Goal: Task Accomplishment & Management: Manage account settings

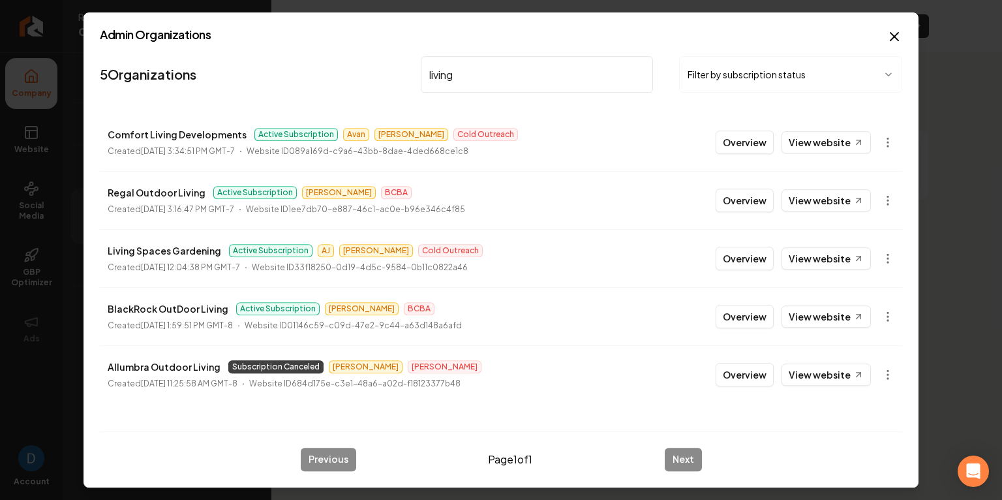
click at [493, 82] on input "living" at bounding box center [537, 74] width 232 height 37
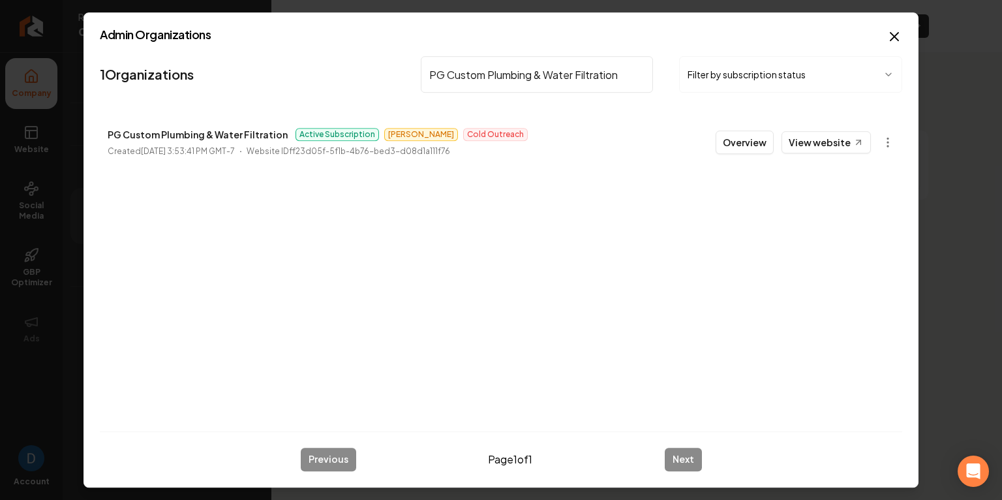
type input "PG Custom Plumbing & Water Filtration"
click at [846, 143] on link "View website" at bounding box center [826, 142] width 89 height 22
click at [760, 140] on button "Overview" at bounding box center [745, 142] width 58 height 23
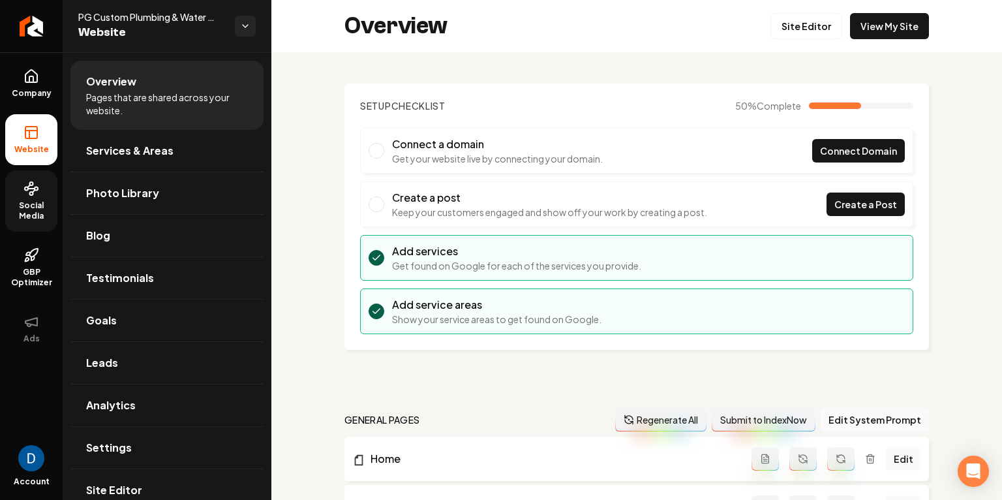
click at [17, 204] on span "Social Media" at bounding box center [31, 210] width 52 height 21
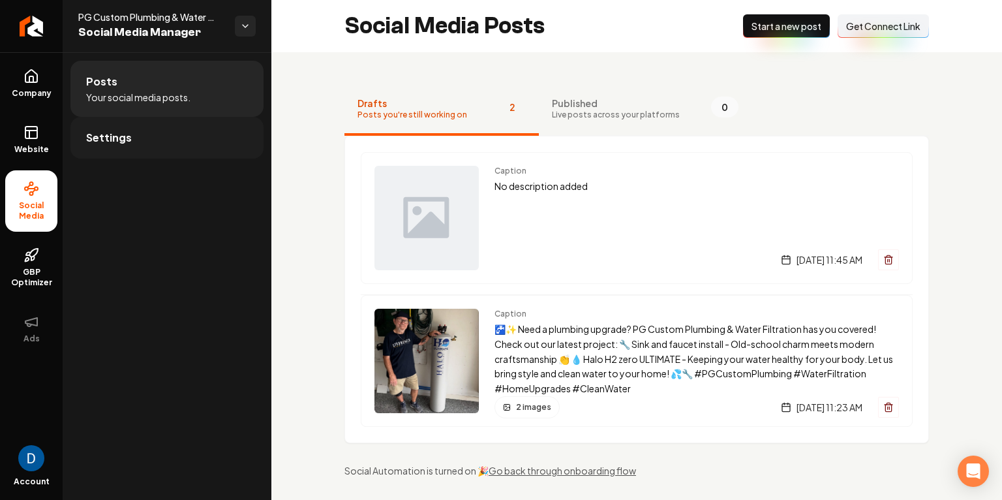
click at [153, 119] on link "Settings" at bounding box center [166, 138] width 193 height 42
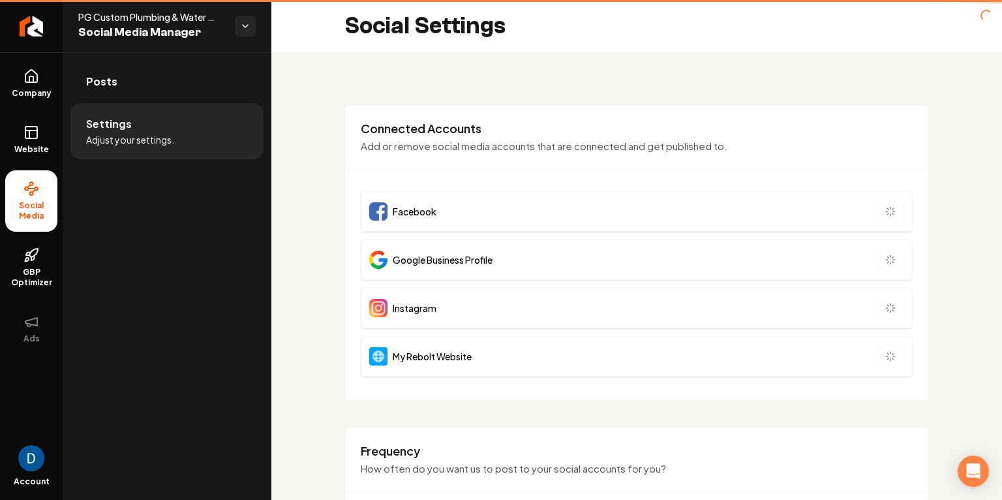
click at [145, 131] on li "Settings Adjust your settings." at bounding box center [166, 131] width 193 height 56
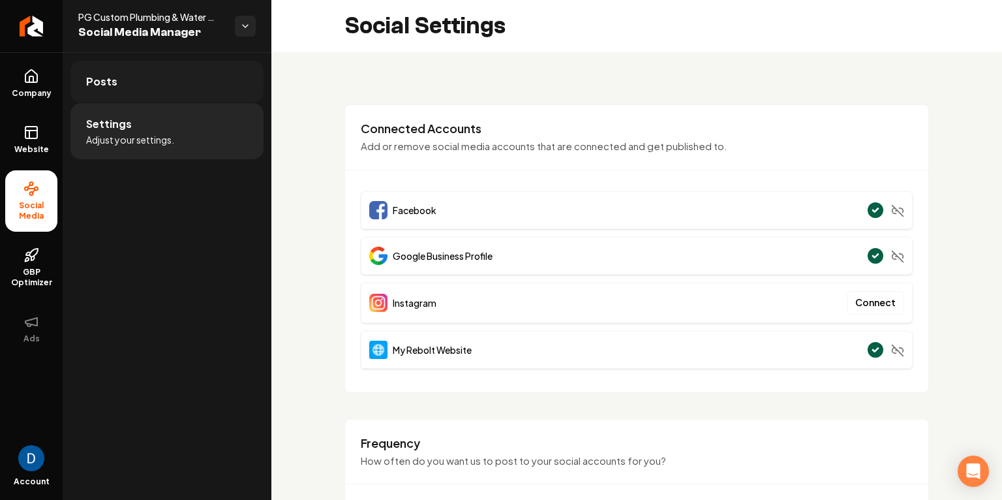
click at [177, 83] on link "Posts" at bounding box center [166, 82] width 193 height 42
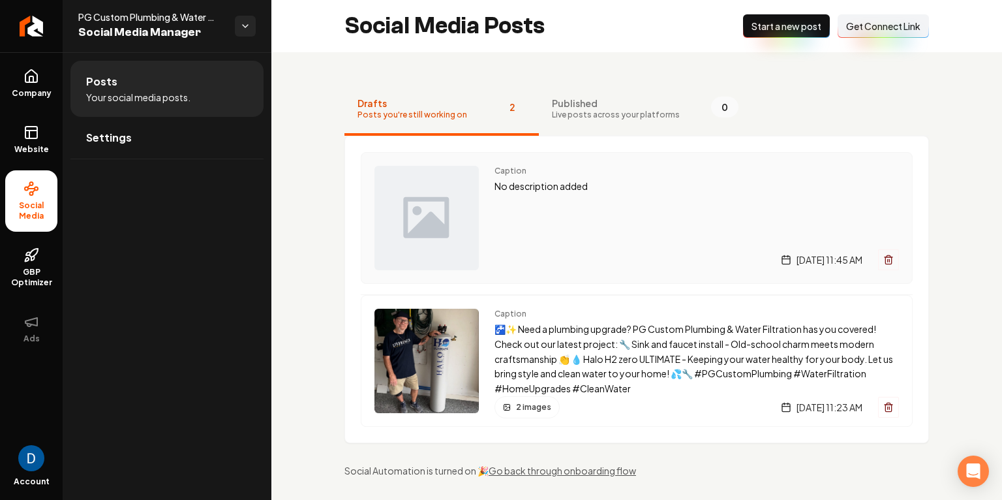
scroll to position [2, 0]
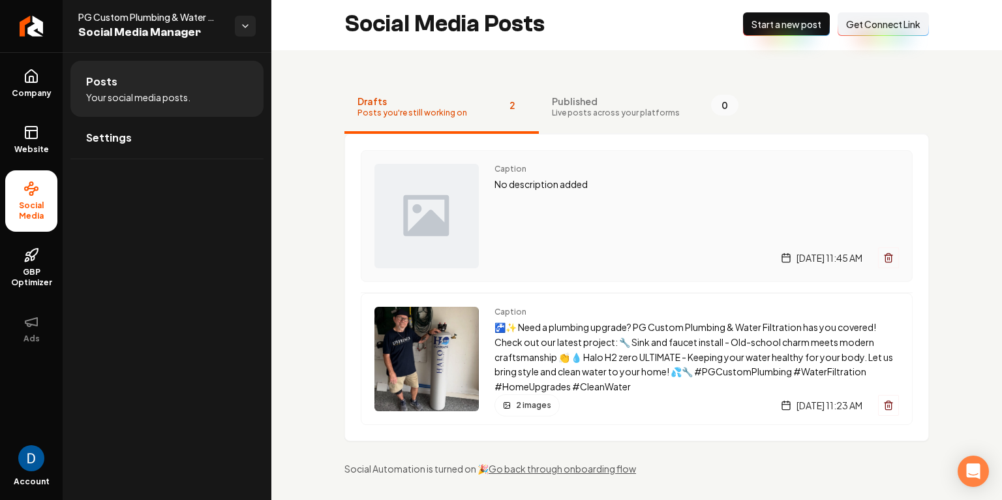
click at [598, 210] on div "Caption No description added Wednesday, October 8, 2025 | 11:45 AM" at bounding box center [697, 216] width 405 height 104
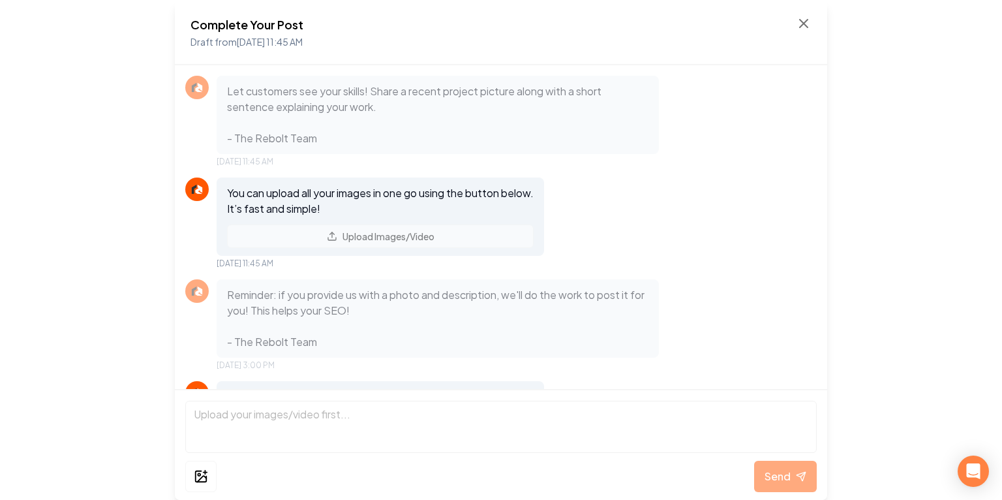
scroll to position [94, 0]
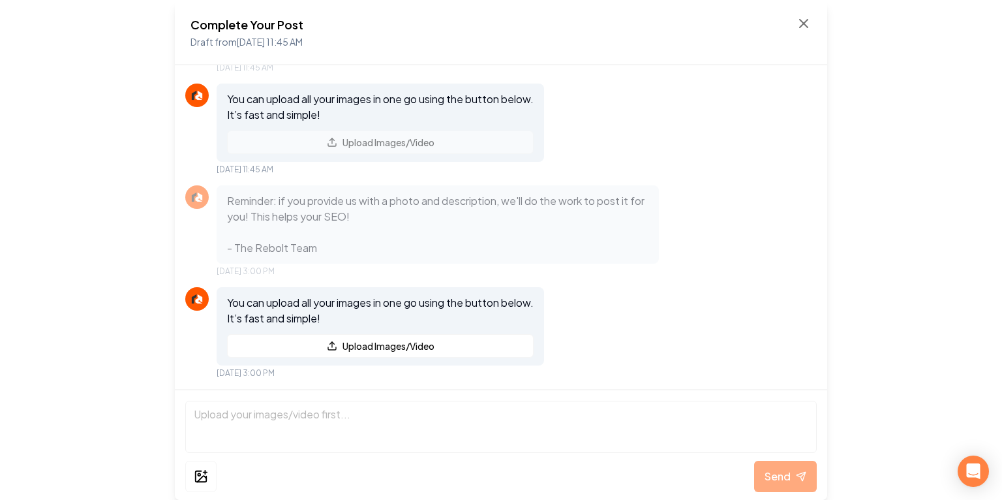
drag, startPoint x: 789, startPoint y: 10, endPoint x: 790, endPoint y: 18, distance: 8.6
click at [789, 10] on div "Complete Your Post Draft from Oct 8, 2025 11:45 AM" at bounding box center [501, 32] width 653 height 65
click at [803, 21] on icon at bounding box center [804, 24] width 16 height 16
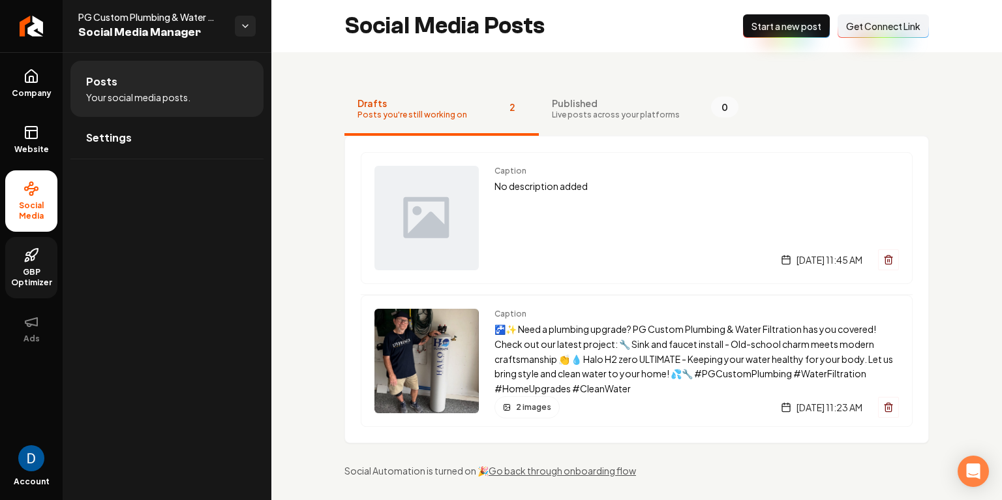
click at [39, 253] on link "GBP Optimizer" at bounding box center [31, 267] width 52 height 61
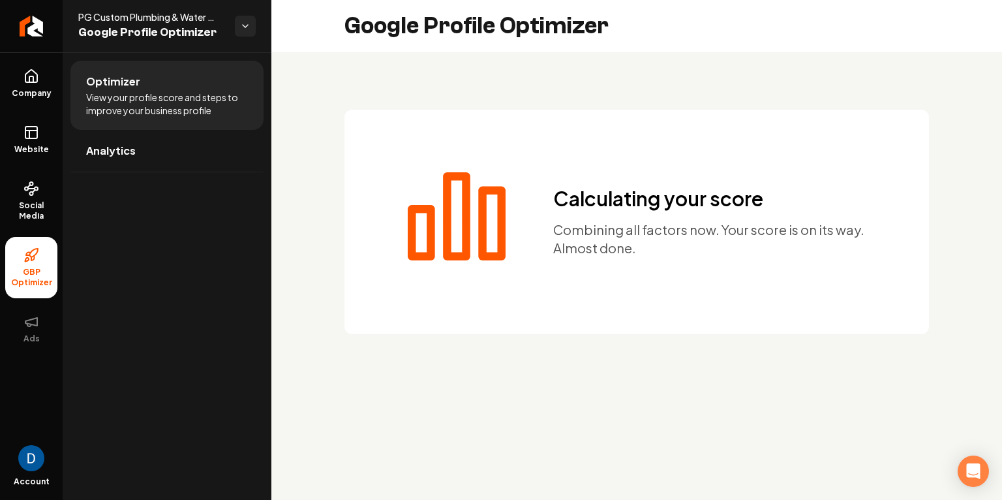
click at [416, 29] on h2 "Google Profile Optimizer" at bounding box center [477, 26] width 264 height 26
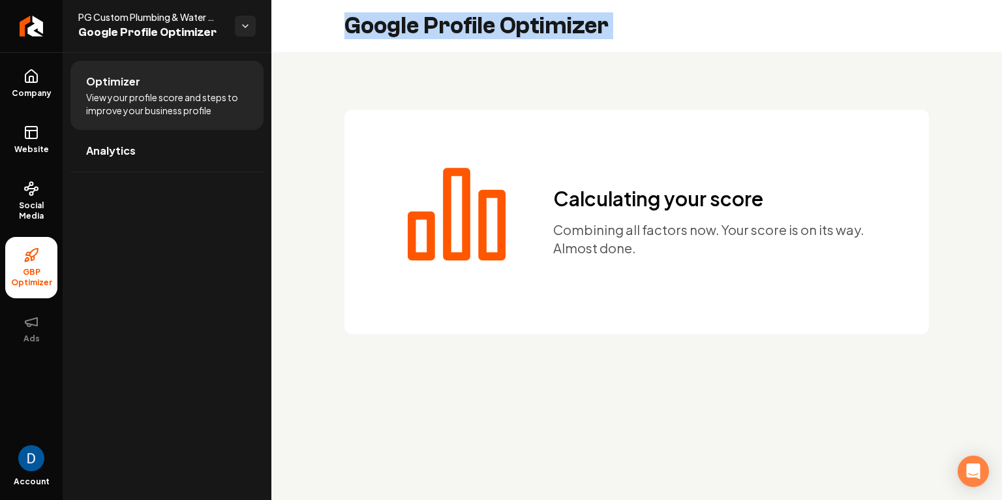
click at [416, 29] on h2 "Google Profile Optimizer" at bounding box center [477, 26] width 264 height 26
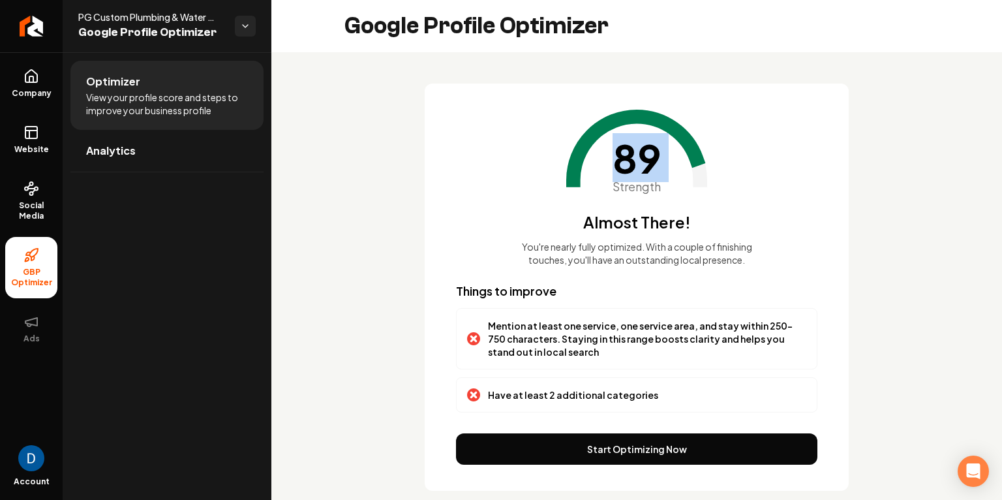
drag, startPoint x: 600, startPoint y: 165, endPoint x: 712, endPoint y: 155, distance: 112.7
click at [712, 155] on div "89 Strength Almost There! You're nearly fully optimized. With a couple of finis…" at bounding box center [637, 188] width 362 height 157
click at [779, 168] on div "89 Strength Almost There! You're nearly fully optimized. With a couple of finis…" at bounding box center [637, 188] width 362 height 157
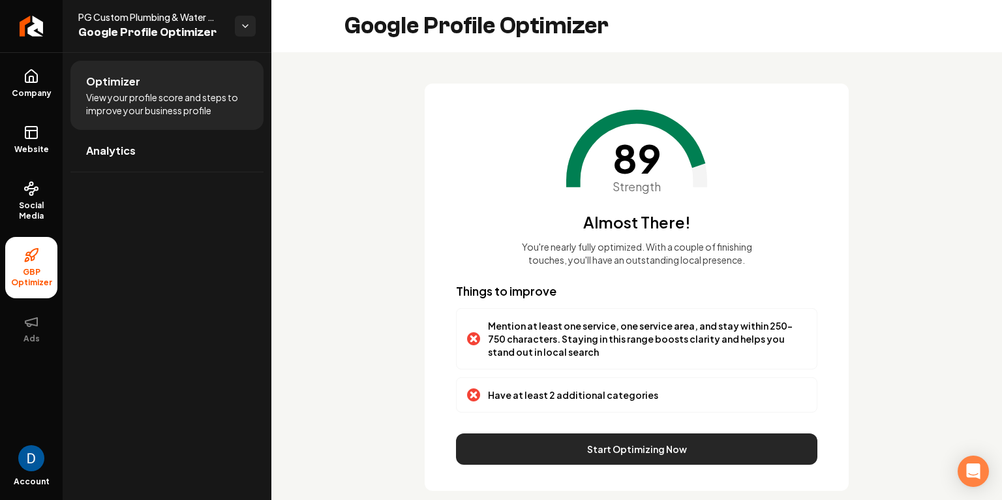
click at [555, 441] on button "Start Optimizing Now" at bounding box center [637, 448] width 362 height 31
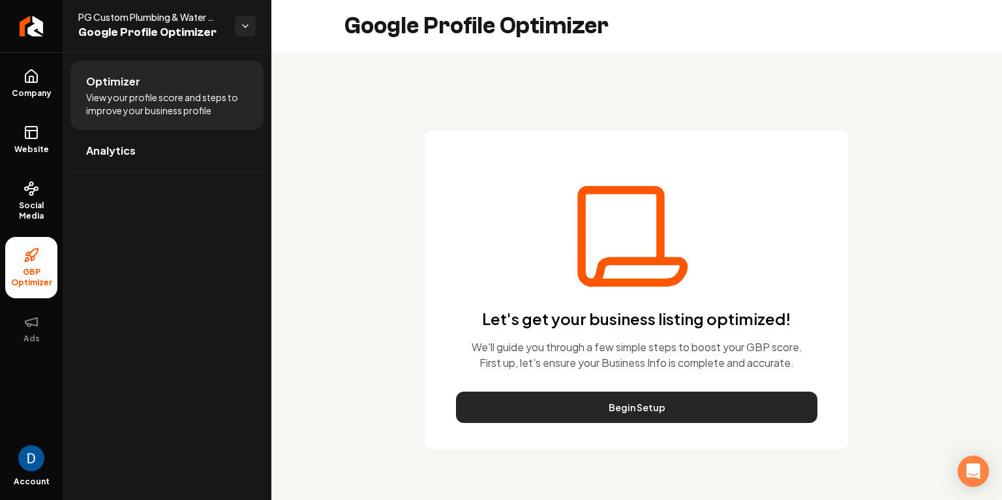
click at [614, 410] on button "Begin Setup" at bounding box center [637, 407] width 362 height 31
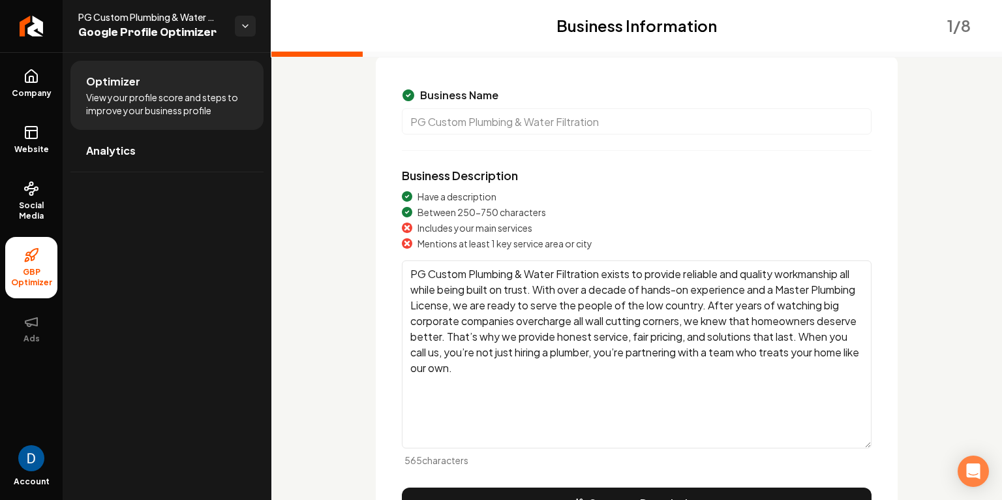
scroll to position [96, 0]
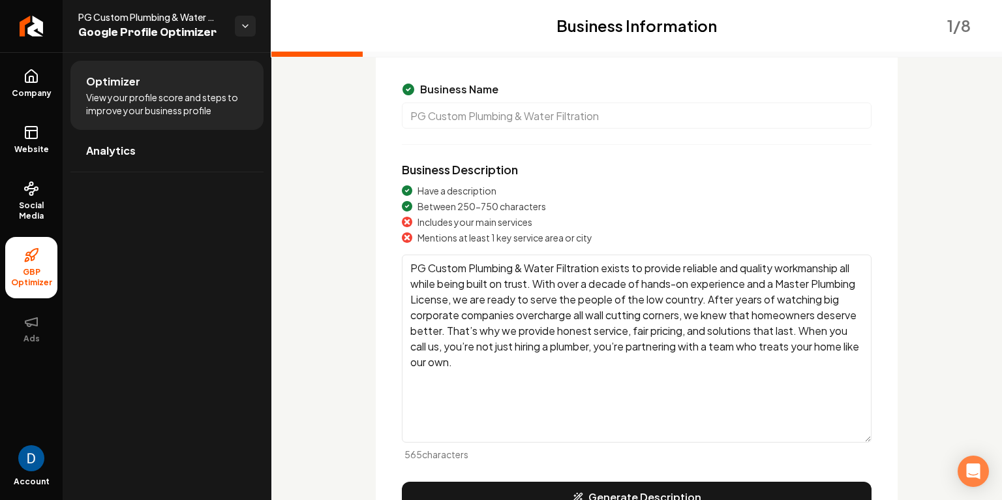
click at [431, 166] on label "Business Description" at bounding box center [460, 169] width 116 height 15
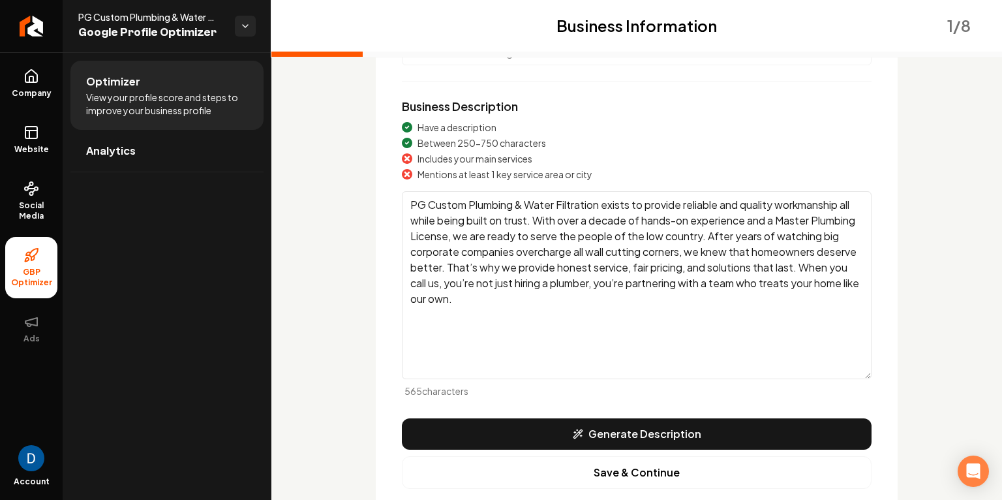
scroll to position [161, 0]
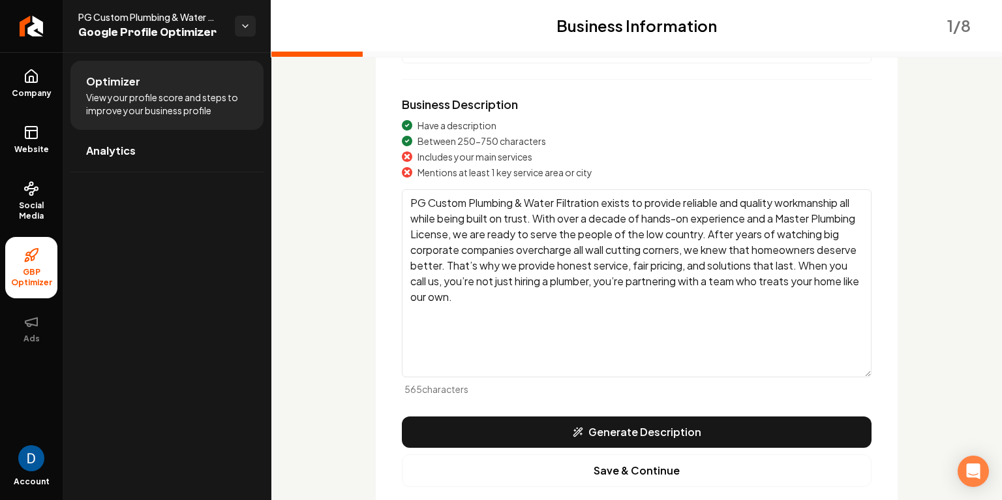
click at [451, 163] on span "Includes your main services" at bounding box center [475, 156] width 115 height 13
click at [491, 177] on span "Mentions at least 1 key service area or city" at bounding box center [505, 172] width 175 height 13
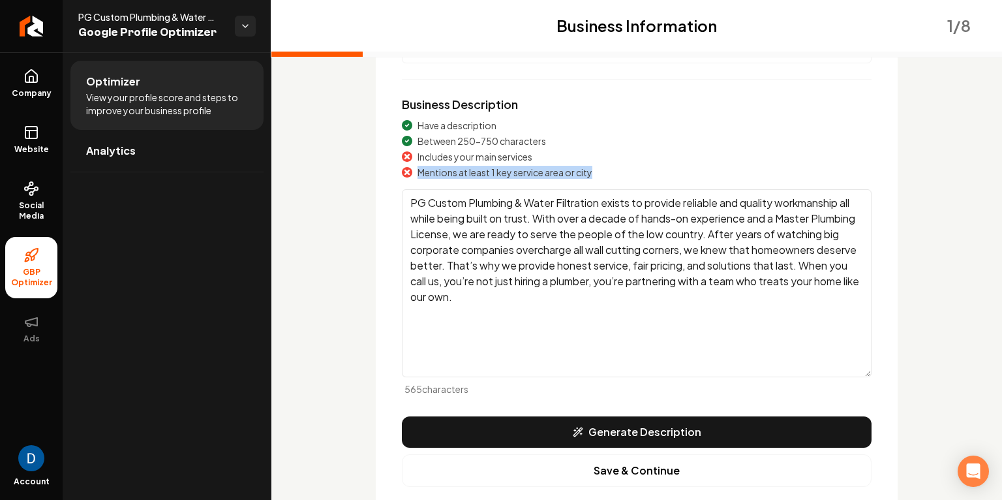
click at [491, 177] on span "Mentions at least 1 key service area or city" at bounding box center [505, 172] width 175 height 13
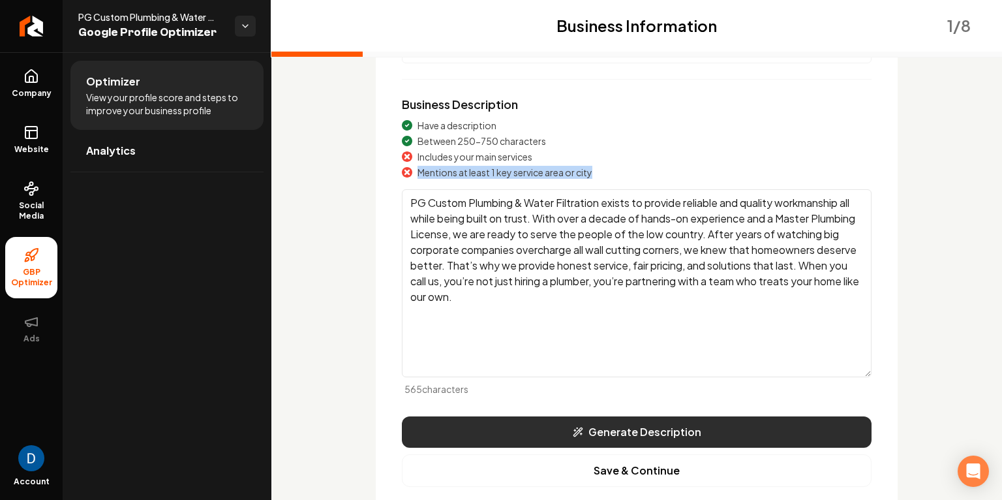
click at [632, 427] on button "Generate Description" at bounding box center [637, 431] width 470 height 31
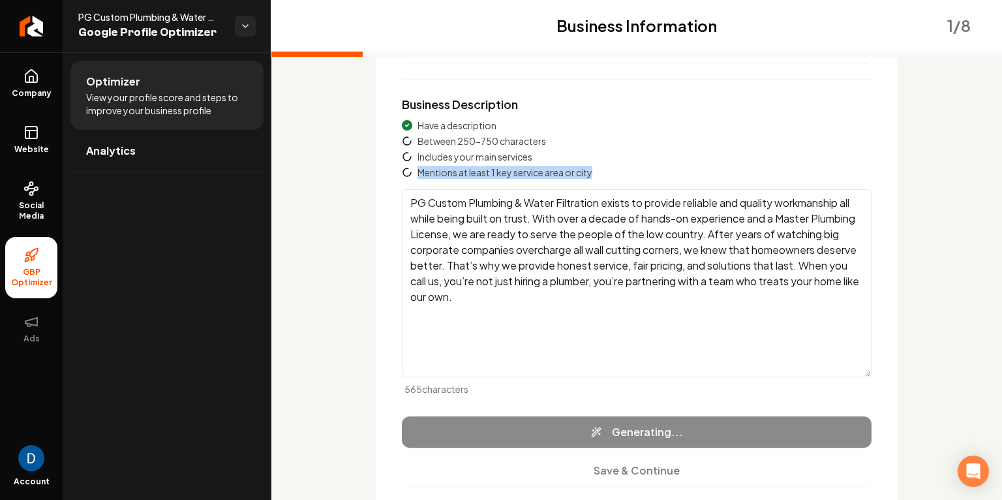
type textarea "PG Custom Plumbing & Water Filtration offers expert plumbing solutions, special…"
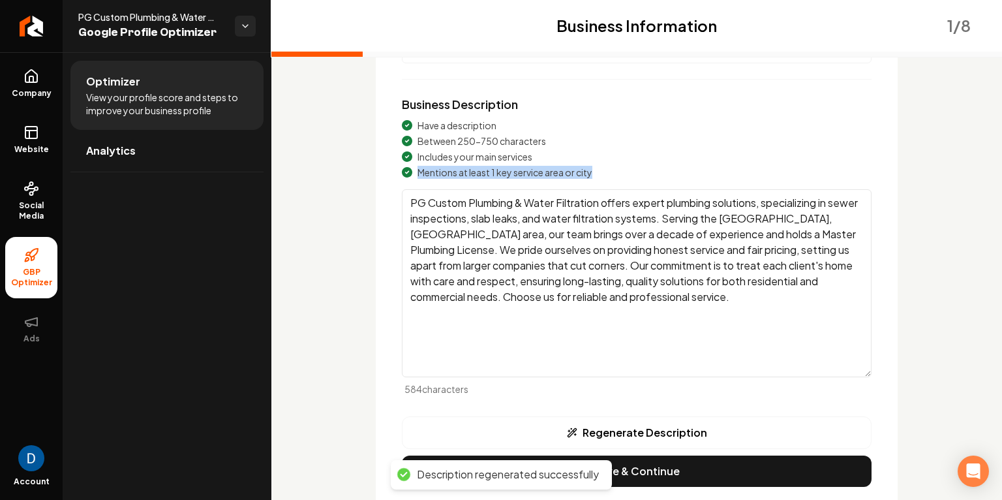
scroll to position [210, 0]
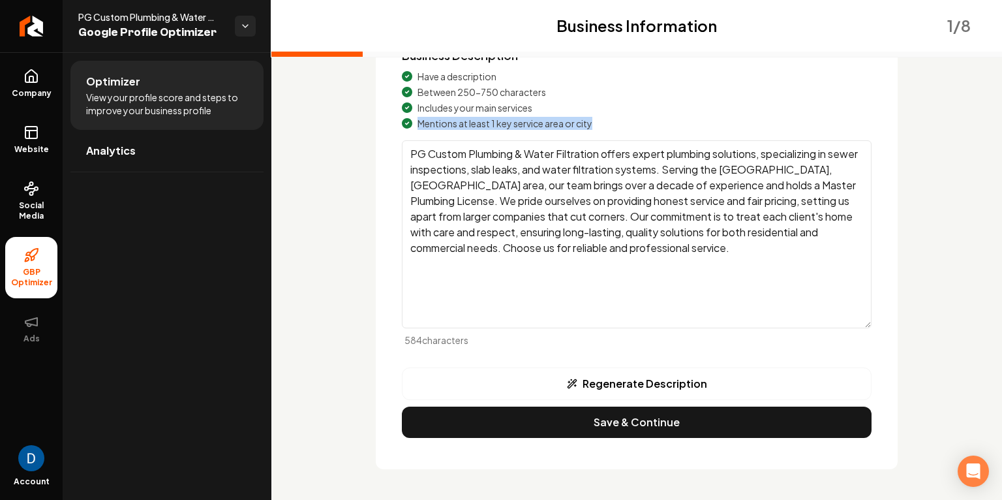
click at [666, 151] on textarea "PG Custom Plumbing & Water Filtration offers expert plumbing solutions, special…" at bounding box center [637, 234] width 470 height 188
drag, startPoint x: 650, startPoint y: 155, endPoint x: 721, endPoint y: 155, distance: 70.5
click at [721, 155] on textarea "PG Custom Plumbing & Water Filtration offers expert plumbing solutions, special…" at bounding box center [637, 234] width 470 height 188
click at [787, 165] on textarea "PG Custom Plumbing & Water Filtration offers expert plumbing solutions, special…" at bounding box center [637, 234] width 470 height 188
drag, startPoint x: 701, startPoint y: 166, endPoint x: 852, endPoint y: 178, distance: 151.9
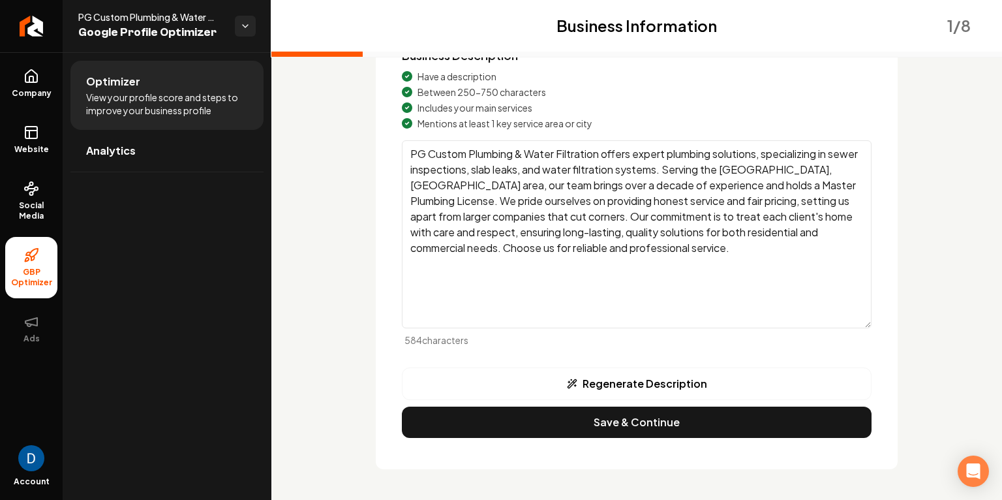
click at [852, 178] on textarea "PG Custom Plumbing & Water Filtration offers expert plumbing solutions, special…" at bounding box center [637, 234] width 470 height 188
click at [644, 194] on textarea "PG Custom Plumbing & Water Filtration offers expert plumbing solutions, special…" at bounding box center [637, 234] width 470 height 188
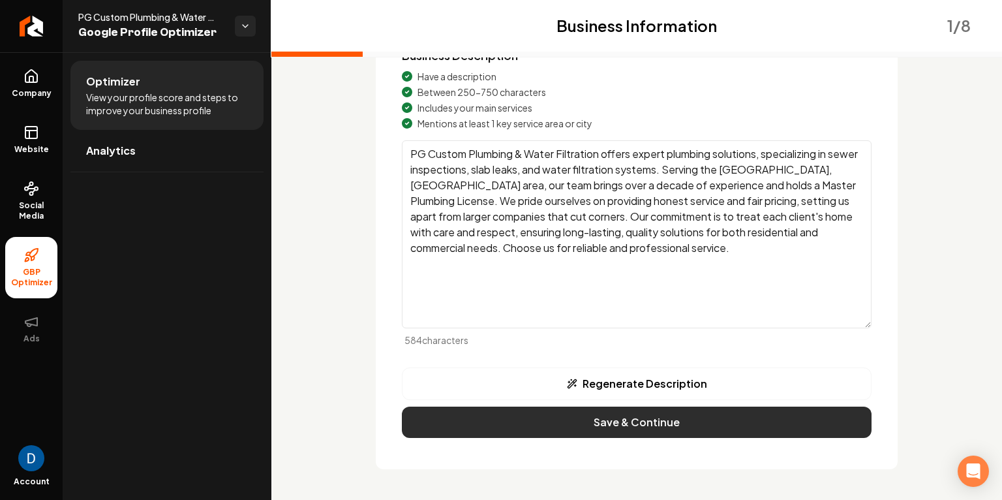
click at [619, 414] on button "Save & Continue" at bounding box center [637, 422] width 470 height 31
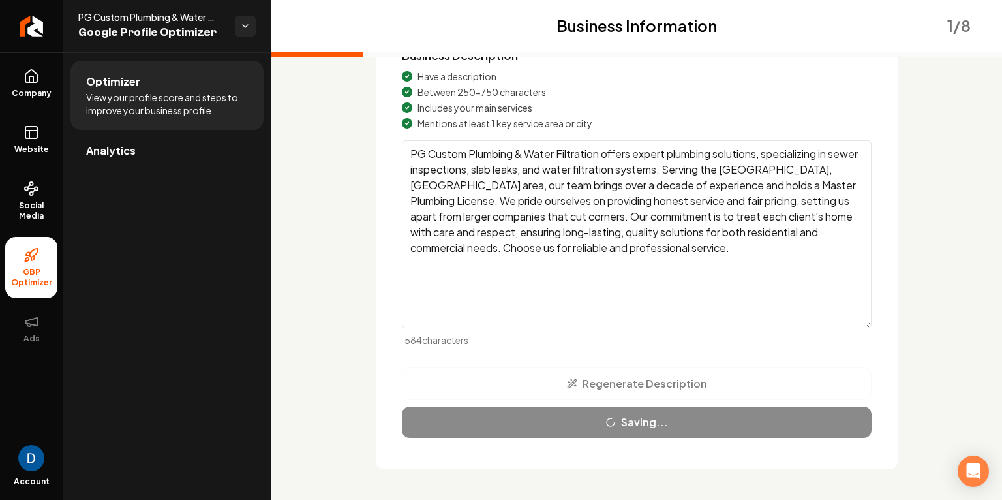
scroll to position [101, 0]
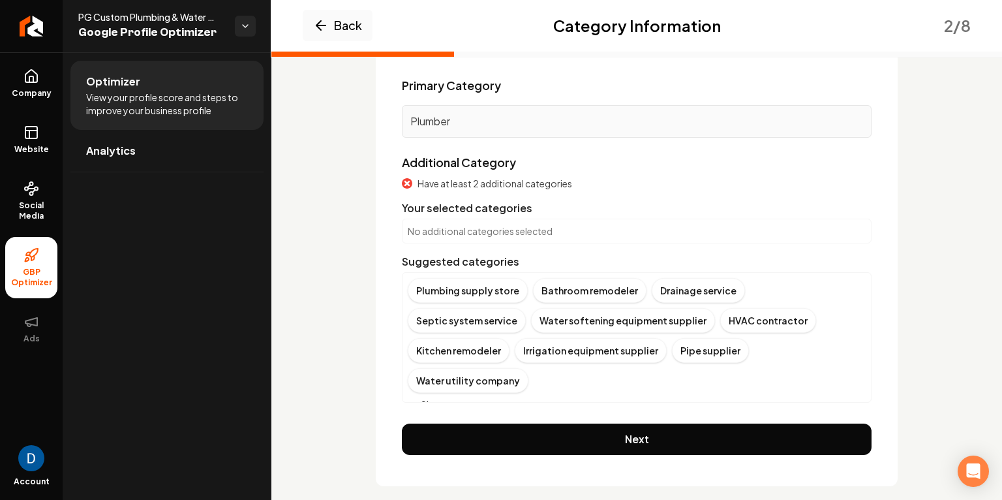
click at [435, 398] on button "Show more" at bounding box center [439, 404] width 62 height 13
click at [808, 362] on div "Plumbing supply store Bathroom remodeler Drainage service Septic system service…" at bounding box center [637, 350] width 458 height 145
click at [649, 368] on div "Water testing service" at bounding box center [591, 380] width 115 height 25
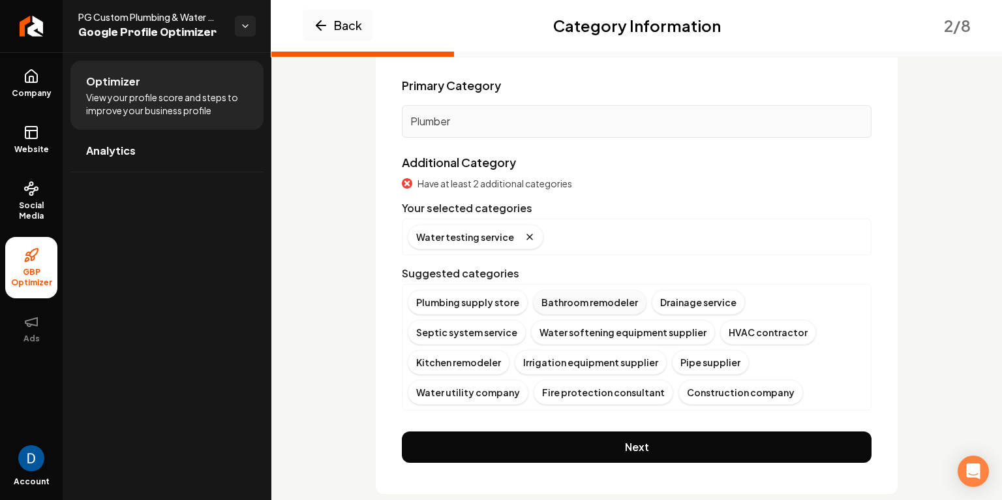
click at [609, 306] on div "Bathroom remodeler" at bounding box center [590, 302] width 114 height 25
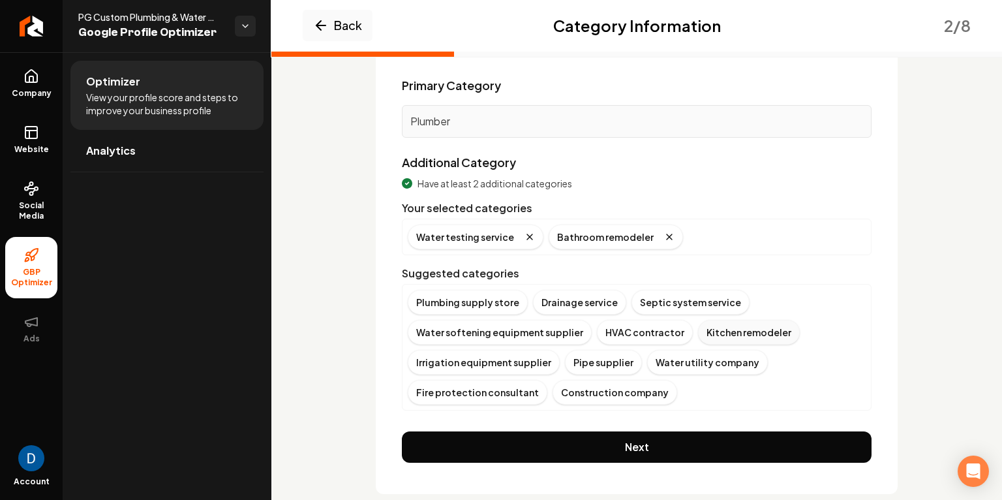
click at [718, 326] on div "Kitchen remodeler" at bounding box center [749, 332] width 102 height 25
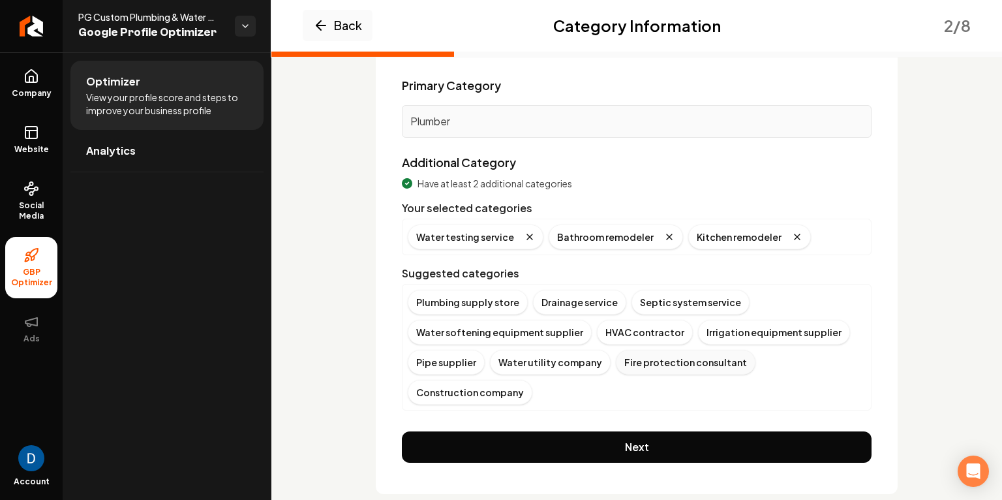
scroll to position [94, 0]
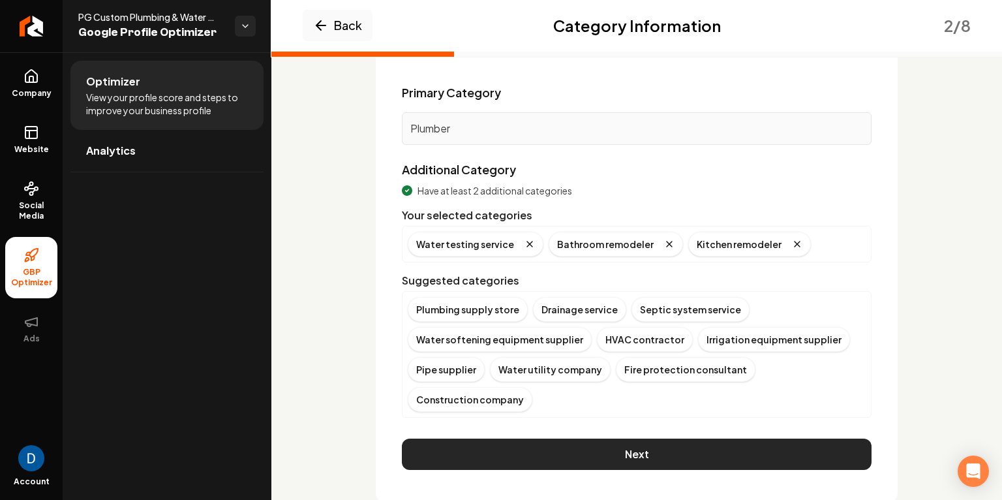
click at [670, 439] on button "Next" at bounding box center [637, 454] width 470 height 31
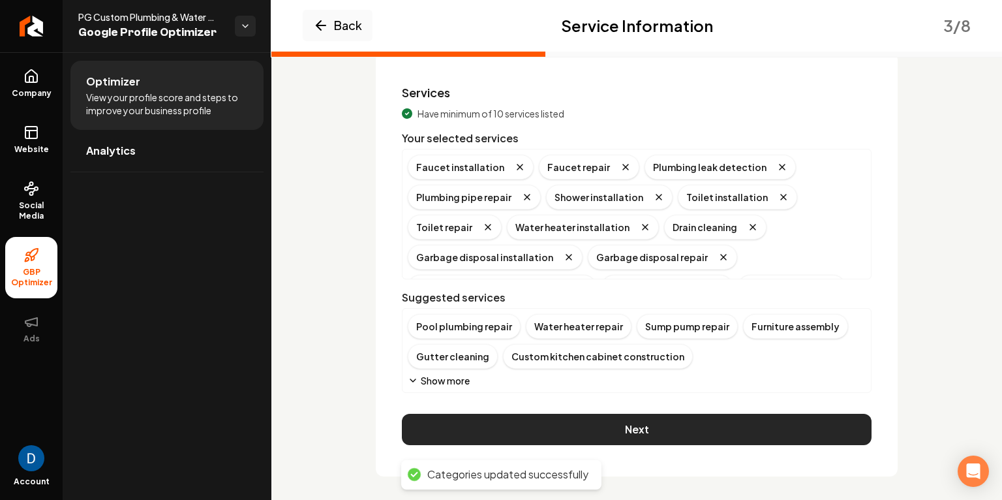
click at [640, 434] on button "Next" at bounding box center [637, 429] width 470 height 31
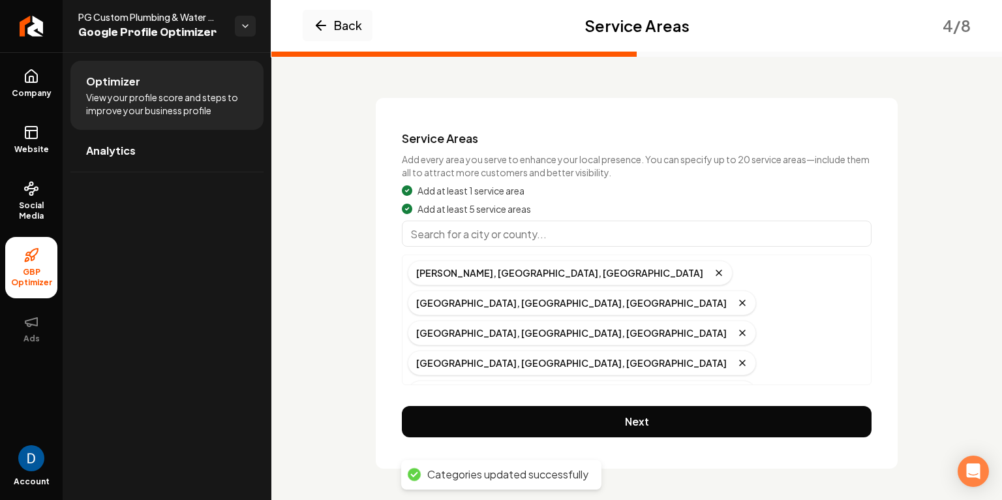
scroll to position [48, 0]
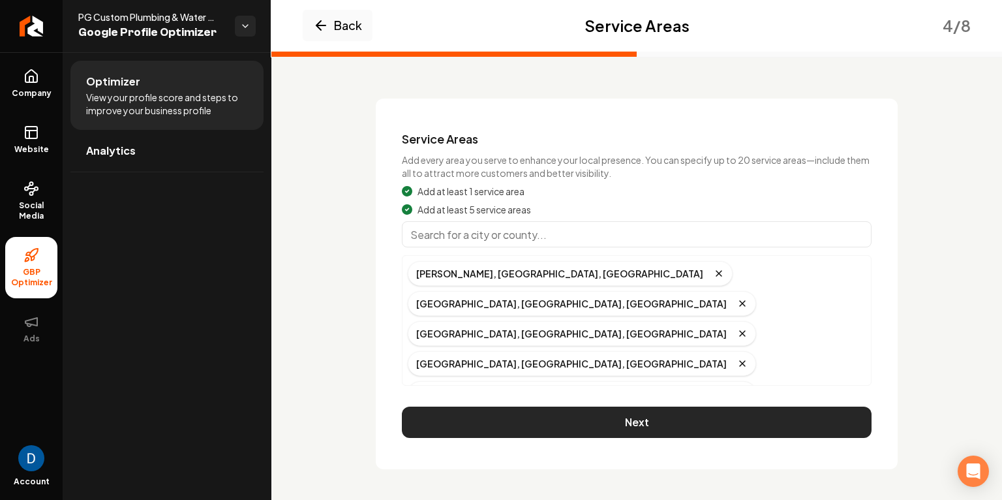
click at [615, 407] on button "Next" at bounding box center [637, 422] width 470 height 31
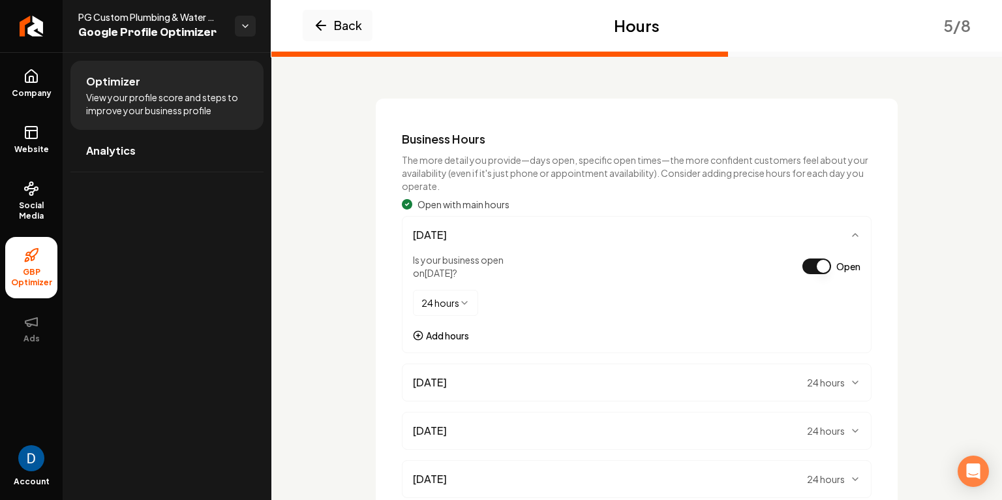
scroll to position [303, 0]
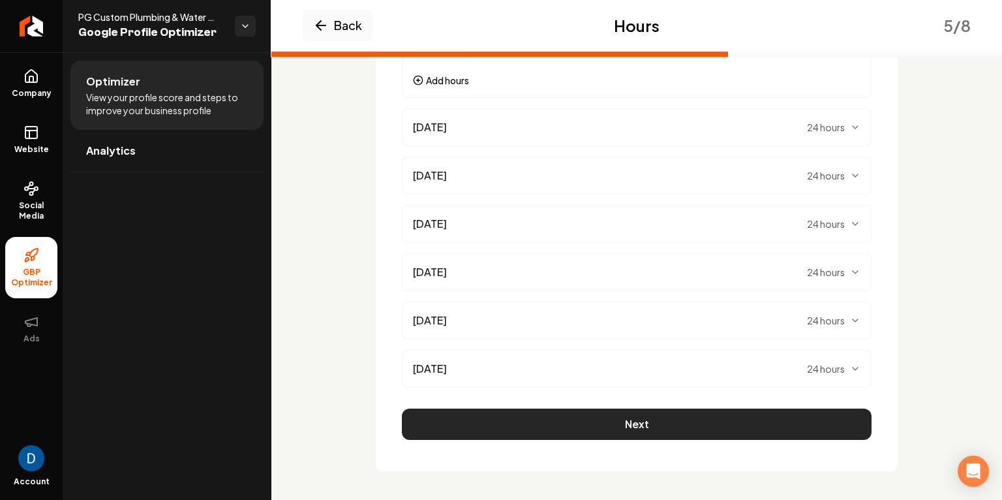
click at [608, 425] on button "Next" at bounding box center [637, 424] width 470 height 31
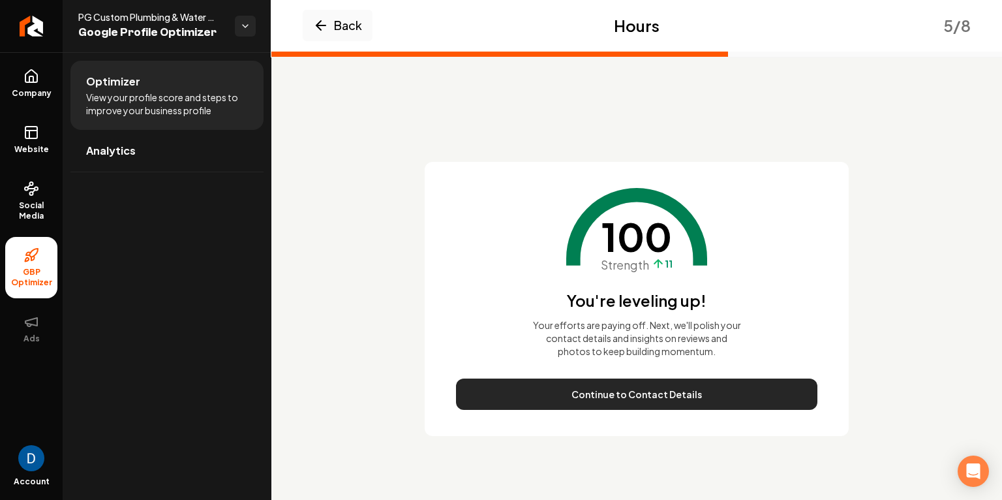
click at [645, 397] on button "Continue to Contact Details" at bounding box center [637, 394] width 362 height 31
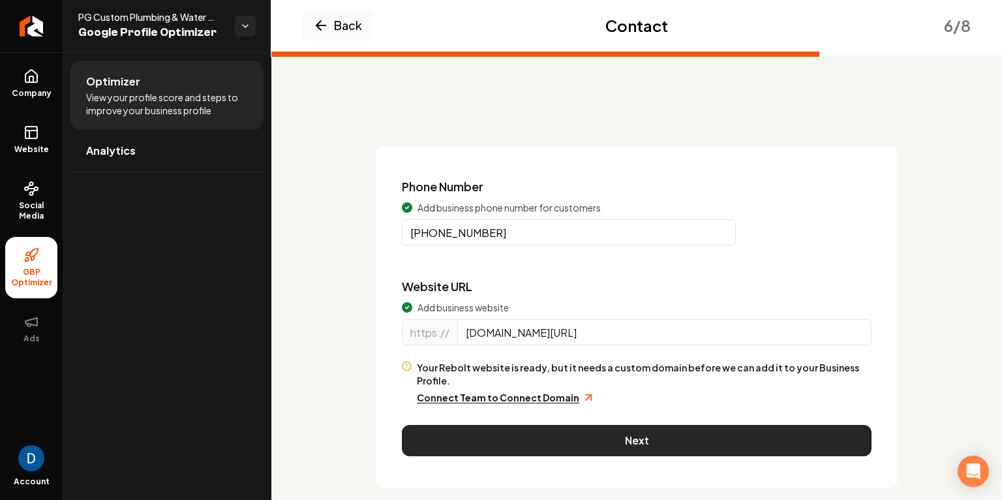
click at [578, 427] on button "Next" at bounding box center [637, 440] width 470 height 31
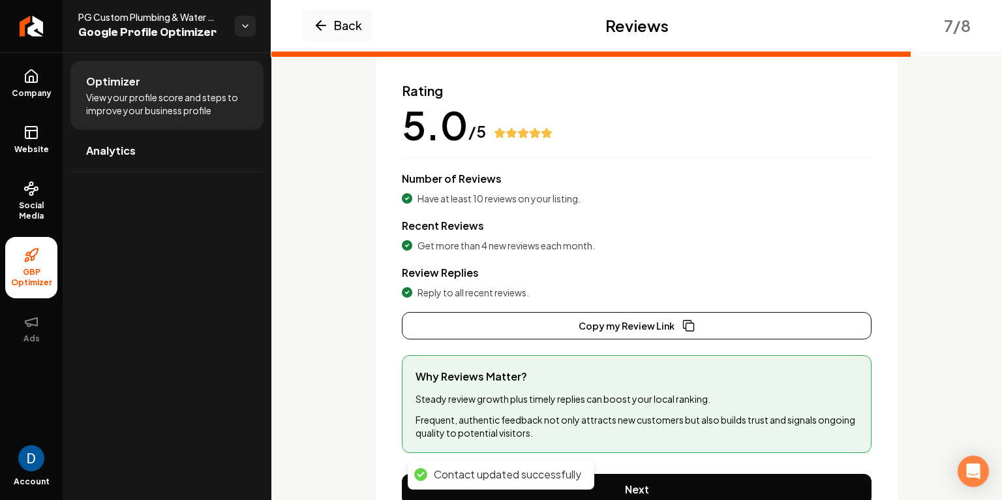
scroll to position [109, 0]
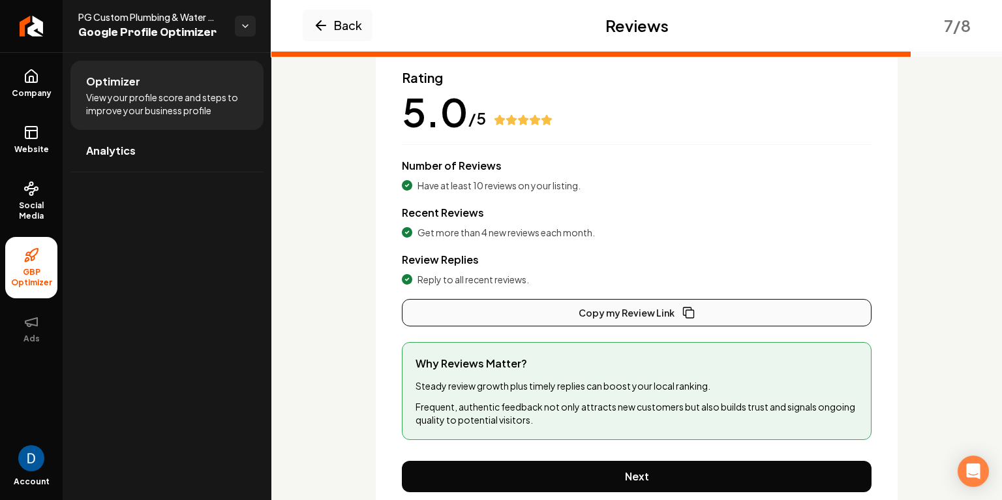
click at [577, 307] on button "Copy my Review Link" at bounding box center [637, 312] width 470 height 27
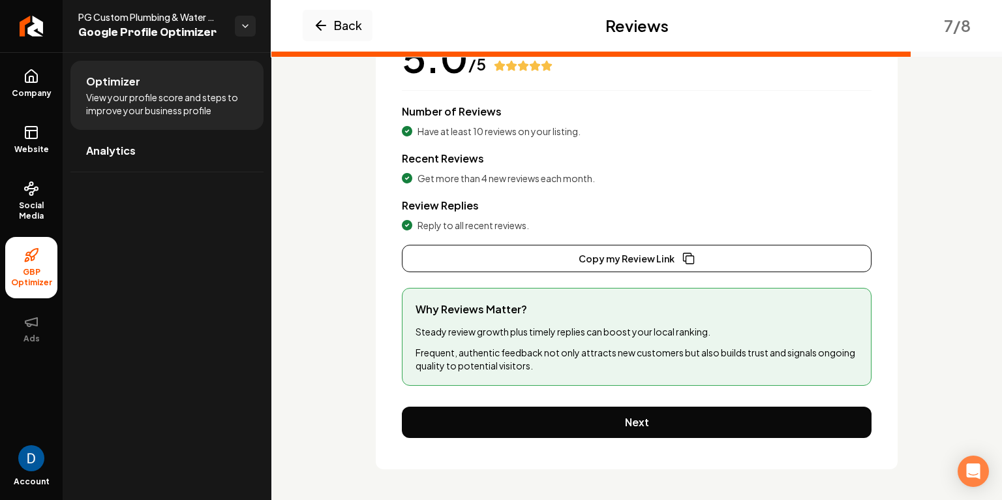
click at [573, 404] on div "Rating 5.0 /5 Number of Reviews Have at least 10 reviews on your listing. Recen…" at bounding box center [637, 226] width 522 height 486
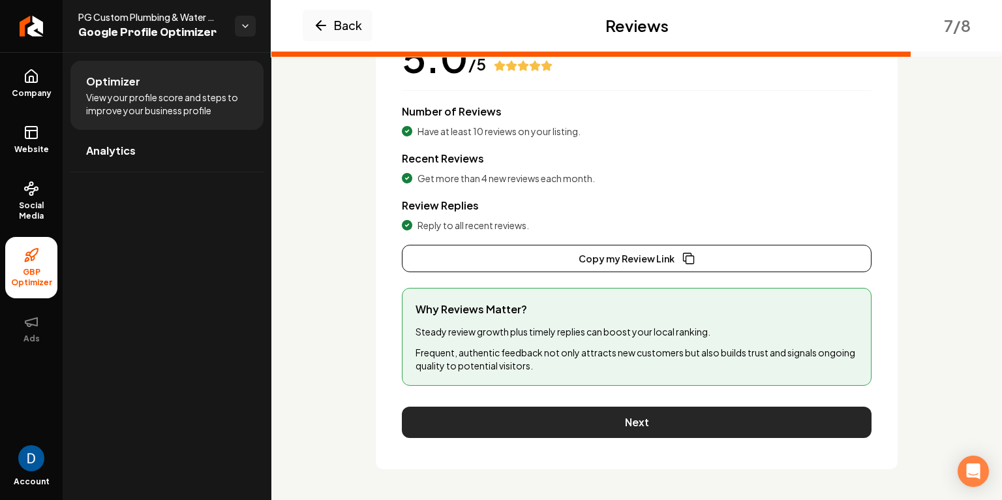
click at [574, 412] on button "Next" at bounding box center [637, 422] width 470 height 31
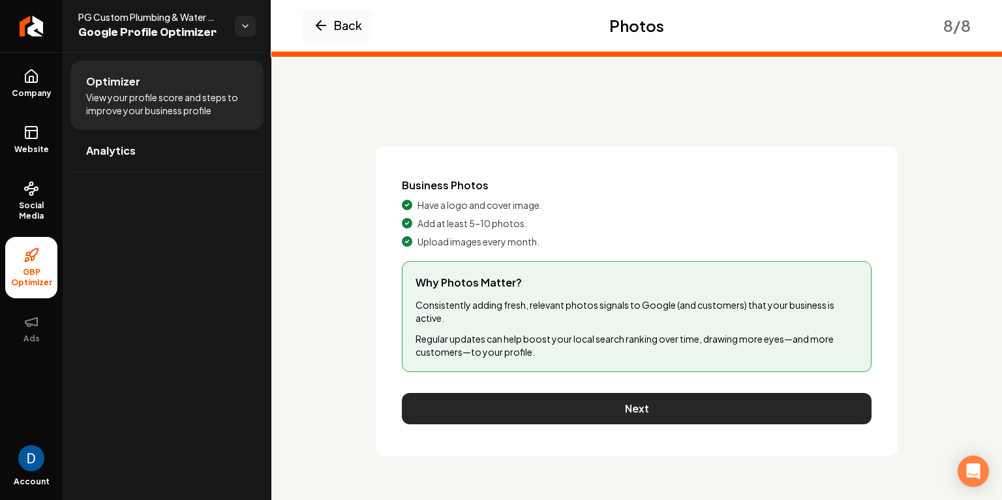
click at [531, 397] on button "Next" at bounding box center [637, 408] width 470 height 31
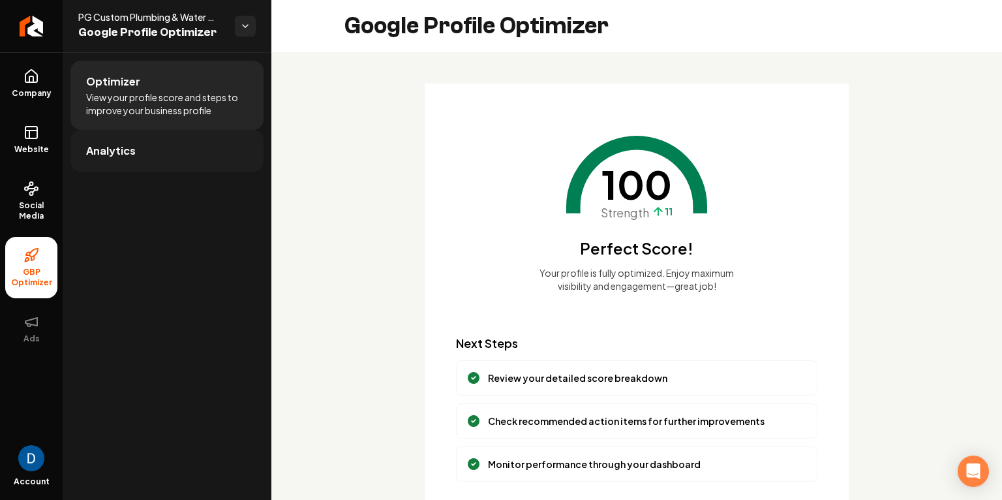
scroll to position [90, 0]
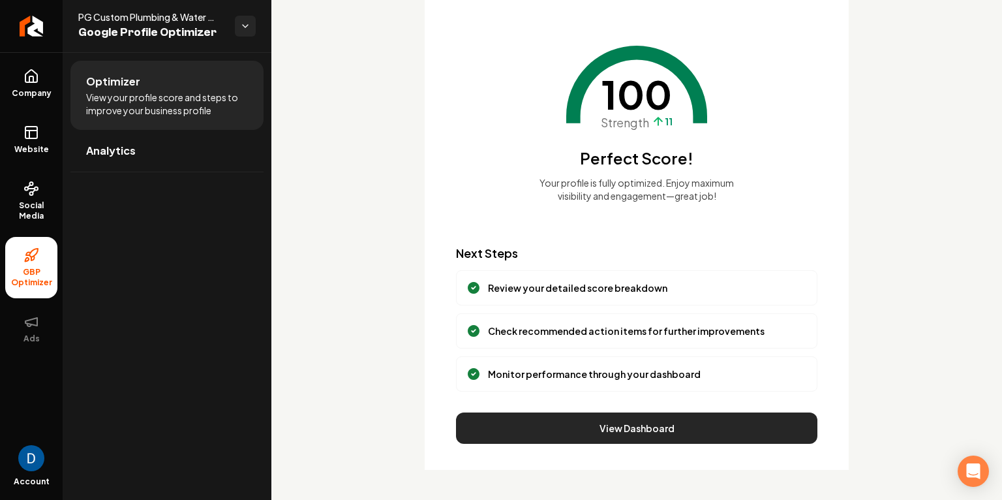
click at [539, 426] on button "View Dashboard" at bounding box center [637, 427] width 362 height 31
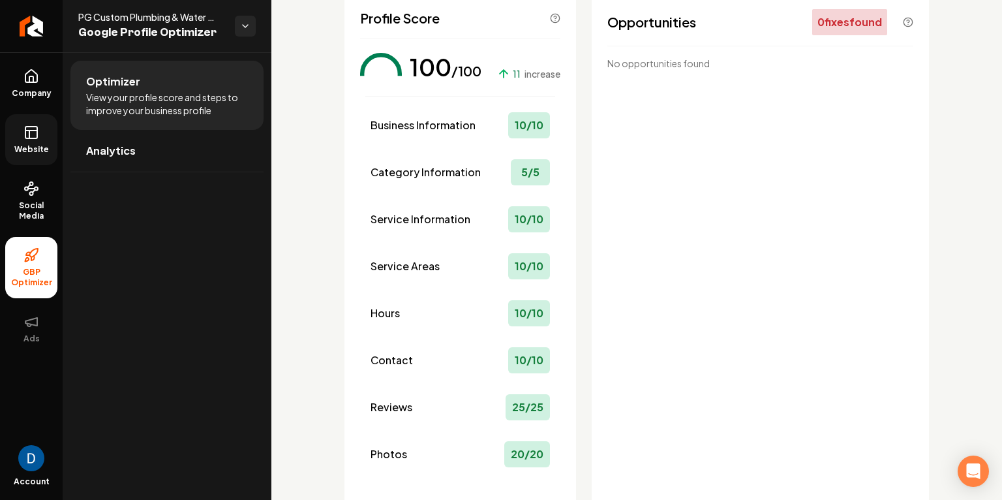
click at [37, 140] on link "Website" at bounding box center [31, 139] width 52 height 51
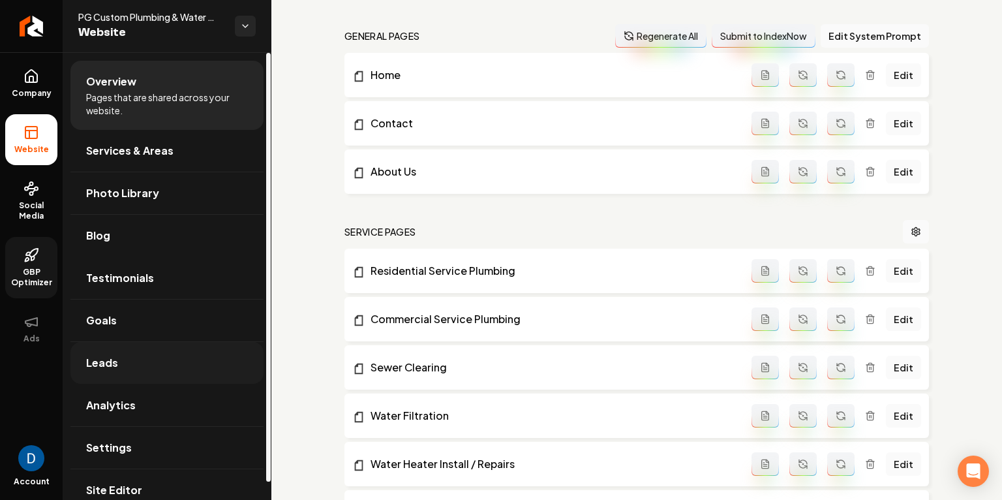
scroll to position [390, 0]
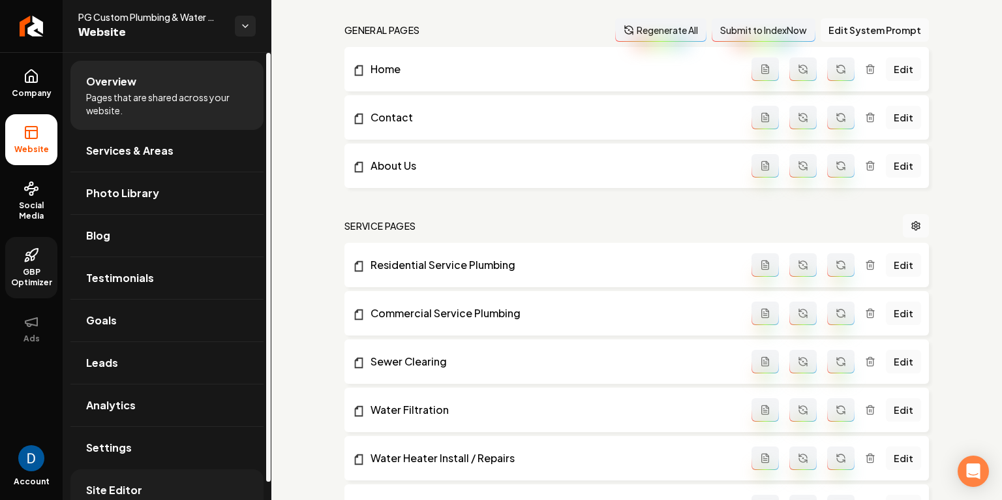
click at [179, 475] on link "Site Editor" at bounding box center [166, 490] width 193 height 42
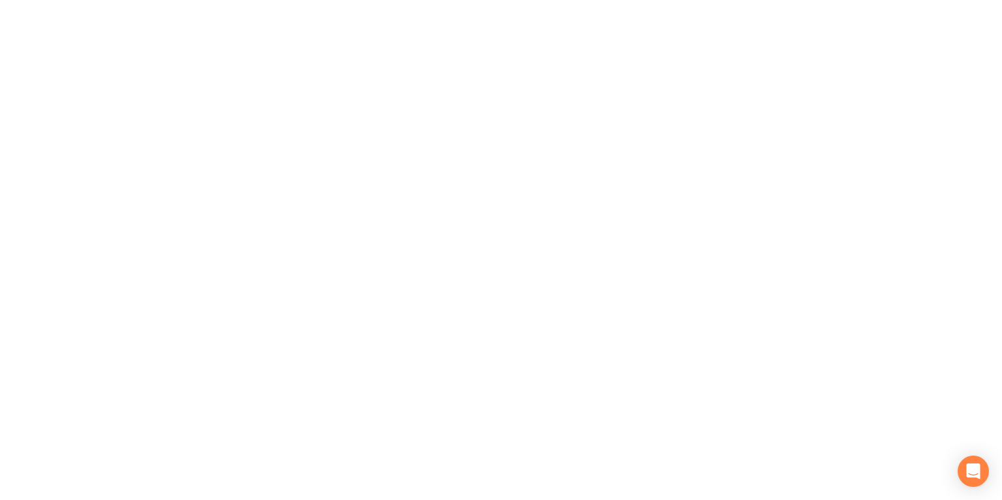
click at [183, 452] on div at bounding box center [501, 250] width 1002 height 500
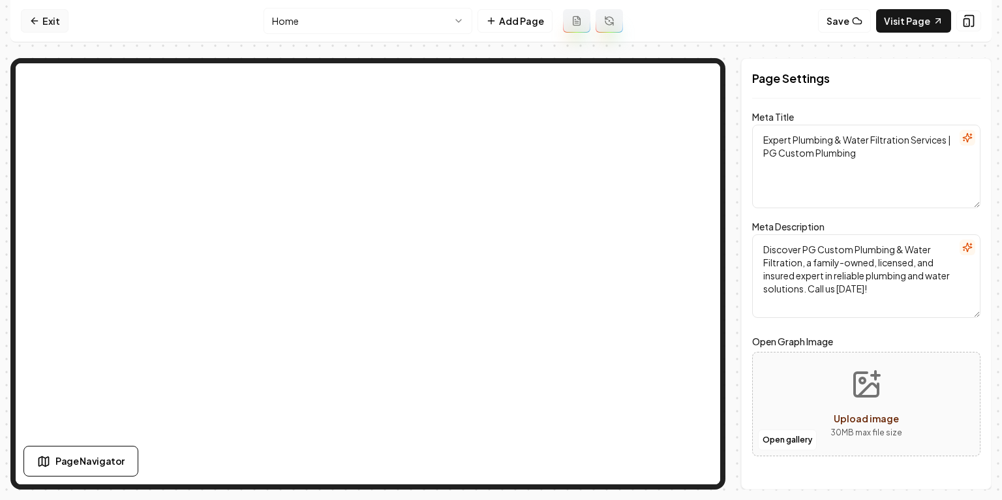
click at [29, 14] on link "Exit" at bounding box center [45, 20] width 48 height 23
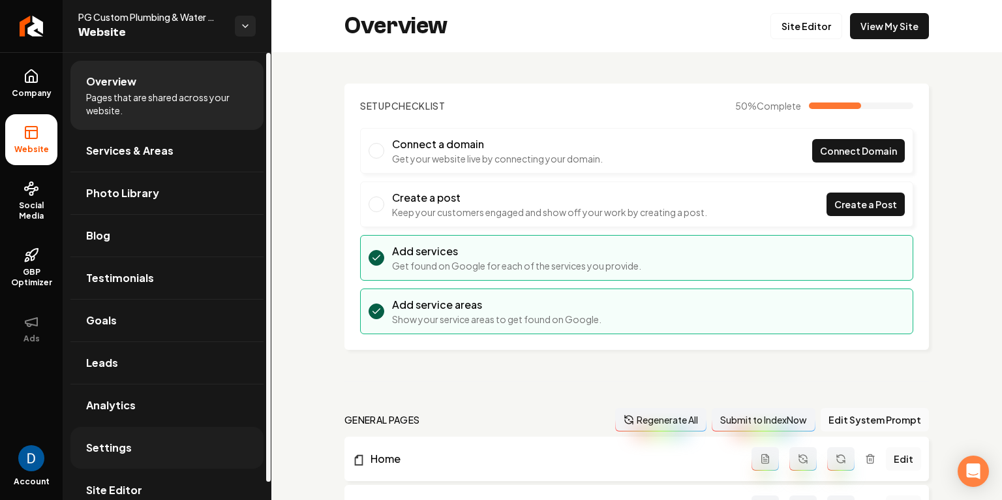
click at [117, 447] on span "Settings" at bounding box center [109, 448] width 46 height 16
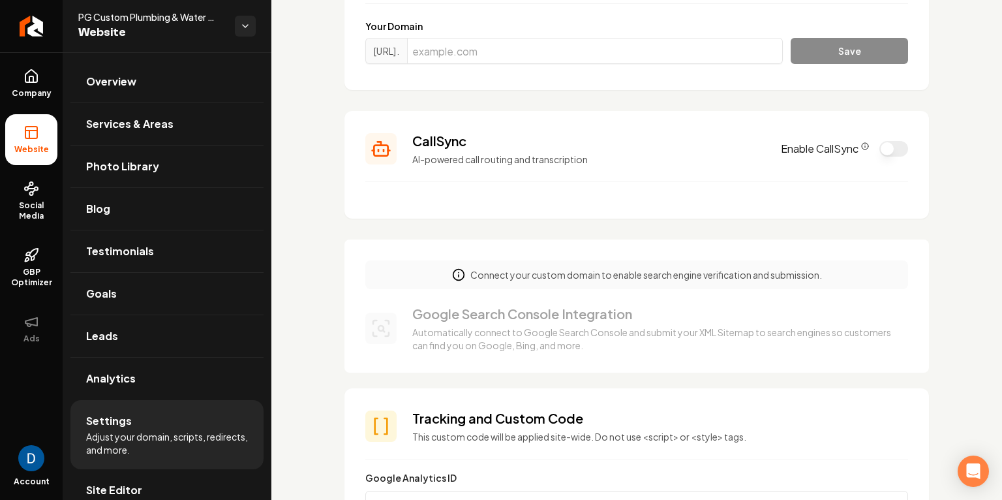
scroll to position [172, 0]
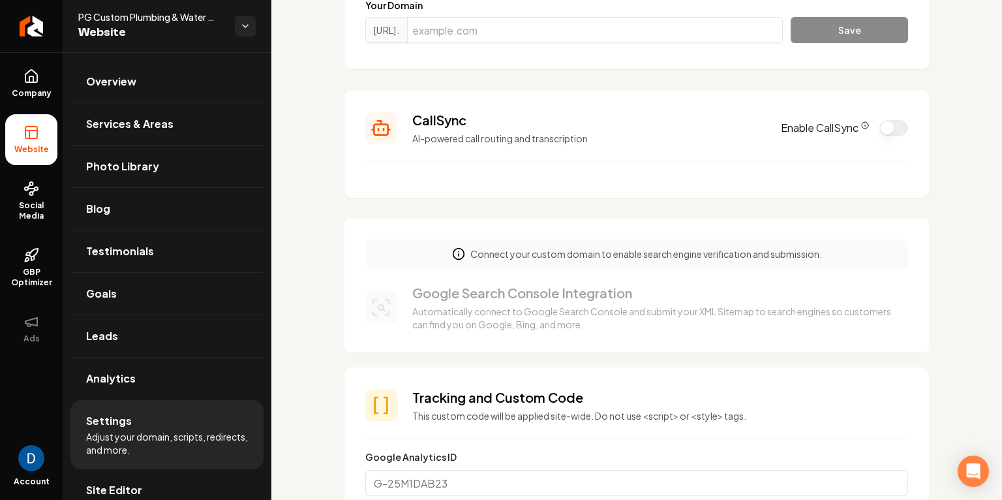
click at [863, 125] on icon "CallSync Info" at bounding box center [866, 125] width 8 height 8
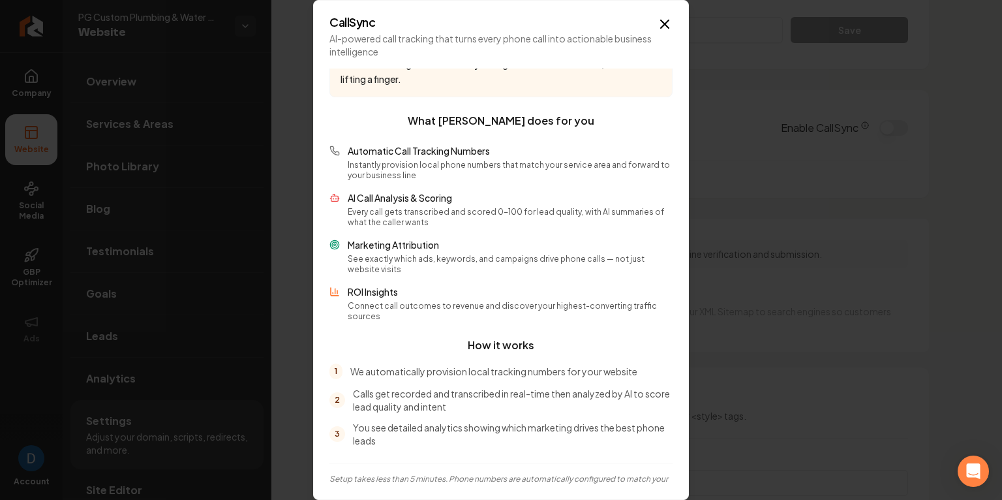
scroll to position [0, 0]
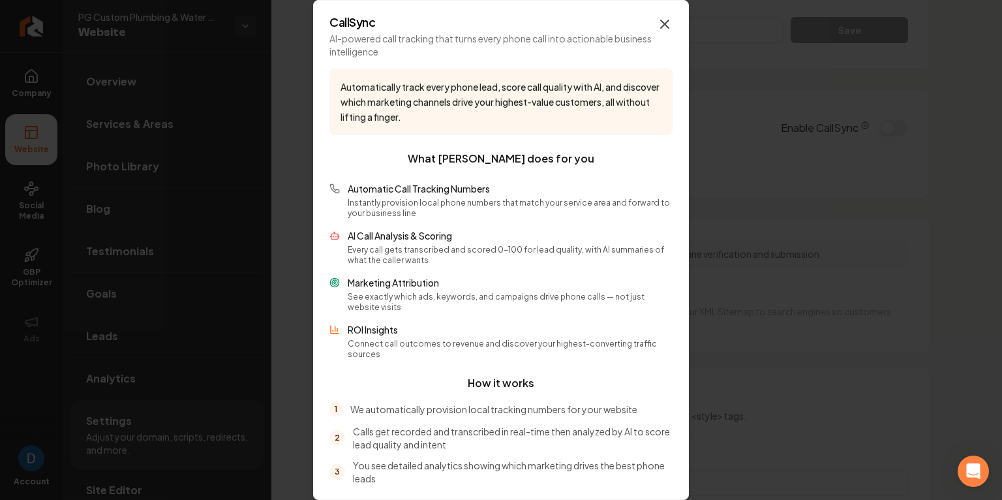
click at [669, 20] on icon "button" at bounding box center [665, 24] width 8 height 8
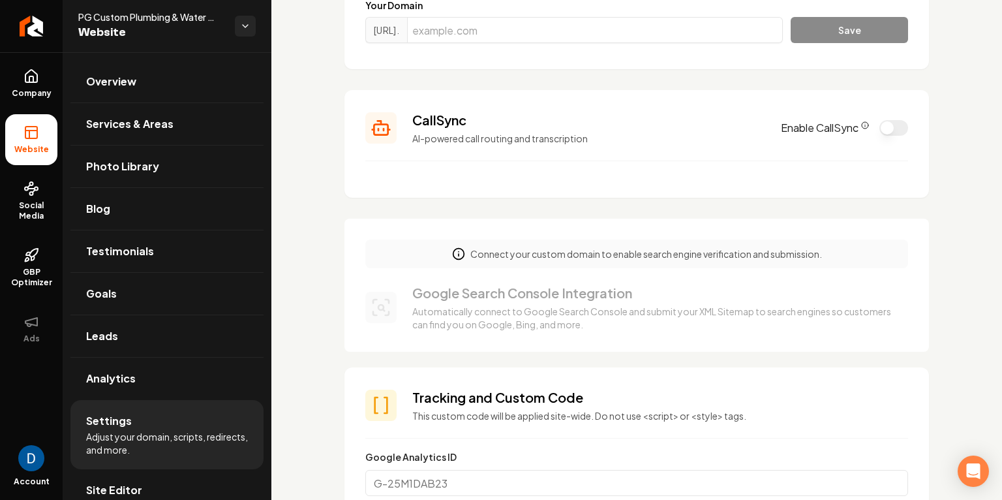
click at [891, 127] on button "Enable CallSync" at bounding box center [894, 128] width 29 height 16
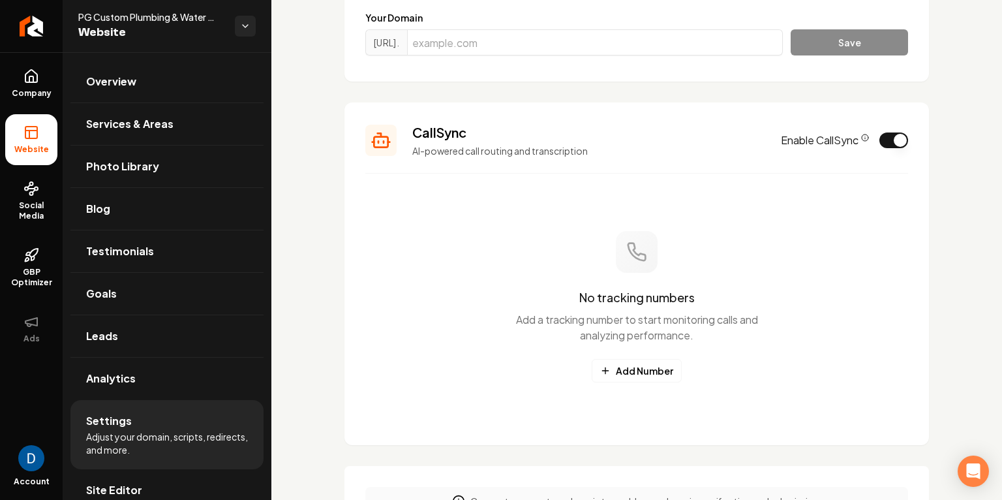
scroll to position [153, 0]
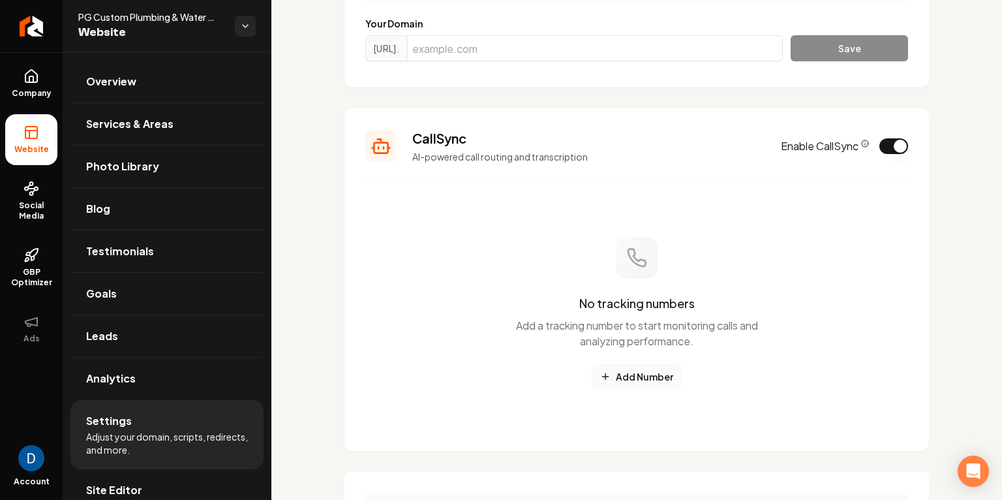
click at [640, 367] on button "Add Number" at bounding box center [637, 376] width 90 height 23
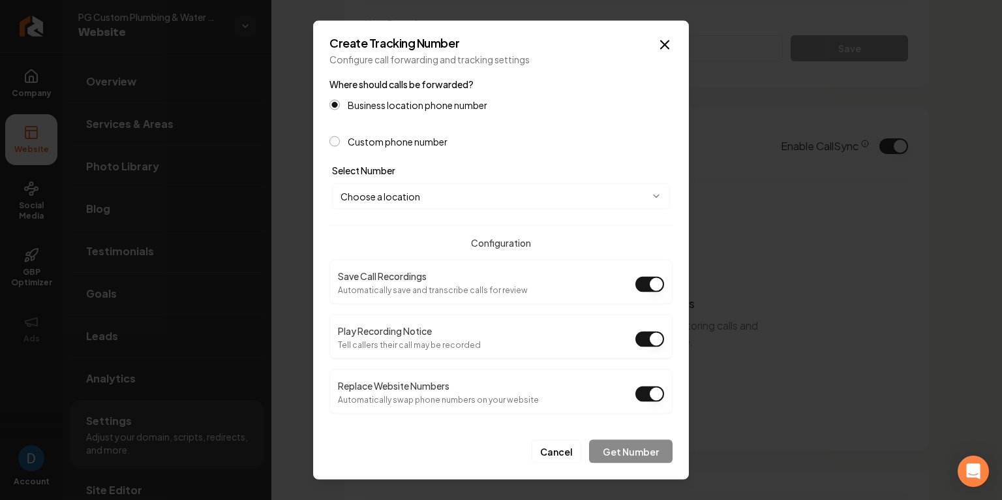
click at [403, 143] on label "Custom phone number" at bounding box center [398, 141] width 100 height 9
click at [340, 143] on button "Custom phone number" at bounding box center [335, 141] width 10 height 10
click at [407, 102] on label "Business location phone number" at bounding box center [418, 104] width 140 height 9
click at [340, 102] on button "Business location phone number" at bounding box center [335, 104] width 10 height 10
click at [460, 210] on form "**********" at bounding box center [501, 269] width 343 height 387
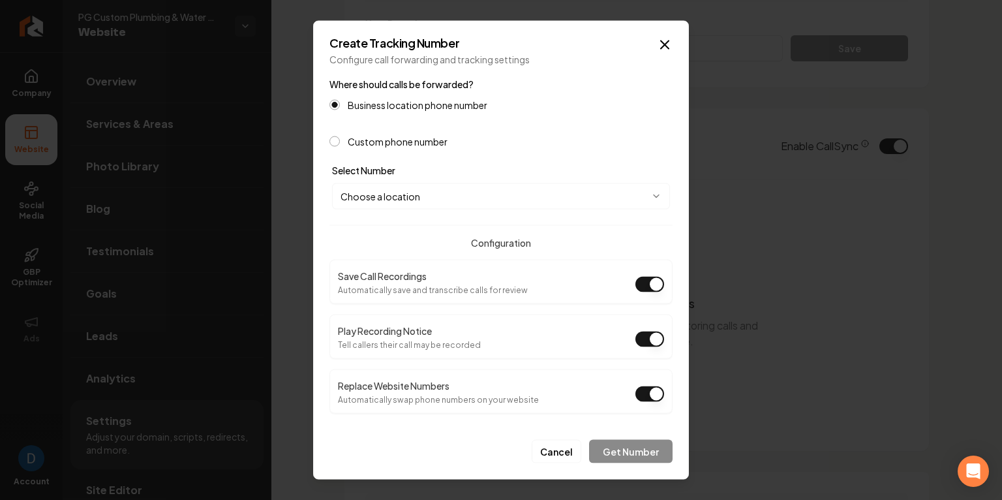
click at [435, 198] on body "Company Website Social Media GBP Optimizer Ads Account PG Custom Plumbing & Wat…" at bounding box center [501, 250] width 1002 height 500
select select "**********"
click at [657, 337] on button "Play Recording Notice" at bounding box center [650, 340] width 29 height 16
click at [628, 452] on button "Get Number" at bounding box center [631, 451] width 84 height 23
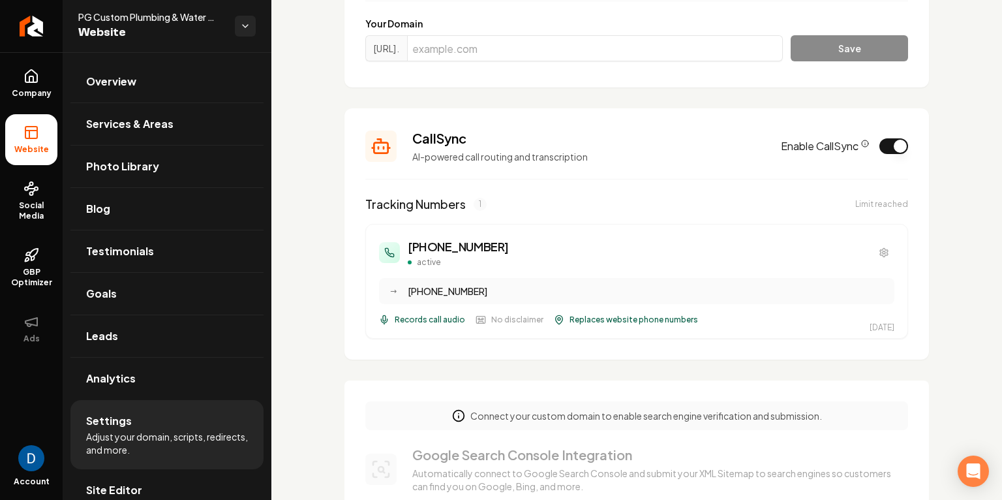
click at [420, 247] on h3 "(912) 937-2486" at bounding box center [458, 247] width 101 height 18
click at [437, 250] on h3 "(912) 937-2486" at bounding box center [458, 247] width 101 height 18
drag, startPoint x: 435, startPoint y: 250, endPoint x: 532, endPoint y: 247, distance: 96.6
click at [532, 247] on div "(912) 937-2486 active" at bounding box center [637, 253] width 516 height 30
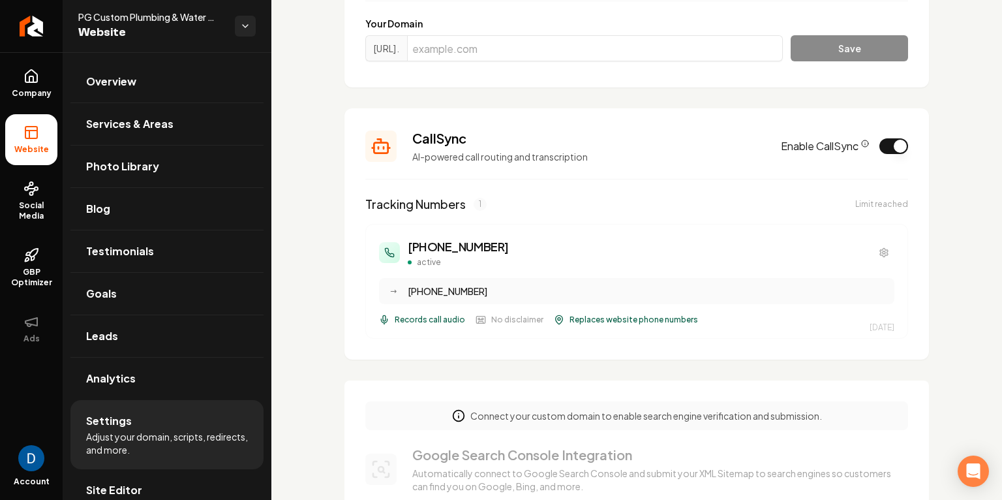
click at [592, 223] on div "Tracking Numbers 1 Limit reached (912) 937-2486 active → (912) 677-0147 Records…" at bounding box center [636, 267] width 543 height 144
click at [449, 249] on h3 "(912) 937-2486" at bounding box center [458, 247] width 101 height 18
click at [436, 249] on h3 "(912) 937-2486" at bounding box center [458, 247] width 101 height 18
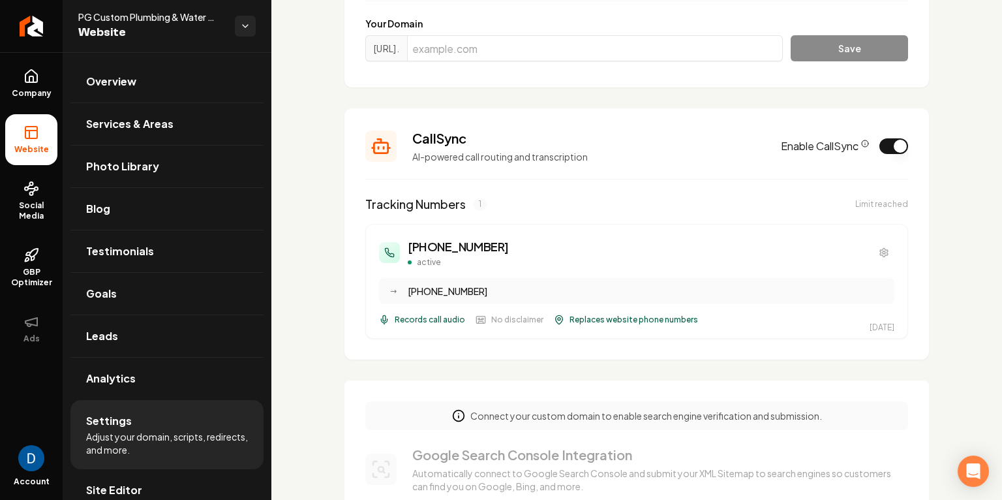
click at [436, 249] on h3 "(912) 937-2486" at bounding box center [458, 247] width 101 height 18
click at [411, 249] on h3 "(912) 937-2486" at bounding box center [458, 247] width 101 height 18
drag, startPoint x: 471, startPoint y: 260, endPoint x: 478, endPoint y: 279, distance: 20.5
click at [478, 279] on div "(912) 937-2486 active → (912) 677-0147 Records call audio No disclaimer Replace…" at bounding box center [637, 281] width 516 height 87
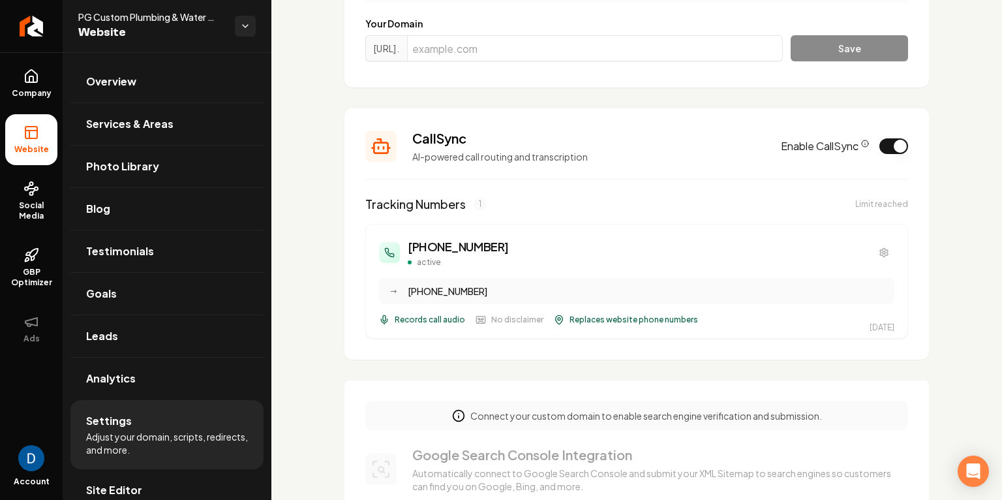
click at [461, 288] on div "(912) 677-0147" at bounding box center [647, 291] width 479 height 13
click at [462, 288] on div "(912) 677-0147" at bounding box center [647, 291] width 479 height 13
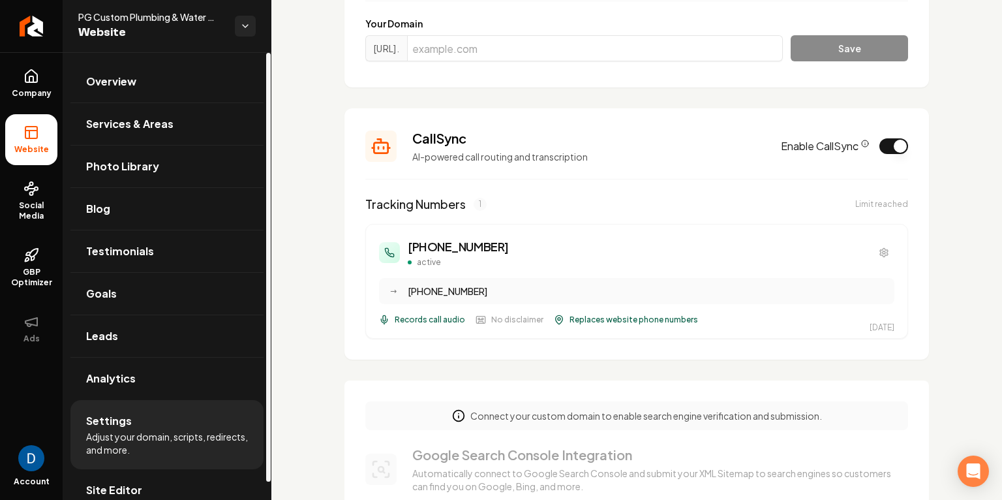
click at [445, 249] on h3 "(912) 937-2486" at bounding box center [458, 247] width 101 height 18
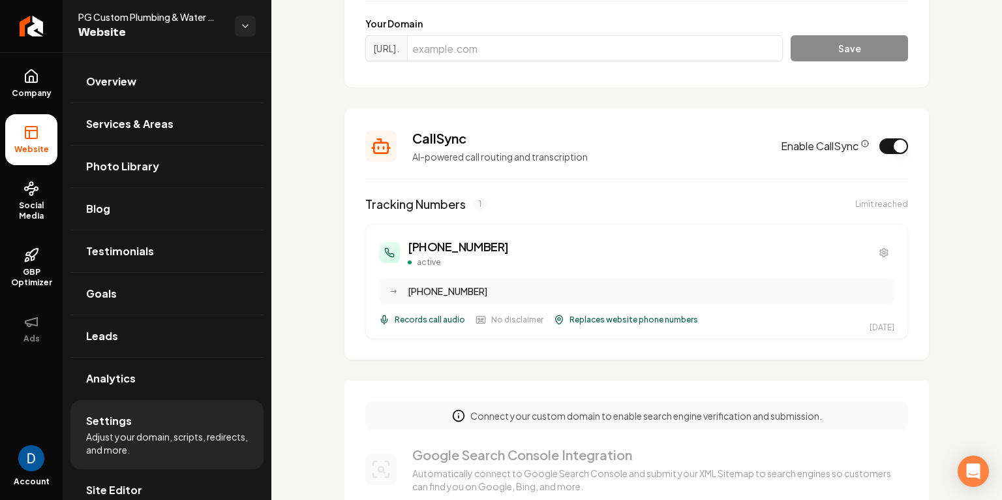
click at [445, 249] on h3 "(912) 937-2486" at bounding box center [458, 247] width 101 height 18
click at [535, 201] on div "Tracking Numbers 1 Limit reached" at bounding box center [636, 204] width 543 height 18
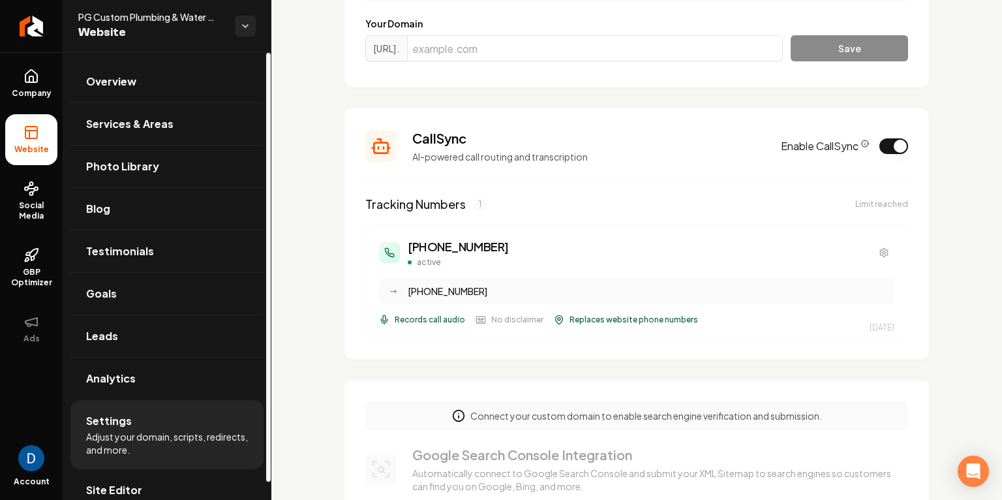
click at [433, 133] on h3 "CallSync" at bounding box center [588, 138] width 353 height 18
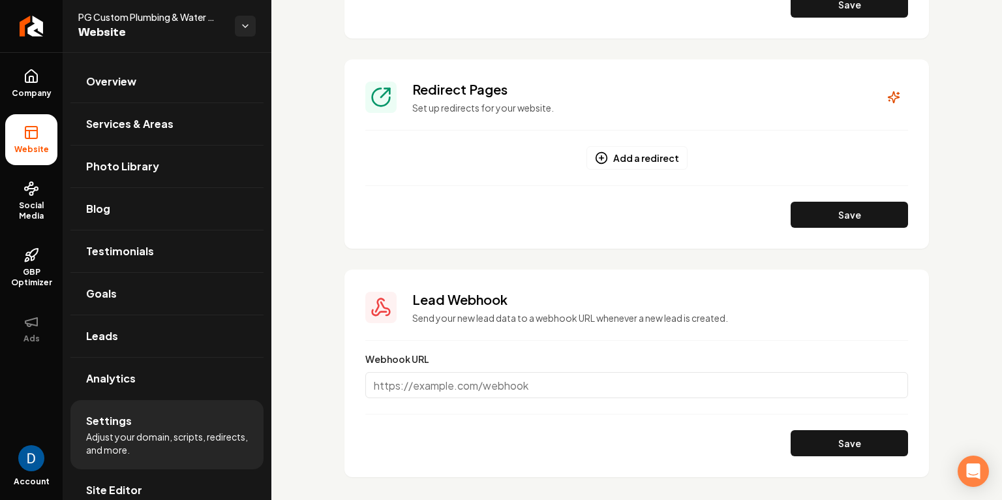
scroll to position [1397, 0]
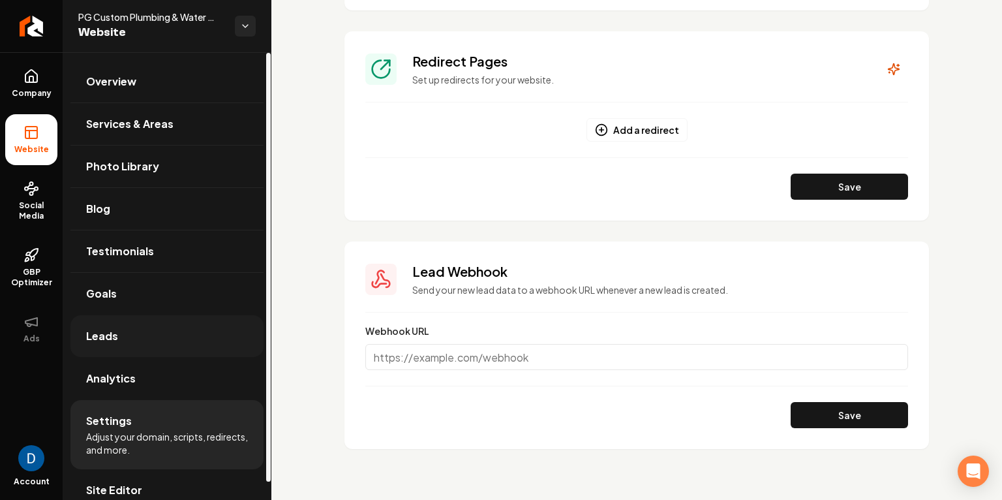
click at [141, 326] on link "Leads" at bounding box center [166, 336] width 193 height 42
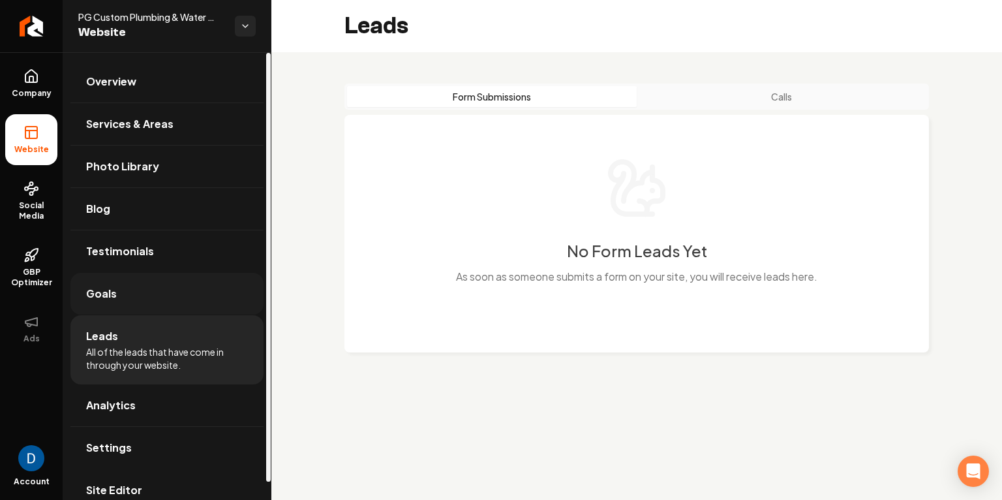
click at [129, 283] on link "Goals" at bounding box center [166, 294] width 193 height 42
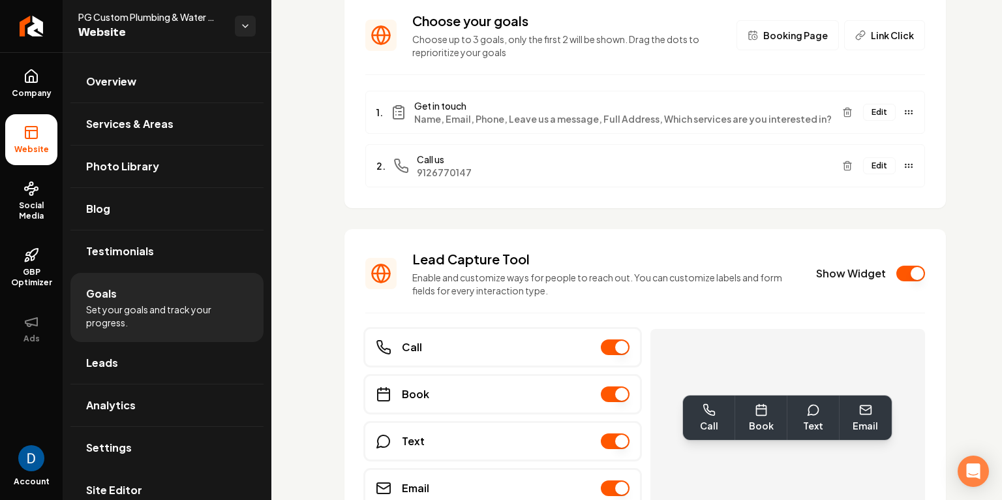
scroll to position [171, 0]
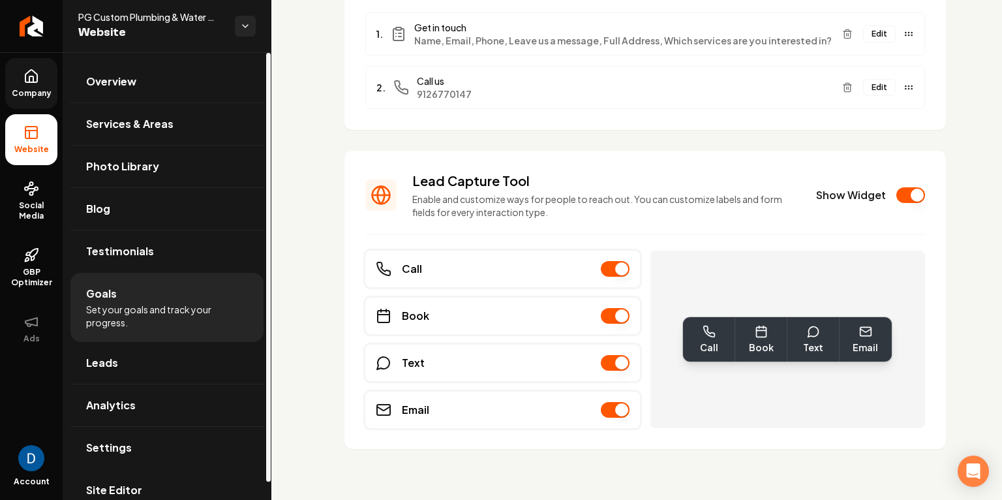
click at [45, 80] on link "Company" at bounding box center [31, 83] width 52 height 51
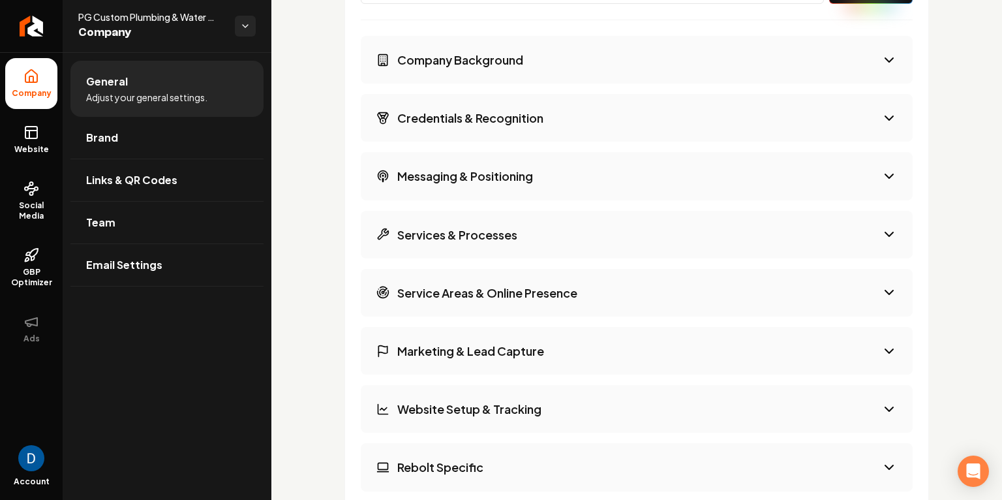
scroll to position [1620, 0]
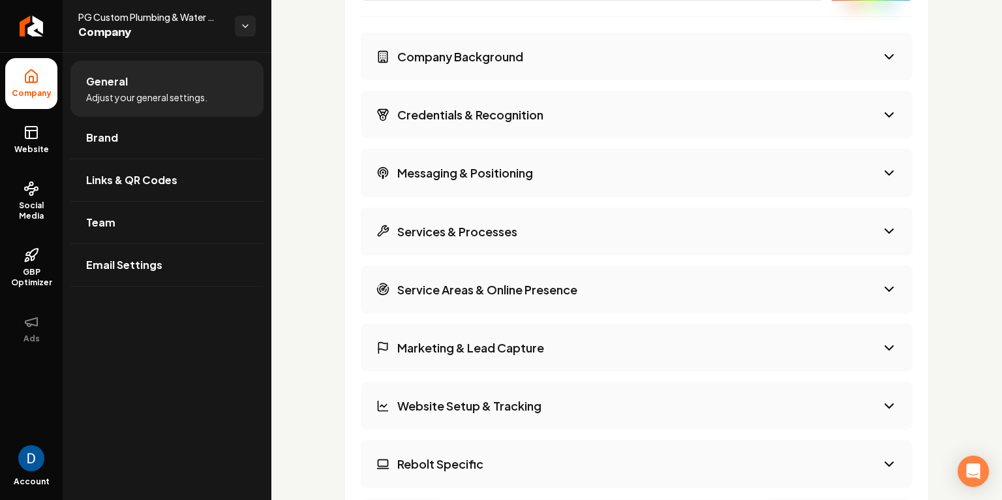
click at [476, 229] on h3 "Services & Processes" at bounding box center [457, 231] width 120 height 16
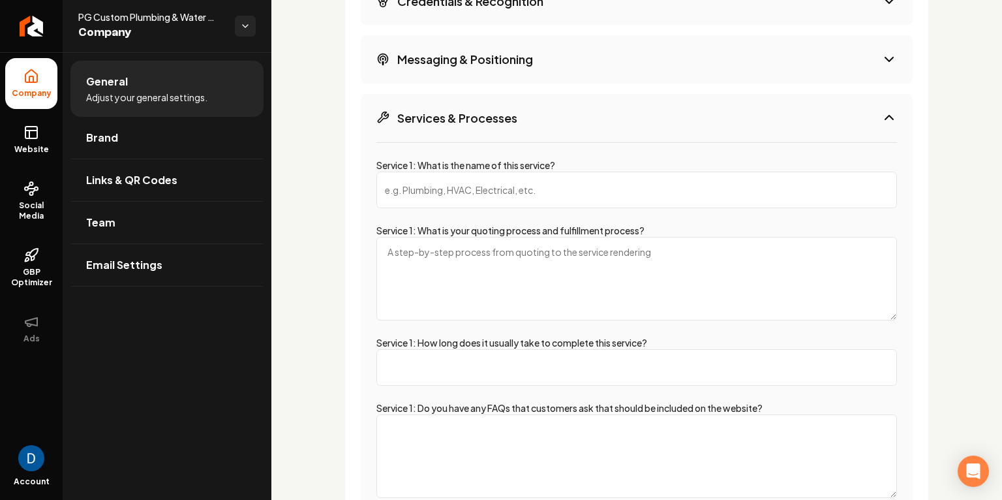
scroll to position [1737, 0]
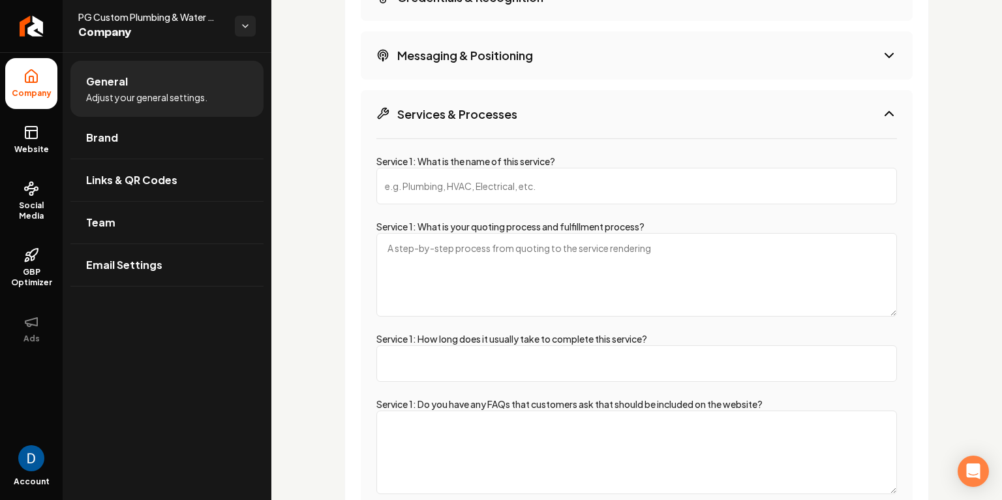
click at [507, 183] on input "Service 1: What is the name of this service?" at bounding box center [637, 186] width 521 height 37
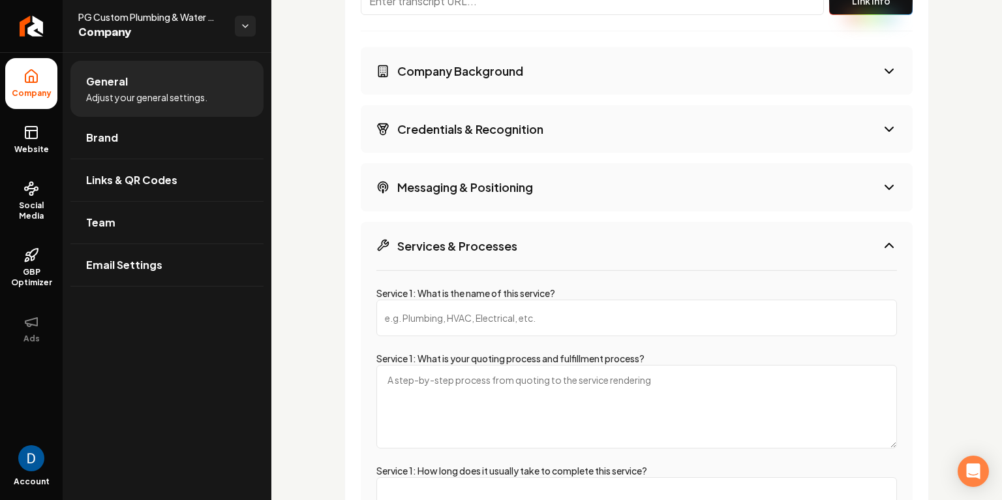
scroll to position [2352, 0]
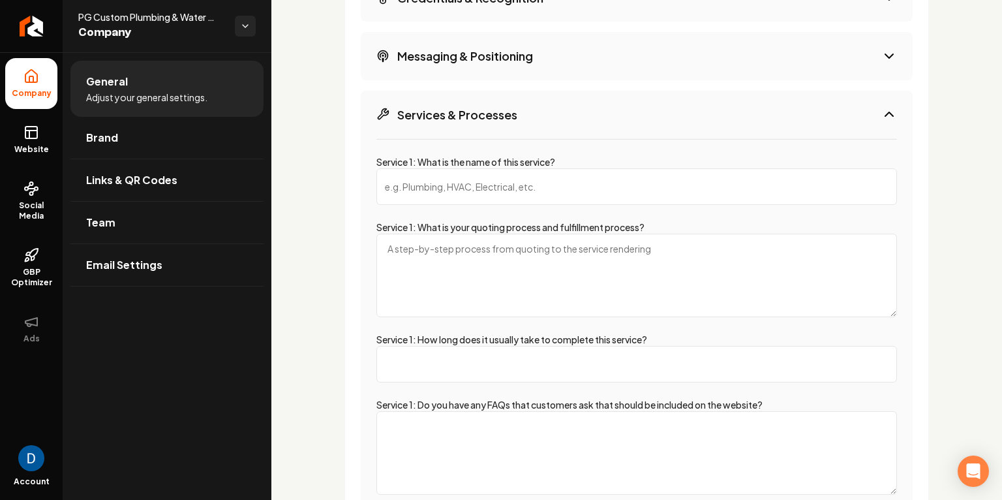
paste input "Residential Service Plumbing"
type input "Residential Service Plumbing"
click at [454, 272] on textarea "Service 1: What is your quoting process and fulfillment process?" at bounding box center [637, 276] width 521 height 84
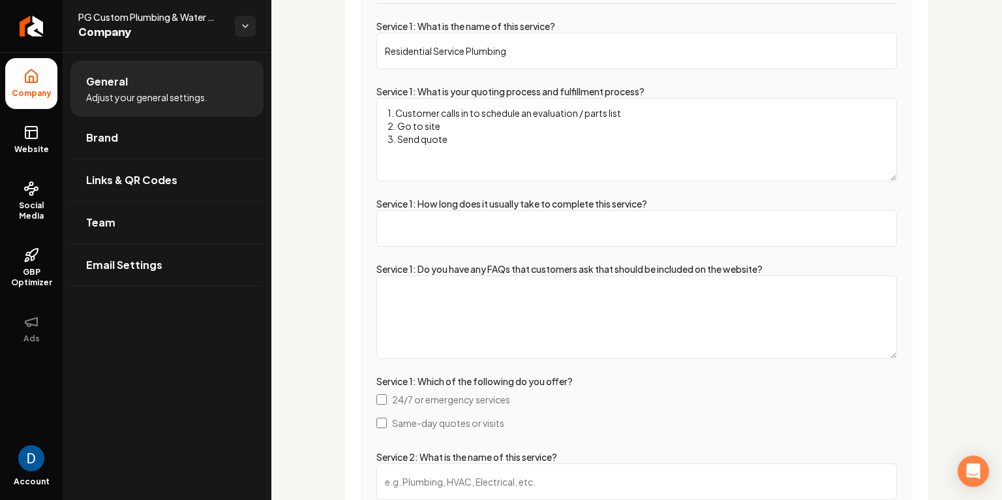
scroll to position [2513, 0]
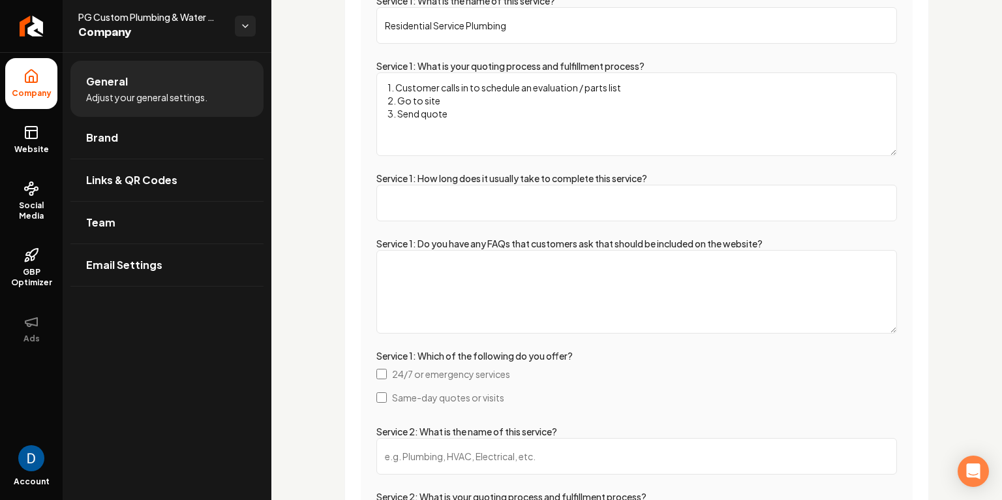
type textarea "1. Customer calls in to schedule an evaluation / parts list 2. Go to site 3. Se…"
click at [444, 185] on input "Service 1: How long does it usually take to complete this service?" at bounding box center [637, 203] width 521 height 37
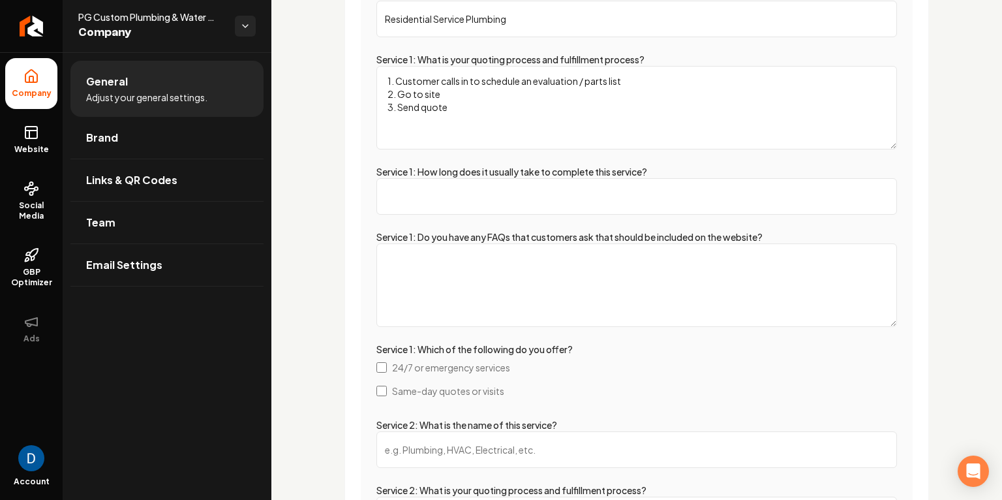
scroll to position [2494, 0]
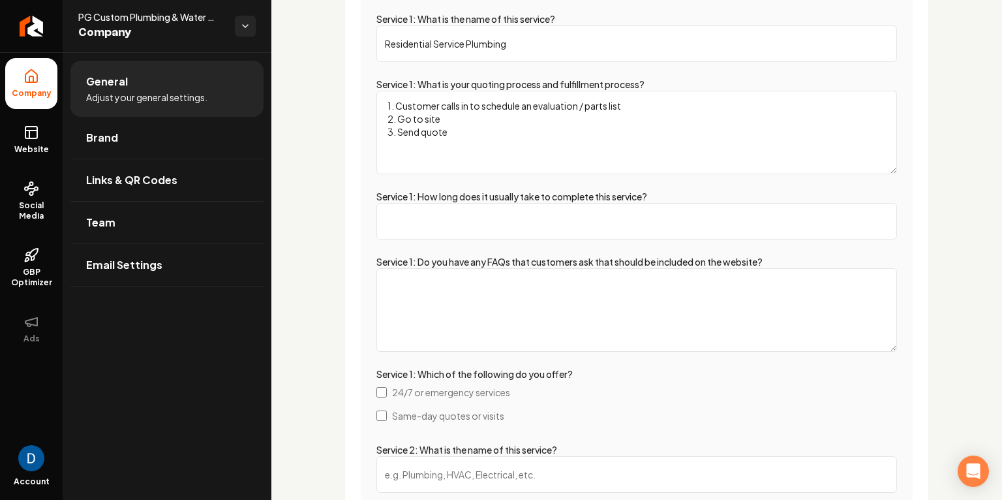
click at [459, 40] on input "Residential Service Plumbing" at bounding box center [637, 43] width 521 height 37
click at [583, 222] on input "Service 1: How long does it usually take to complete this service?" at bounding box center [637, 221] width 521 height 37
type input "A couple hours on average"
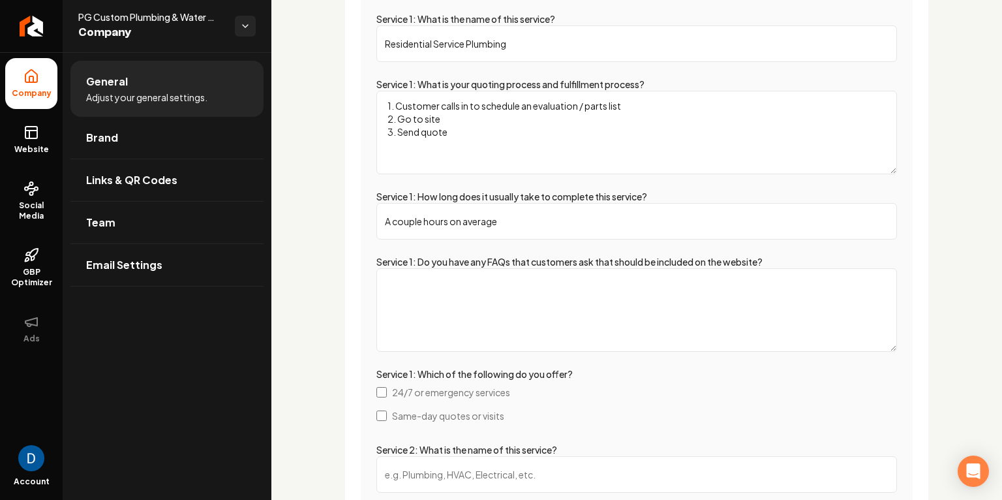
click at [501, 315] on textarea "Service 1: Do you have any FAQs that customers ask that should be included on t…" at bounding box center [637, 310] width 521 height 84
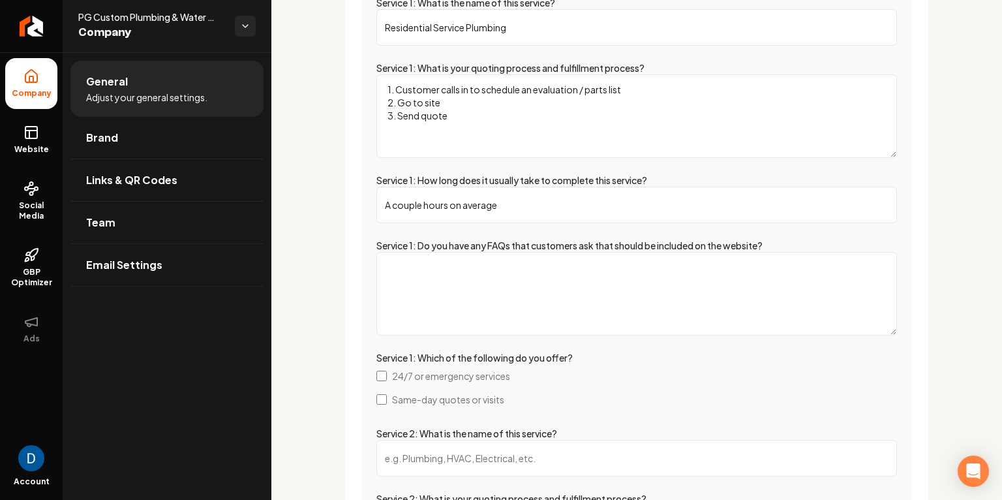
click at [438, 273] on textarea "Service 1: Do you have any FAQs that customers ask that should be included on t…" at bounding box center [637, 294] width 521 height 84
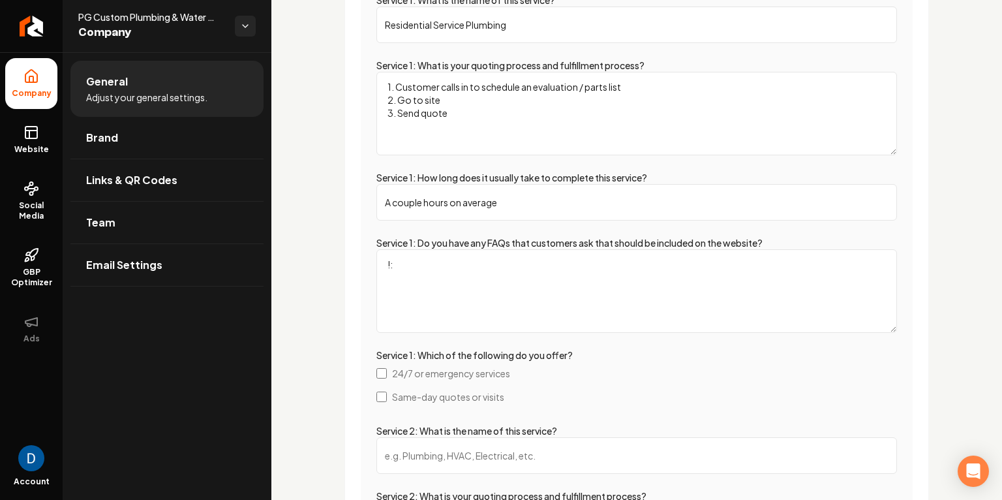
type textarea "!"
type textarea "W"
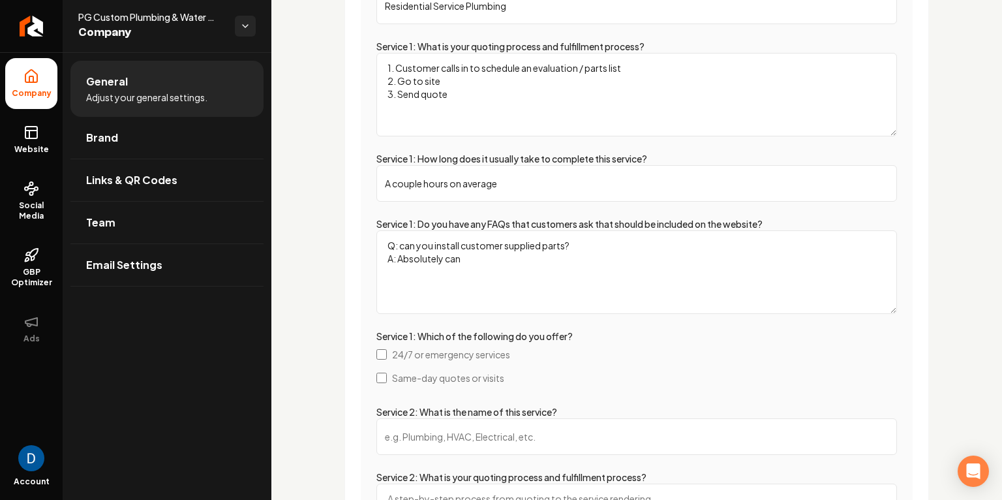
scroll to position [2531, 0]
type textarea "Q: can you install customer supplied parts? A: Absolutely can"
click at [405, 352] on span "24/7 or emergency services" at bounding box center [451, 355] width 118 height 13
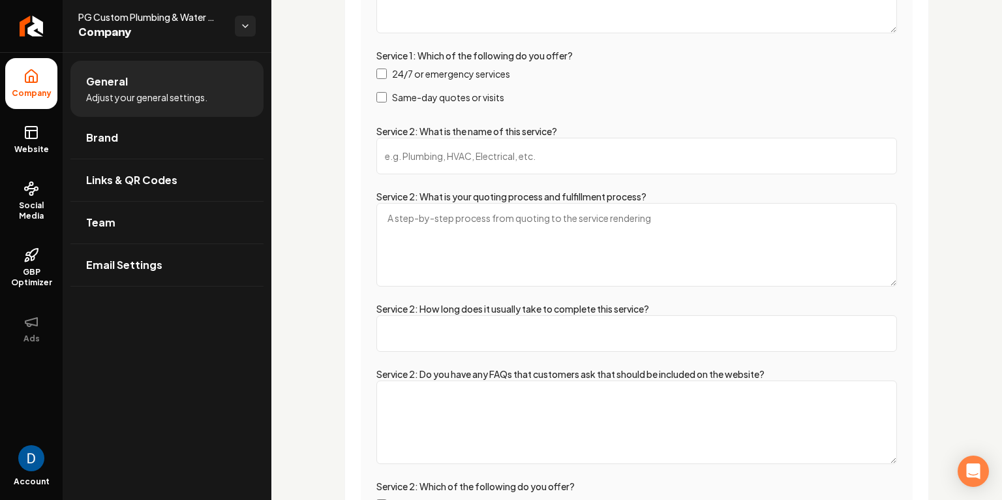
scroll to position [2821, 0]
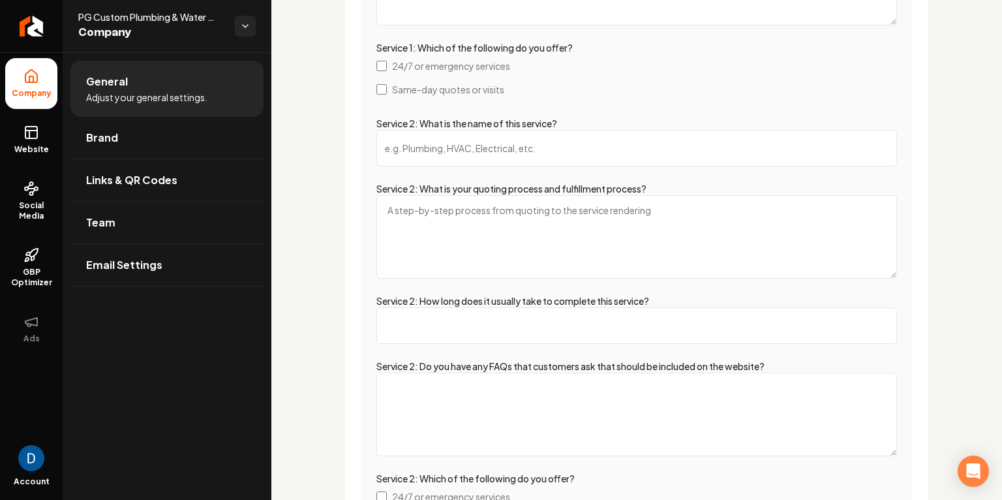
click at [490, 151] on input "Service 2: What is the name of this service?" at bounding box center [637, 148] width 521 height 37
paste input "Water Filtration"
type input "Water Filtration"
click at [467, 243] on textarea "Service 2: What is your quoting process and fulfillment process?" at bounding box center [637, 237] width 521 height 84
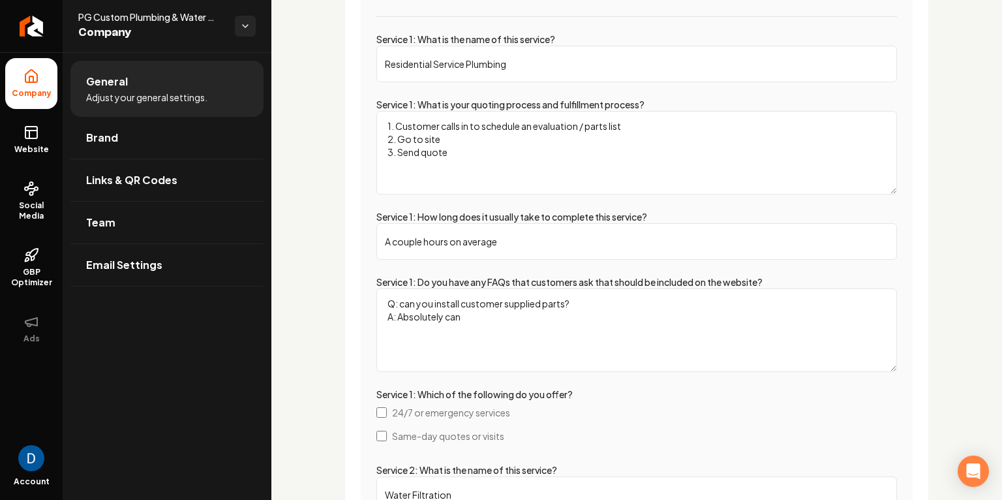
click at [480, 170] on textarea "1. Customer calls in to schedule an evaluation / parts list 2. Go to site 3. Se…" at bounding box center [637, 153] width 521 height 84
click at [462, 156] on textarea "1. Customer calls in to schedule an evaluation / parts list 2. Go to site 3. Se…" at bounding box center [637, 154] width 521 height 84
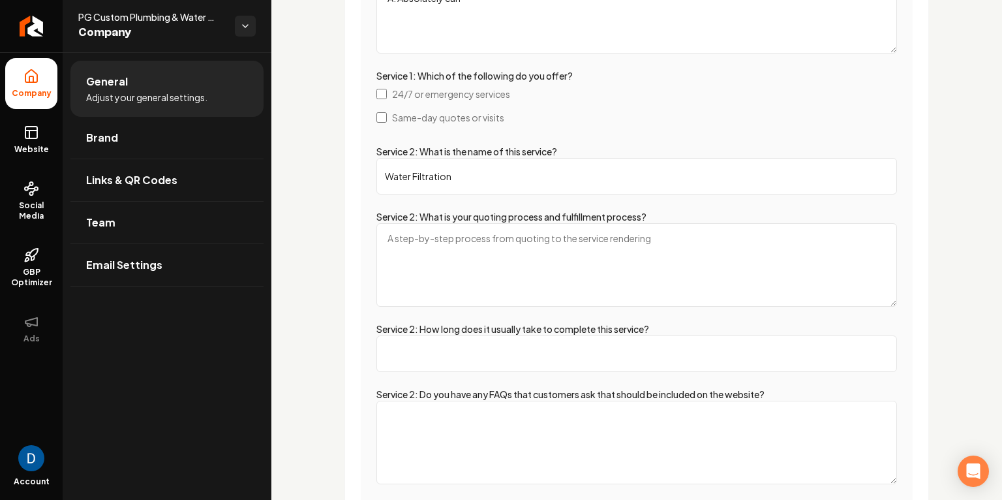
click at [452, 271] on textarea "Service 2: What is your quoting process and fulfillment process?" at bounding box center [637, 265] width 521 height 84
paste textarea "1. Customer calls in to schedule an evaluation / parts list 2. Go to site 3. Se…"
click at [424, 250] on textarea "1. Customer calls in to schedule an evaluation / parts list 2. Go to site 3. Se…" at bounding box center [637, 265] width 521 height 84
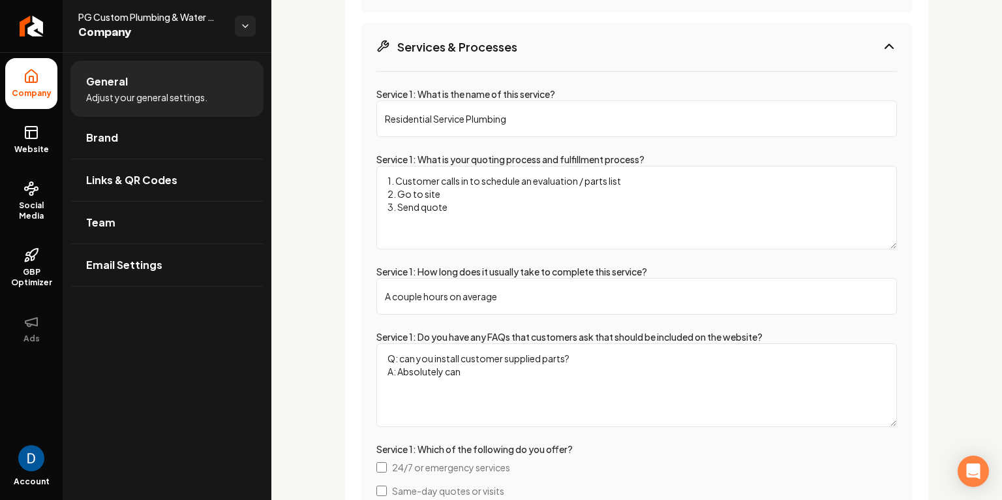
scroll to position [2406, 0]
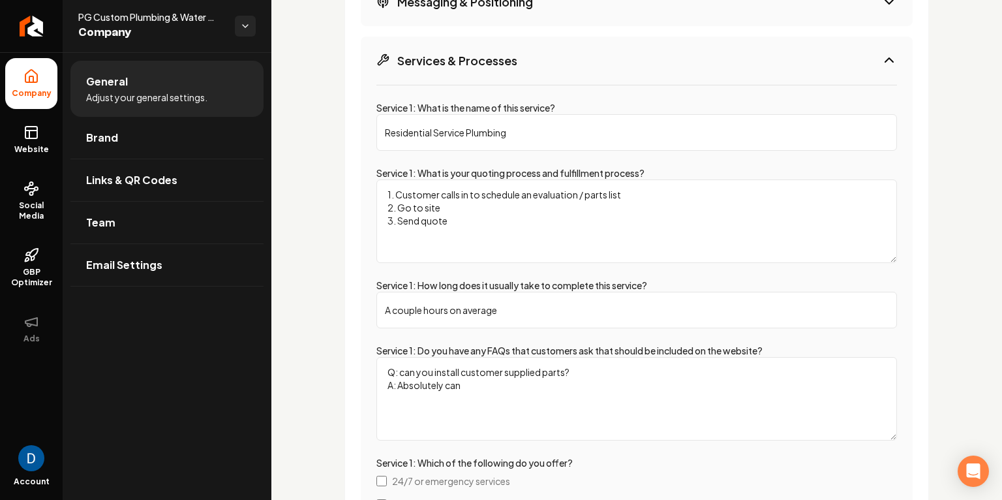
type textarea "1. Customer calls in to schedule an evaluation / parts list 2. Go to job site 3…"
click at [426, 204] on textarea "1. Customer calls in to schedule an evaluation / parts list 2. Go to site 3. Se…" at bounding box center [637, 221] width 521 height 84
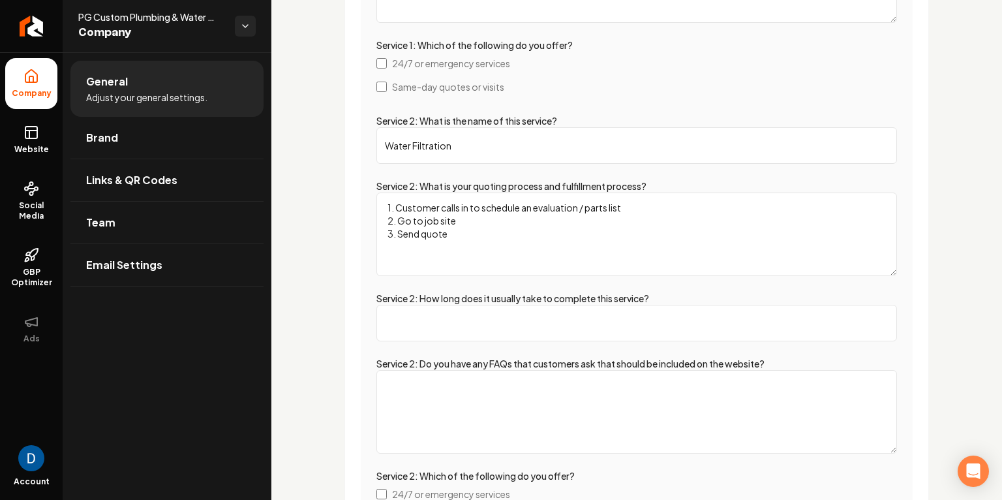
scroll to position [2823, 0]
type textarea "1. Customer calls in to schedule an evaluation / parts list 2. Go to job site 3…"
click at [540, 206] on textarea "1. Customer calls in to schedule an evaluation / parts list 2. Go to job site 3…" at bounding box center [637, 235] width 521 height 84
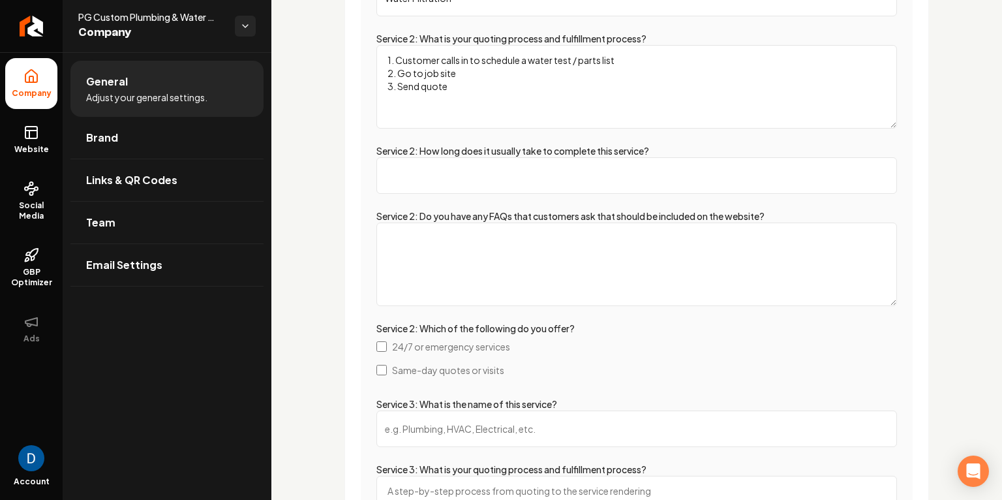
scroll to position [2972, 0]
type textarea "1. Customer calls in to schedule a water test / parts list 2. Go to job site 3.…"
click at [461, 164] on input "Service 2: How long does it usually take to complete this service?" at bounding box center [637, 174] width 521 height 37
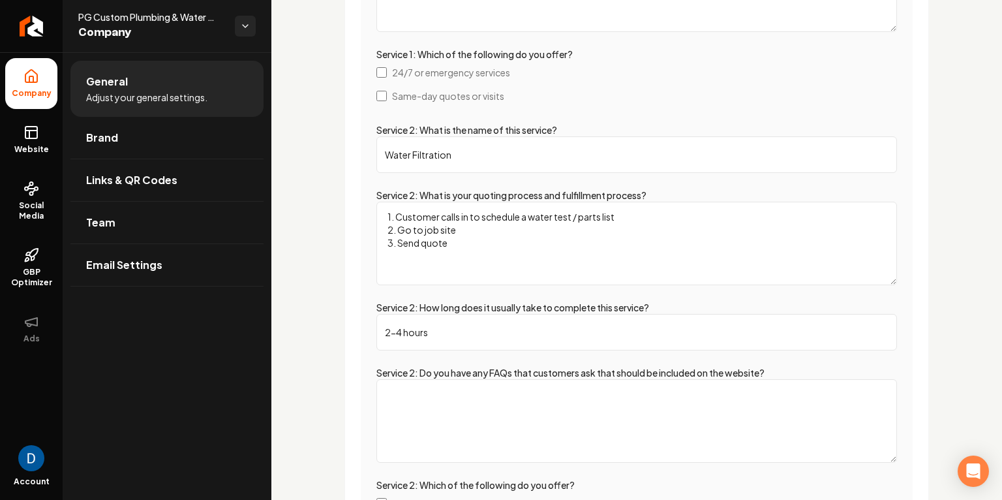
scroll to position [3024, 0]
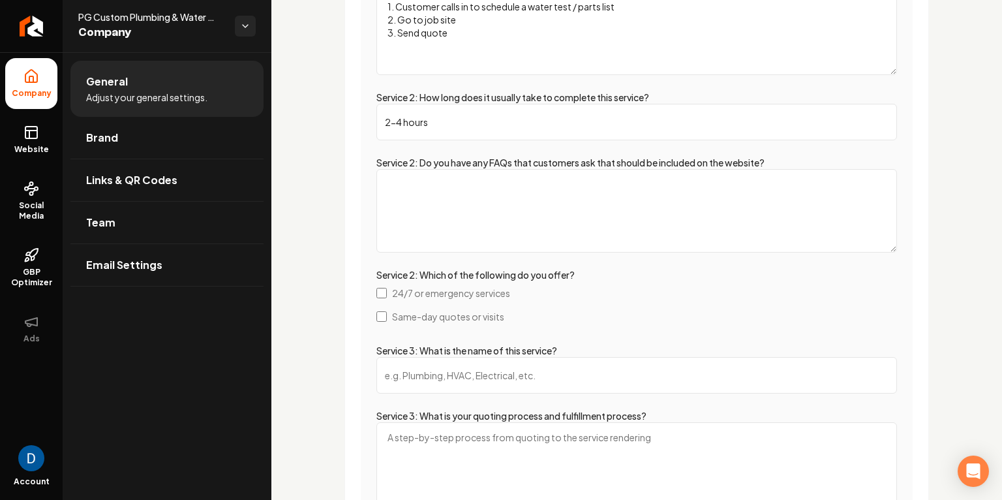
type input "2-4 hours"
click at [550, 186] on textarea "Service 2: Do you have any FAQs that customers ask that should be included on t…" at bounding box center [637, 211] width 521 height 84
click at [466, 196] on textarea "Q: What manufacturers are you certified by? A: Halo, EWS, Rainsoft, CSI" at bounding box center [637, 211] width 521 height 84
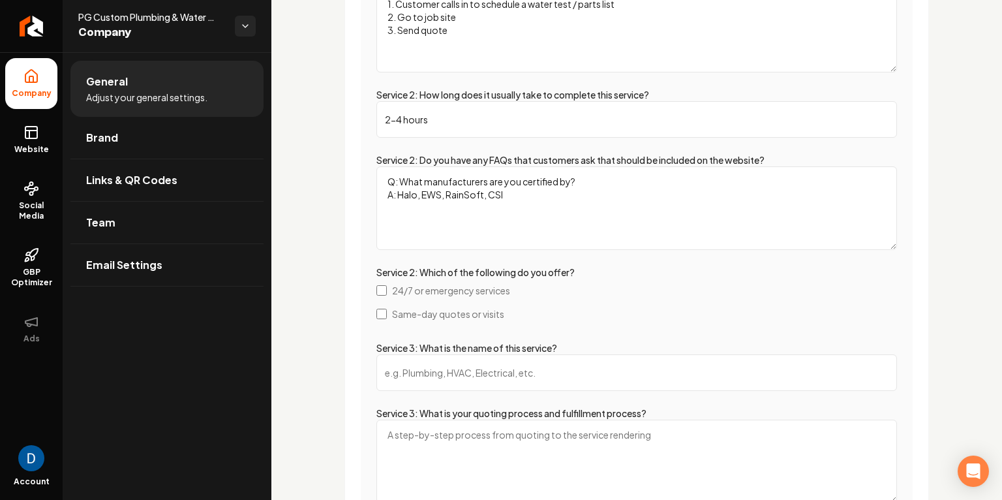
type textarea "Q: What manufacturers are you certified by? A: Halo, EWS, RainSoft, CSI"
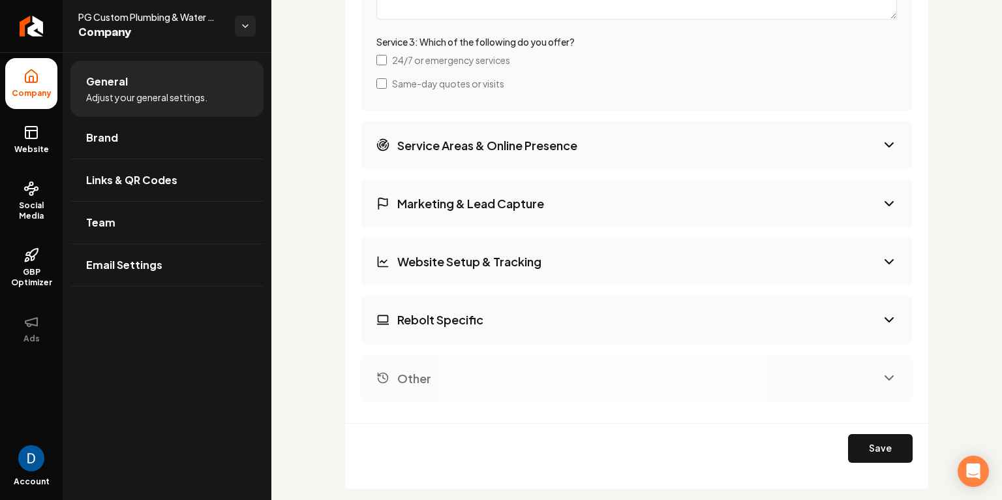
scroll to position [3693, 0]
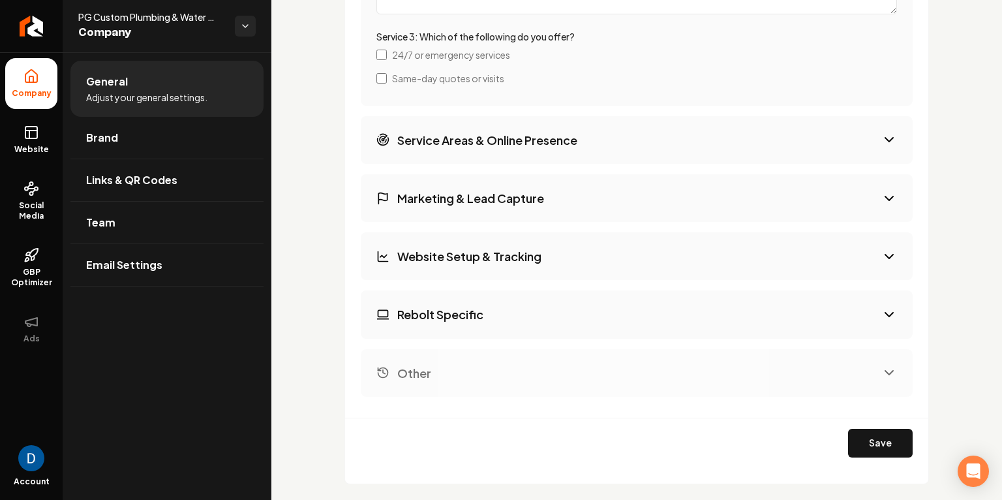
click at [883, 435] on button "Save" at bounding box center [880, 443] width 65 height 29
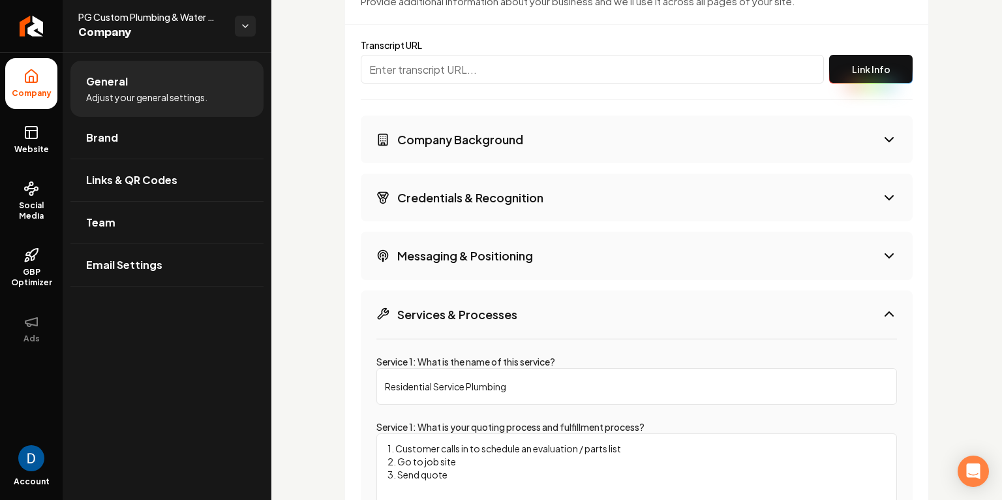
scroll to position [2143, 0]
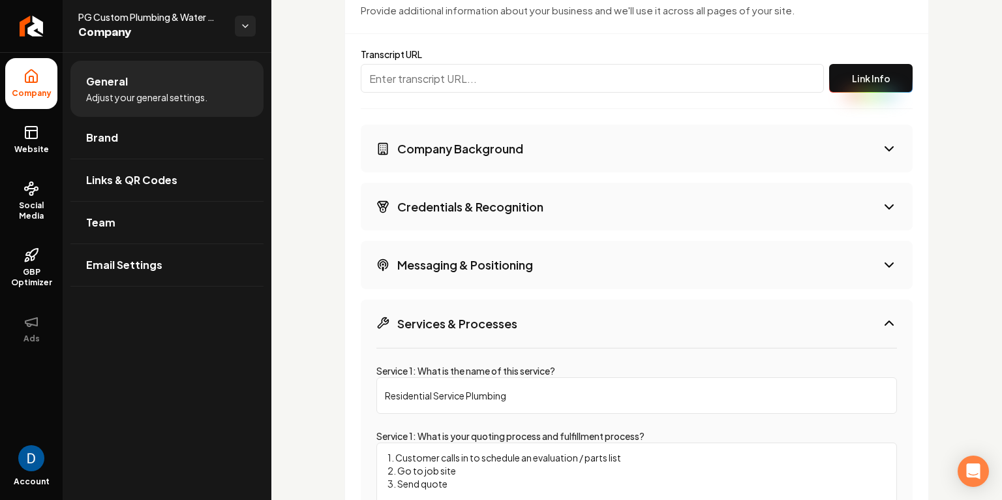
click at [497, 155] on button "Company Background" at bounding box center [637, 149] width 552 height 48
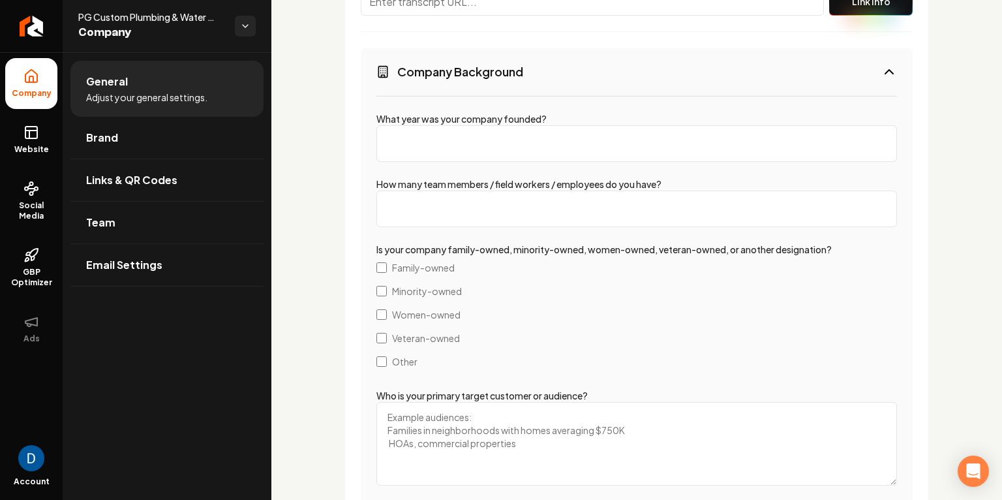
scroll to position [2228, 0]
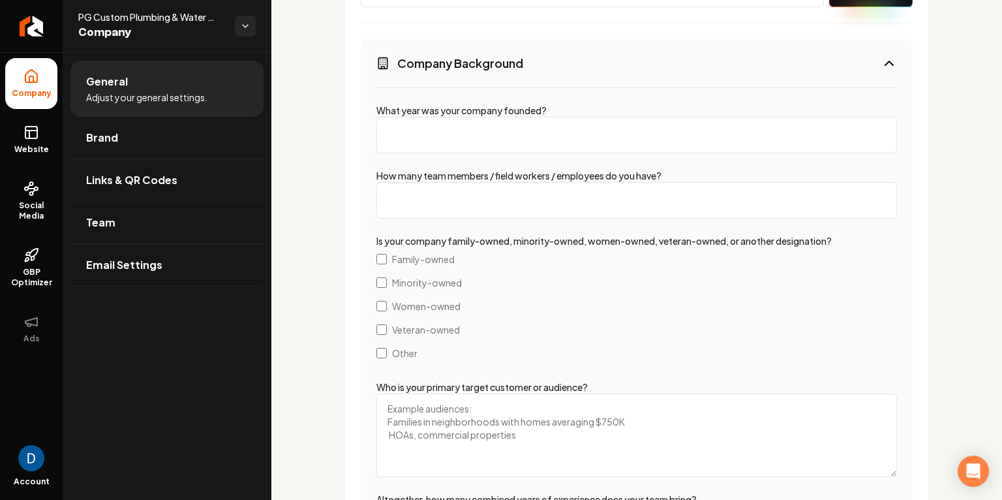
click at [433, 141] on input "What year was your company founded?" at bounding box center [637, 135] width 521 height 37
click at [420, 215] on input "How many team members / field workers / employees do you have?" at bounding box center [637, 200] width 521 height 37
type input "-1"
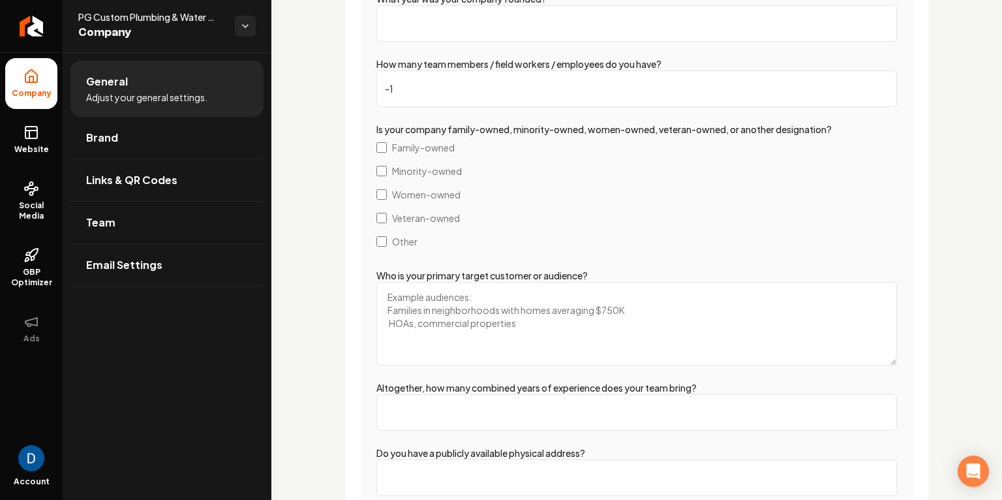
scroll to position [2338, 0]
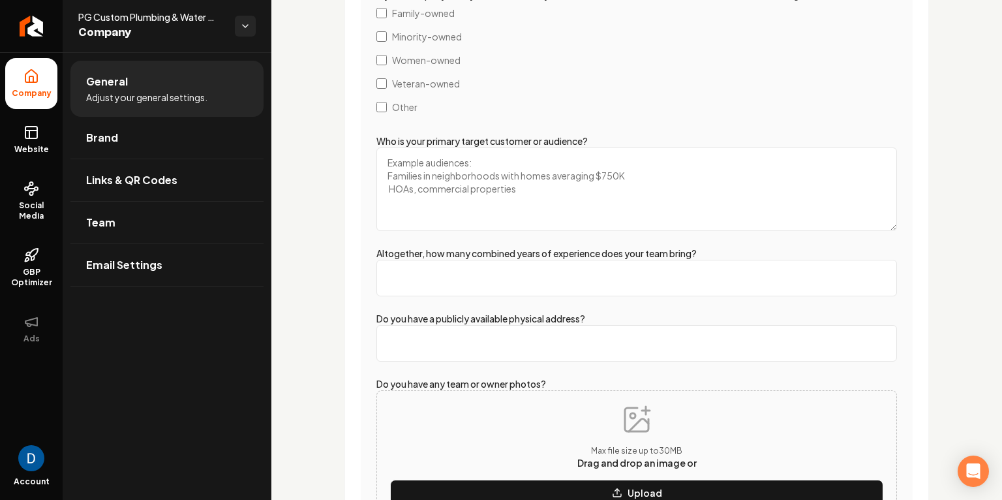
scroll to position [2485, 0]
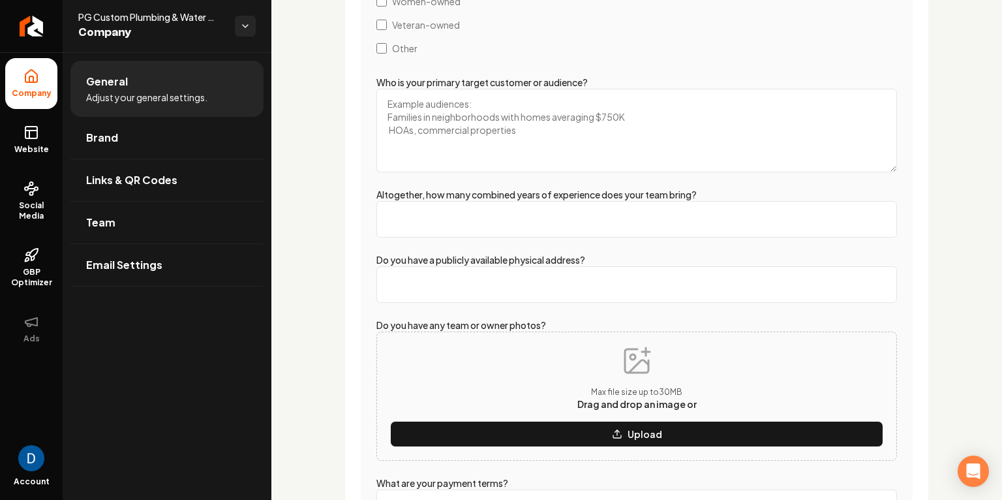
click at [448, 102] on textarea "Who is your primary target customer or audience?" at bounding box center [637, 131] width 521 height 84
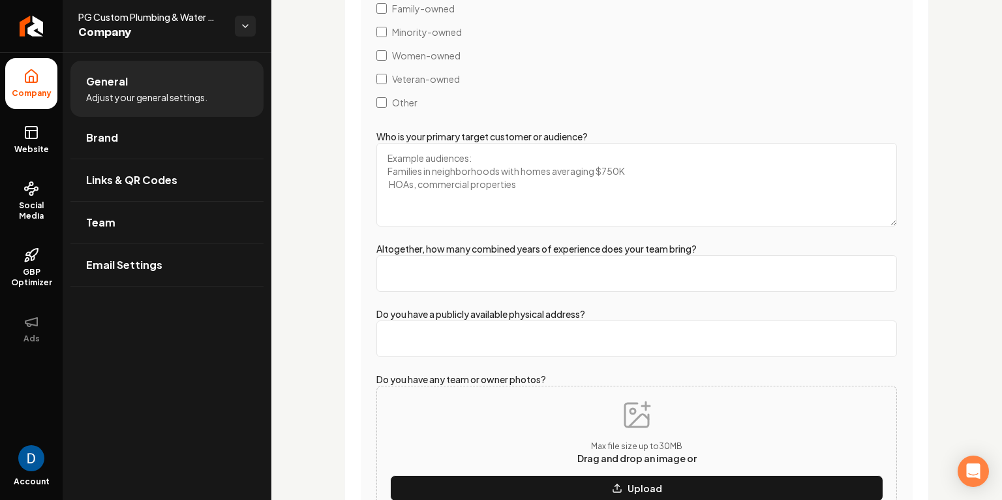
scroll to position [2451, 0]
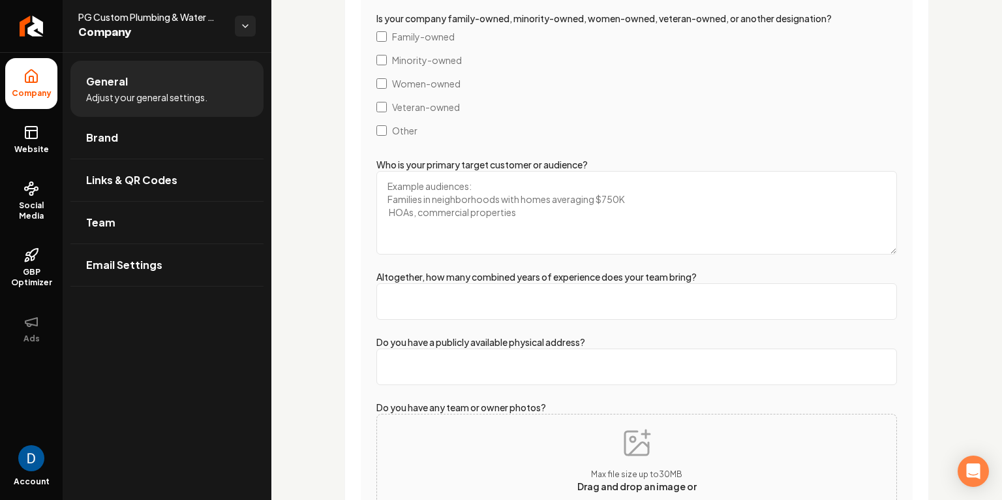
click at [431, 104] on span "Veteran-owned" at bounding box center [426, 107] width 68 height 13
click at [394, 133] on span "Other" at bounding box center [404, 130] width 25 height 13
click at [407, 127] on span "Other" at bounding box center [404, 130] width 25 height 13
click at [457, 204] on textarea "Who is your primary target customer or audience?" at bounding box center [637, 213] width 521 height 84
type textarea "F"
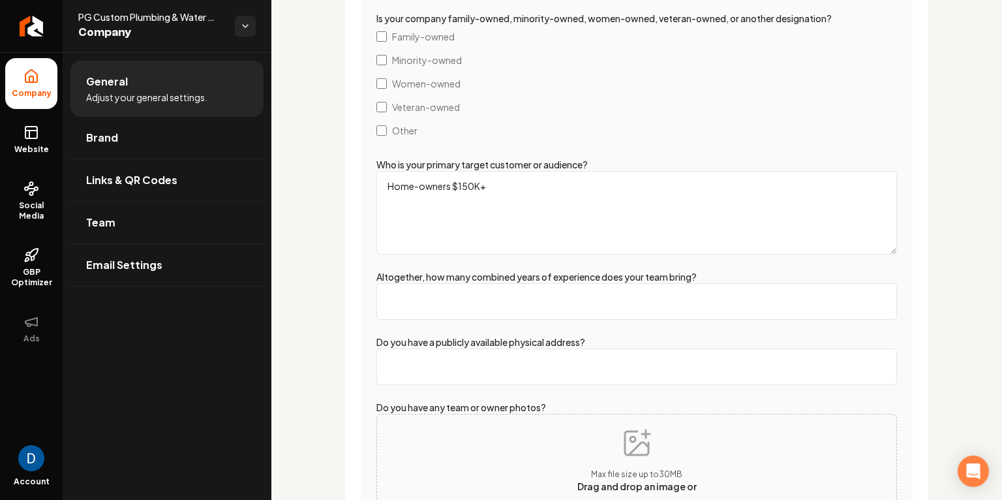
click at [509, 191] on textarea "Home-owners $150K+" at bounding box center [637, 213] width 521 height 84
type textarea "Home-owners $150K+"
click at [502, 298] on input "Altogether, how many combined years of experience does your team bring?" at bounding box center [637, 301] width 521 height 37
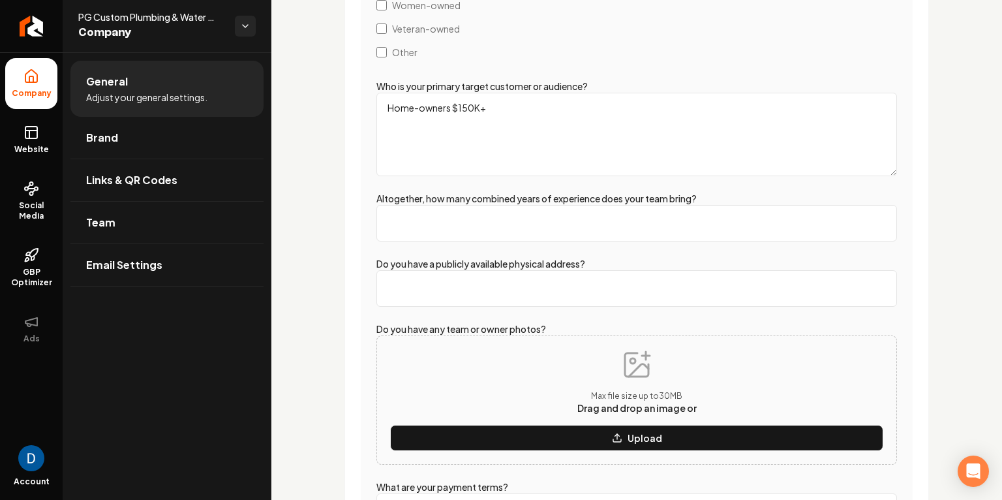
scroll to position [2571, 0]
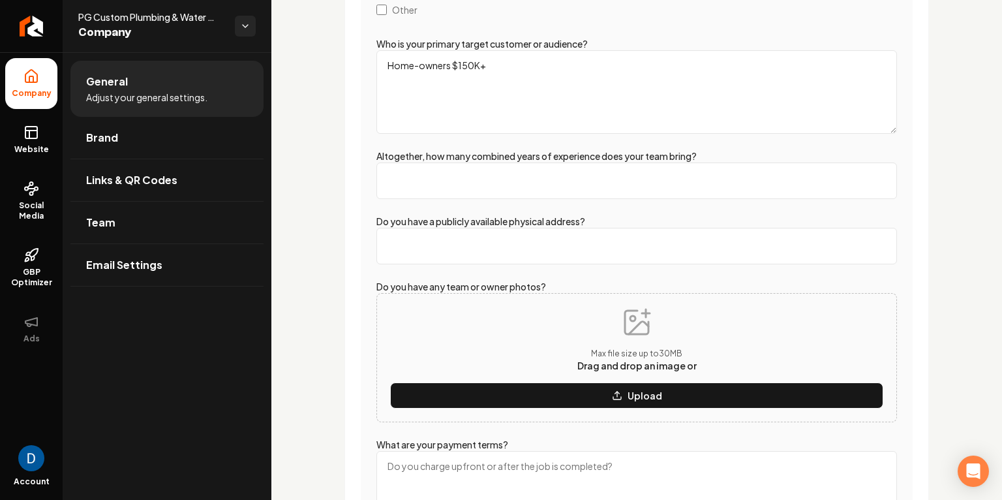
click at [440, 249] on input "Do you have a publicly available physical address?" at bounding box center [637, 246] width 521 height 37
click at [350, 301] on div "Extra Info Provide additional information about your business and we'll use it …" at bounding box center [637, 322] width 585 height 1564
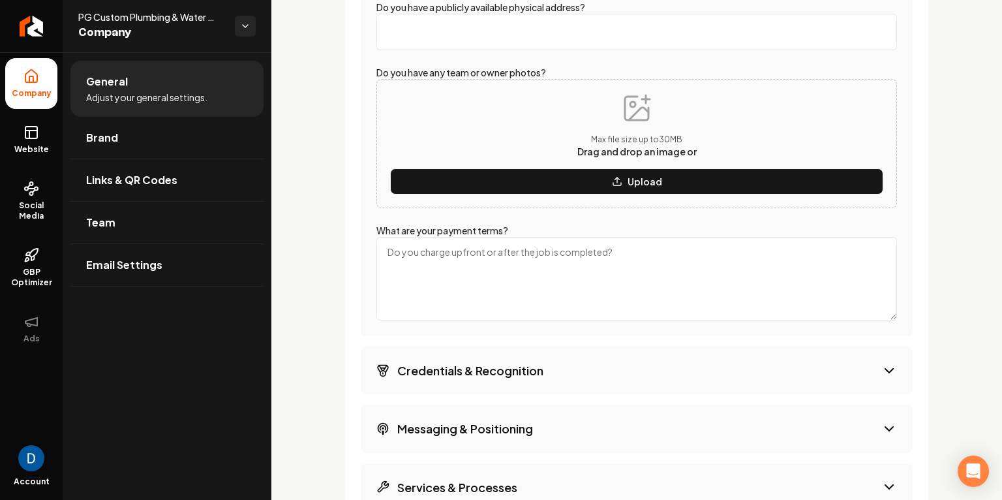
scroll to position [2851, 0]
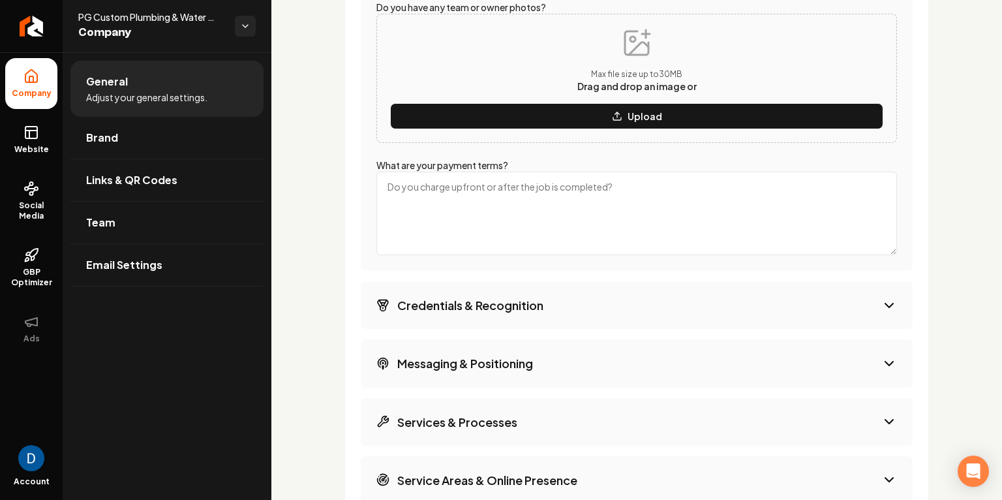
click at [476, 211] on textarea "What are your payment terms?" at bounding box center [637, 214] width 521 height 84
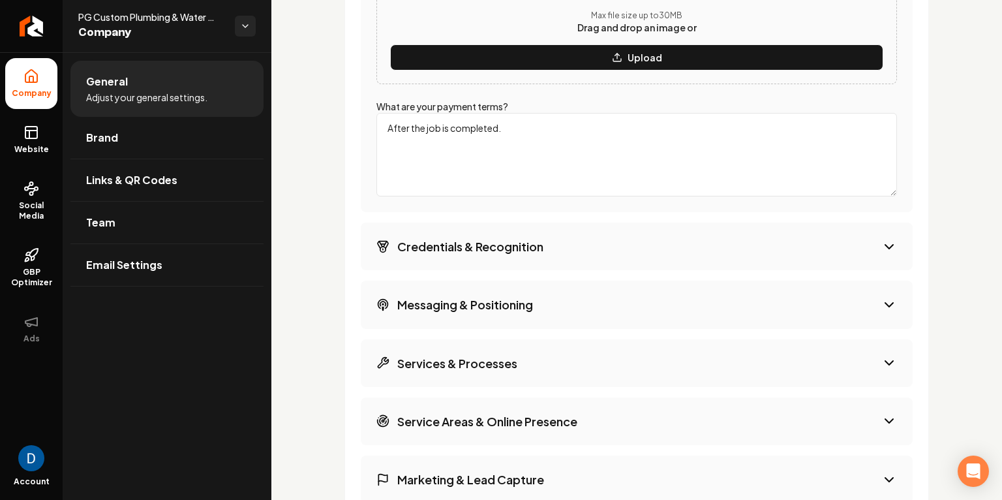
type textarea "After the job is completed."
click at [491, 247] on h3 "Credentials & Recognition" at bounding box center [470, 246] width 146 height 16
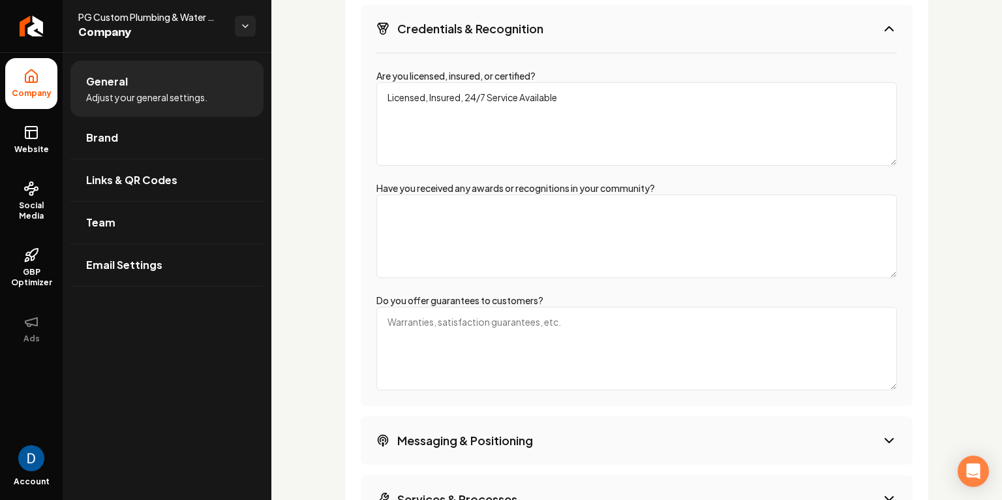
scroll to position [2323, 0]
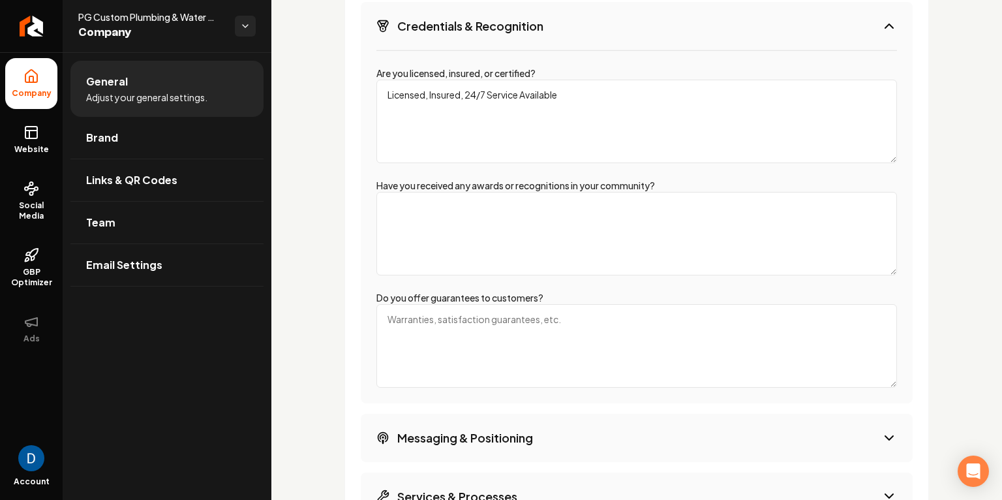
click at [488, 188] on label "Have you received any awards or recognitions in your community?" at bounding box center [516, 185] width 279 height 12
click at [488, 192] on textarea "Have you received any awards or recognitions in your community?" at bounding box center [637, 234] width 521 height 84
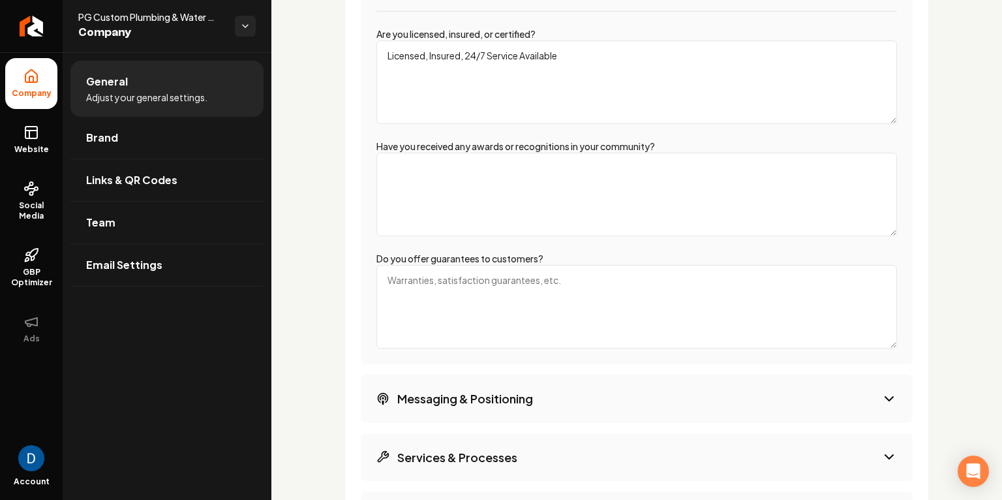
scroll to position [2374, 0]
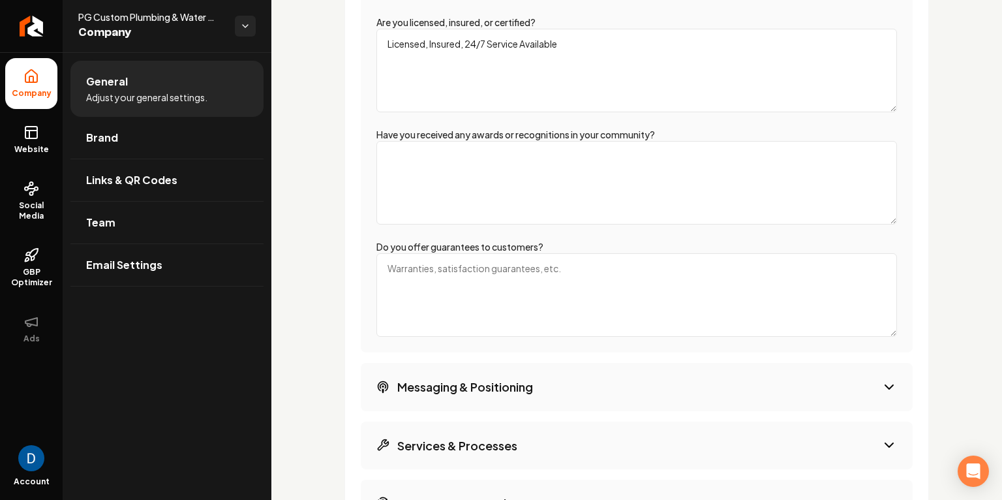
click at [431, 273] on textarea "Do you offer guarantees to customers?" at bounding box center [637, 295] width 521 height 84
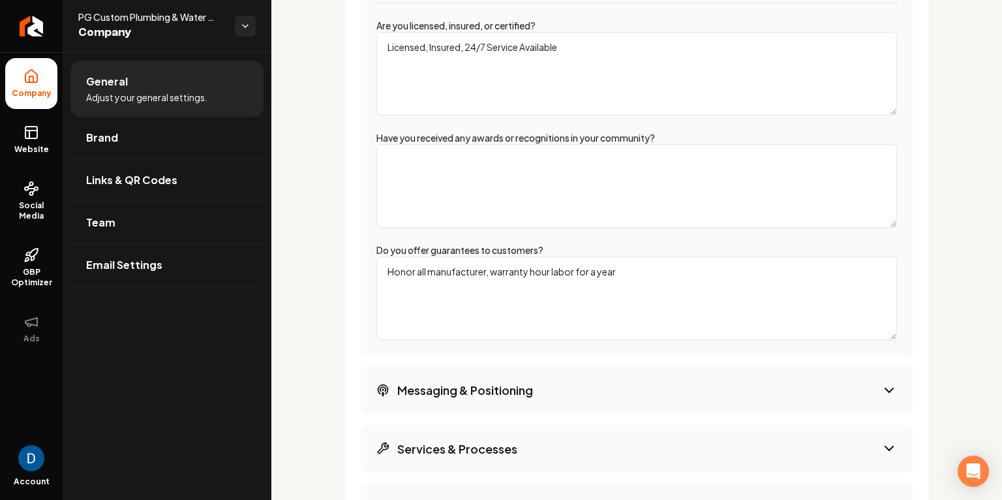
click at [539, 270] on textarea "Honor all manufacturer, warranty hour labor for a year" at bounding box center [637, 298] width 521 height 84
click at [442, 296] on textarea "Honor all manufacturer, warranty our labor for a year" at bounding box center [637, 298] width 521 height 84
click at [478, 267] on textarea "Honor all manufacturer, warranty our labor for a year" at bounding box center [637, 298] width 521 height 84
click at [486, 266] on textarea "Honor all manufacturer, warranty our labor for a year" at bounding box center [637, 298] width 521 height 84
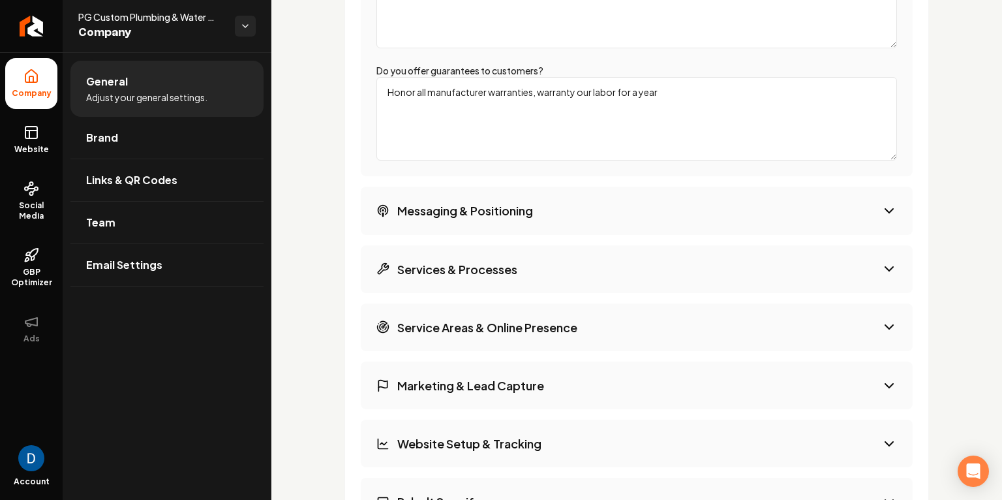
scroll to position [2552, 0]
type textarea "Honor all manufacturer warranties, warranty our labor for a year"
click at [580, 200] on button "Messaging & Positioning" at bounding box center [637, 209] width 552 height 48
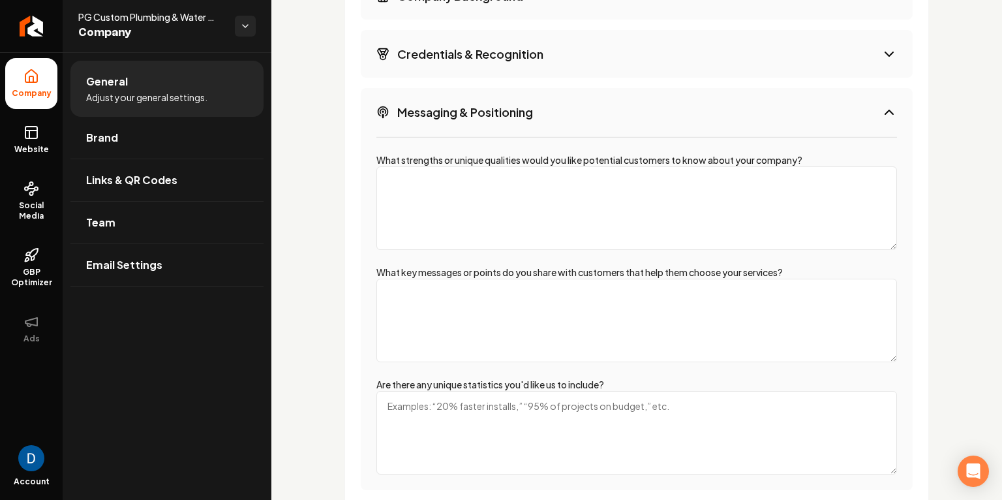
scroll to position [2282, 0]
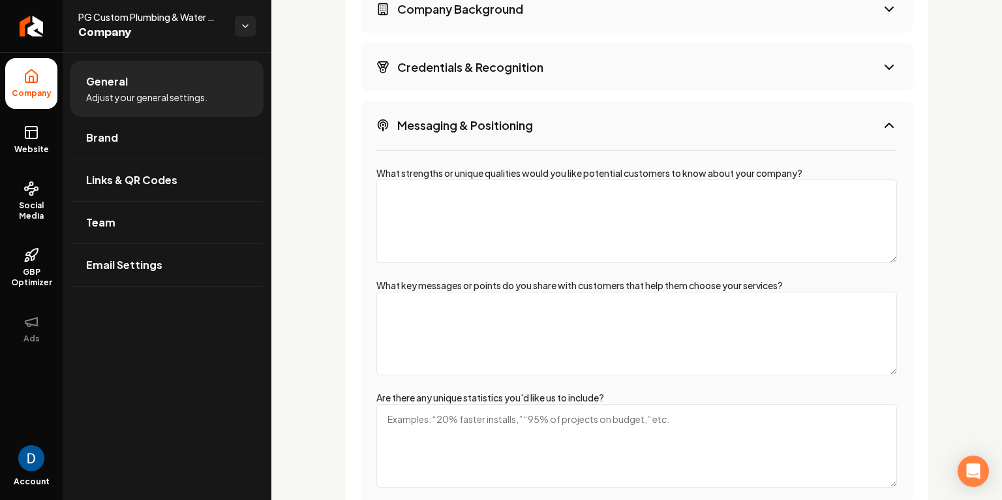
click at [486, 217] on textarea "What strengths or unique qualities would you like potential customers to know a…" at bounding box center [637, 221] width 521 height 84
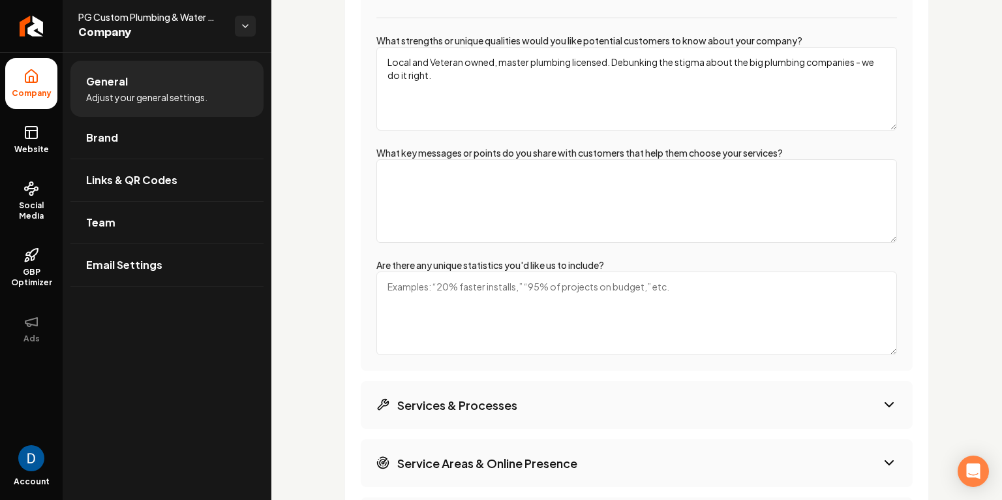
scroll to position [2430, 0]
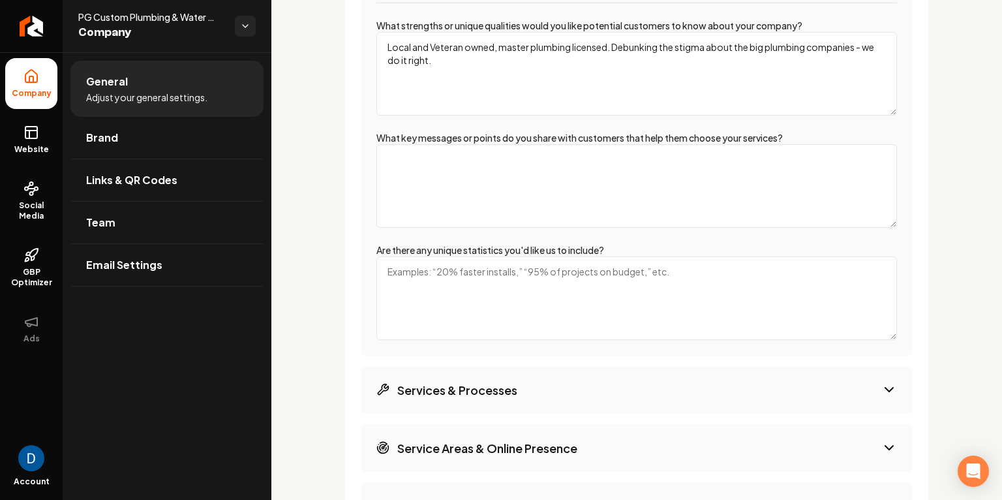
type textarea "Local and Veteran owned, master plumbing licensed. Debunking the stigma about t…"
drag, startPoint x: 593, startPoint y: 193, endPoint x: 595, endPoint y: 202, distance: 9.3
click at [593, 193] on textarea "What key messages or points do you share with customers that help them choose y…" at bounding box center [637, 186] width 521 height 84
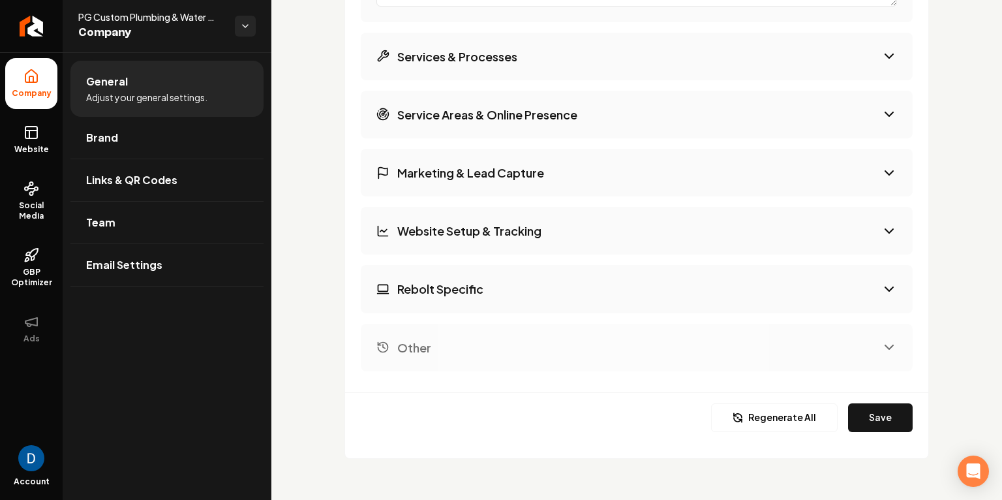
click at [621, 128] on button "Service Areas & Online Presence" at bounding box center [637, 115] width 552 height 48
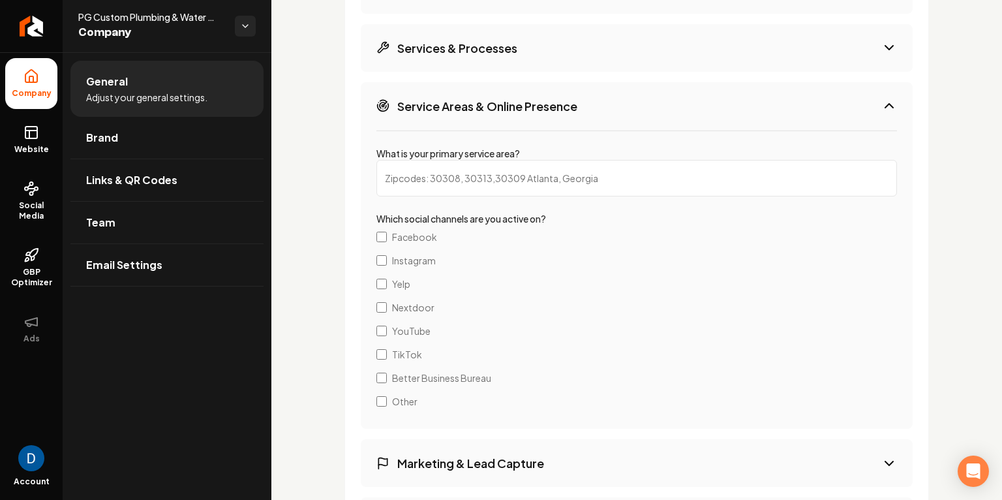
click at [492, 176] on input "What is your primary service area?" at bounding box center [637, 178] width 521 height 37
paste input "Pooler, GA"
type input "Pooler, GA"
click at [510, 117] on button "Service Areas & Online Presence" at bounding box center [637, 106] width 552 height 48
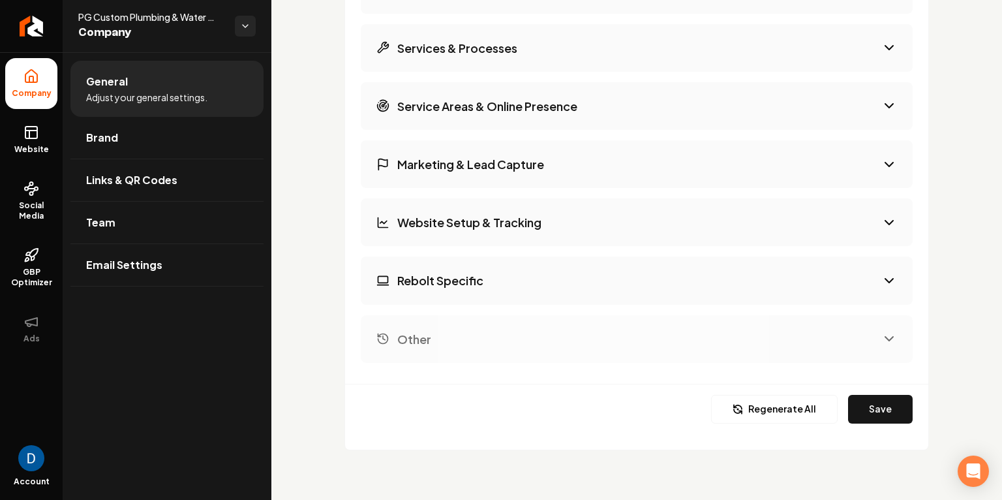
click at [478, 93] on button "Service Areas & Online Presence" at bounding box center [637, 106] width 552 height 48
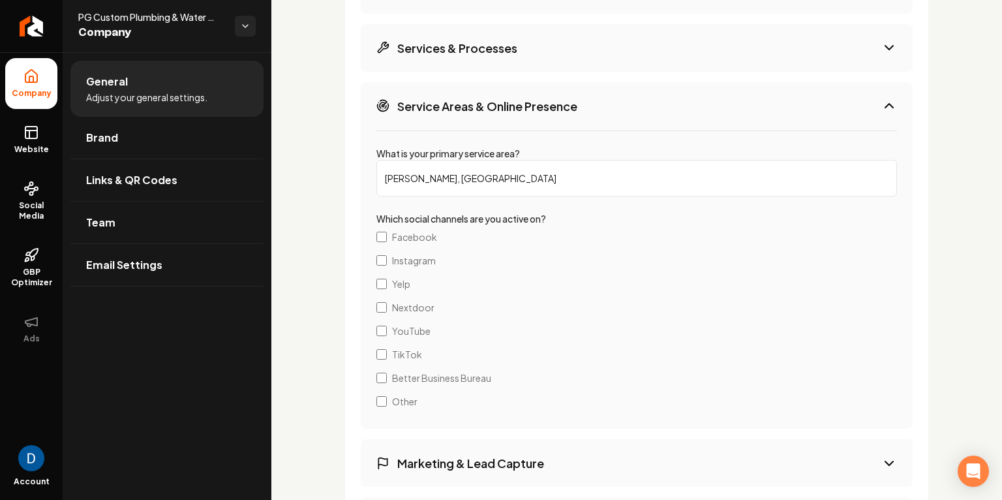
click at [427, 239] on span "Facebook" at bounding box center [414, 236] width 45 height 13
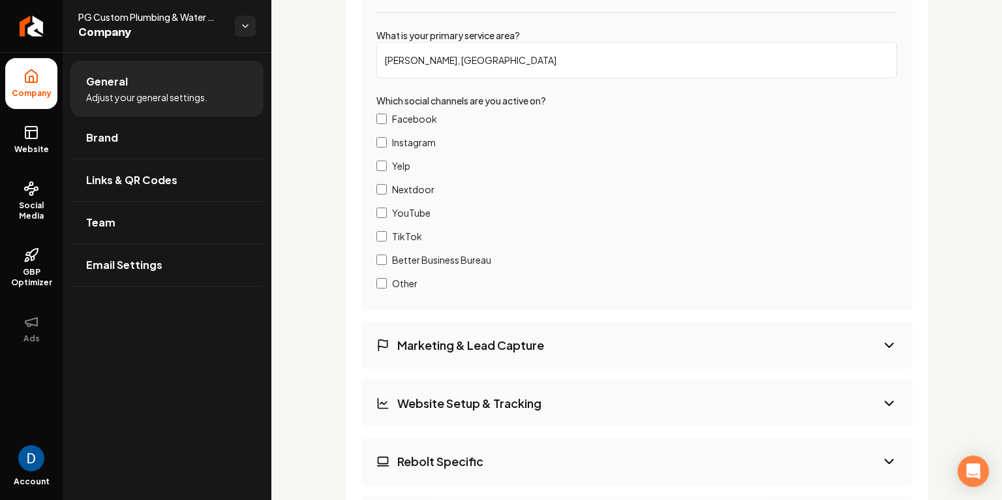
scroll to position [2717, 0]
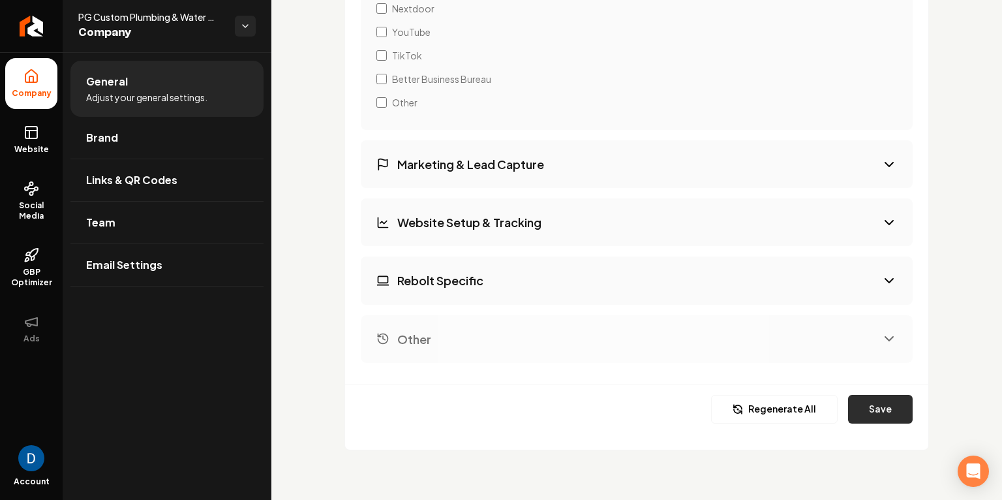
click at [897, 418] on button "Save" at bounding box center [880, 409] width 65 height 29
click at [37, 143] on link "Website" at bounding box center [31, 139] width 52 height 51
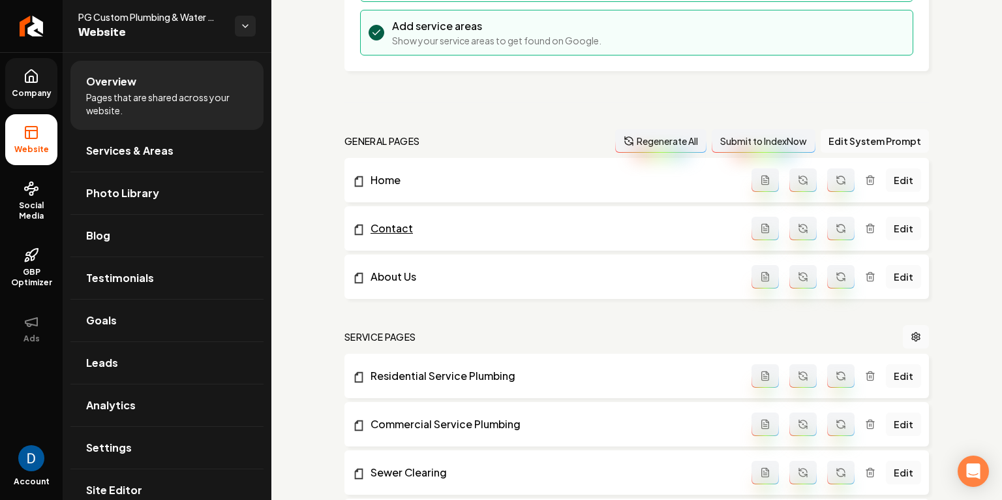
scroll to position [282, 0]
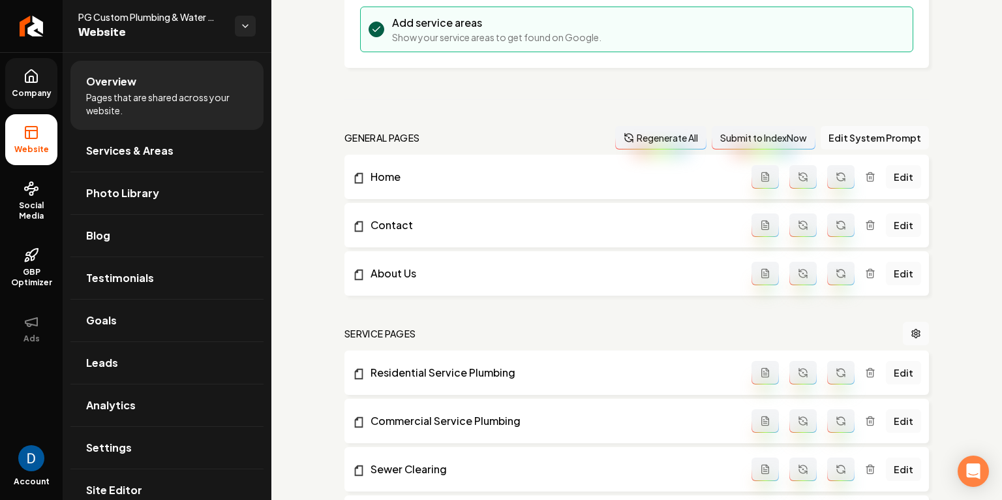
click at [694, 144] on button "Regenerate All" at bounding box center [660, 137] width 91 height 23
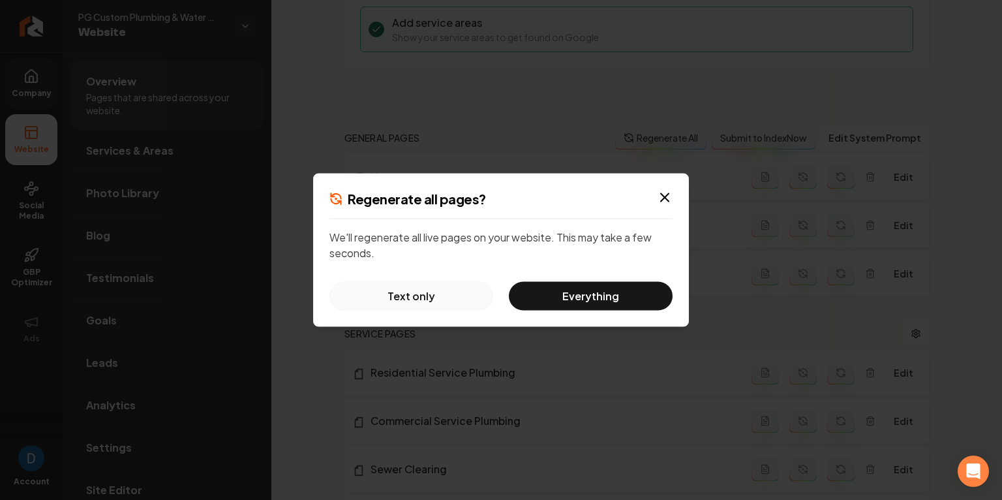
click at [411, 295] on button "Text only" at bounding box center [412, 296] width 164 height 29
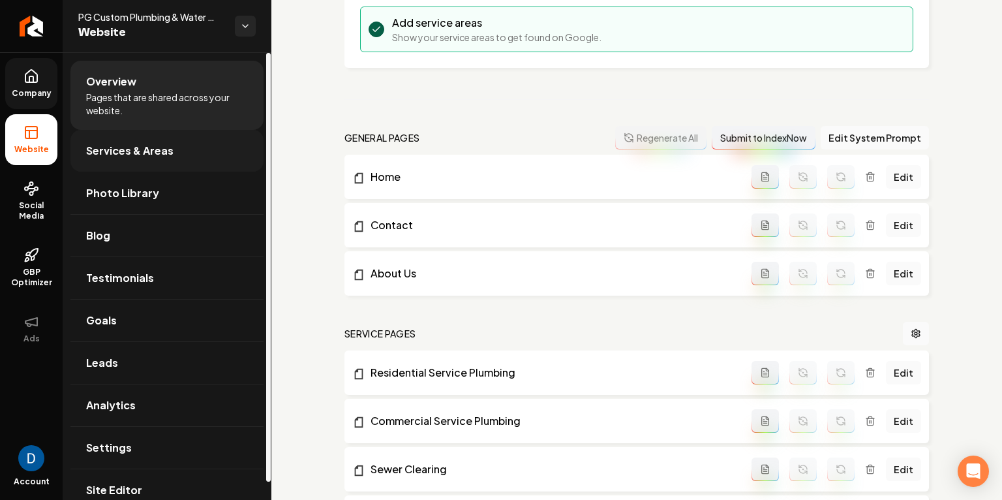
scroll to position [2, 0]
click at [160, 151] on span "Services & Areas" at bounding box center [129, 149] width 87 height 16
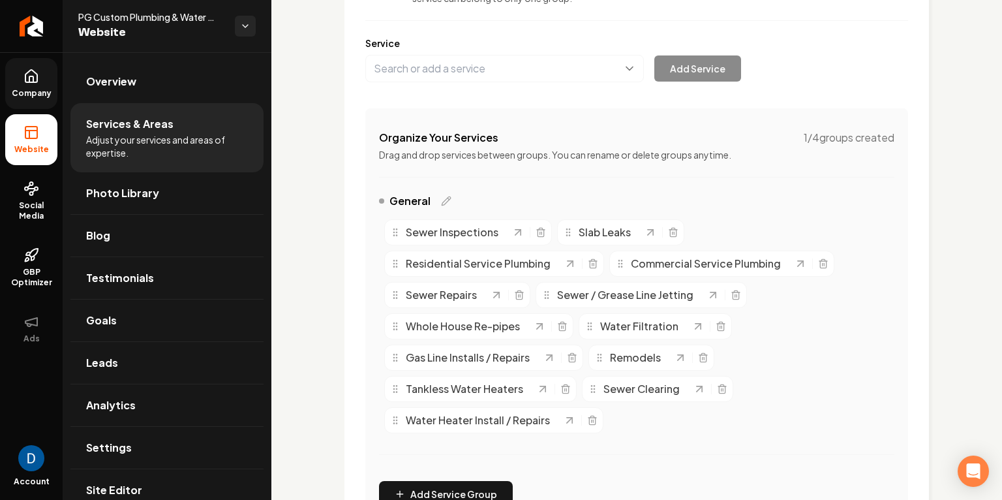
scroll to position [162, 0]
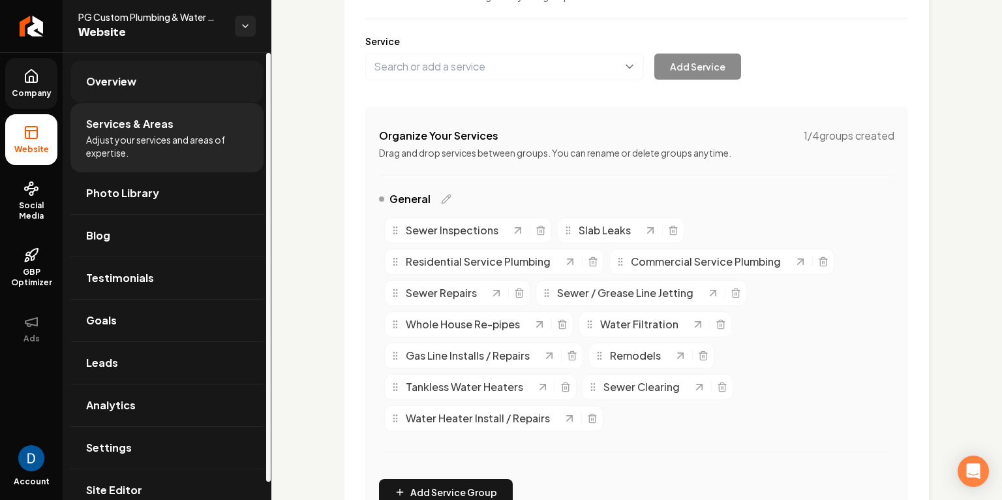
click at [144, 80] on link "Overview" at bounding box center [166, 82] width 193 height 42
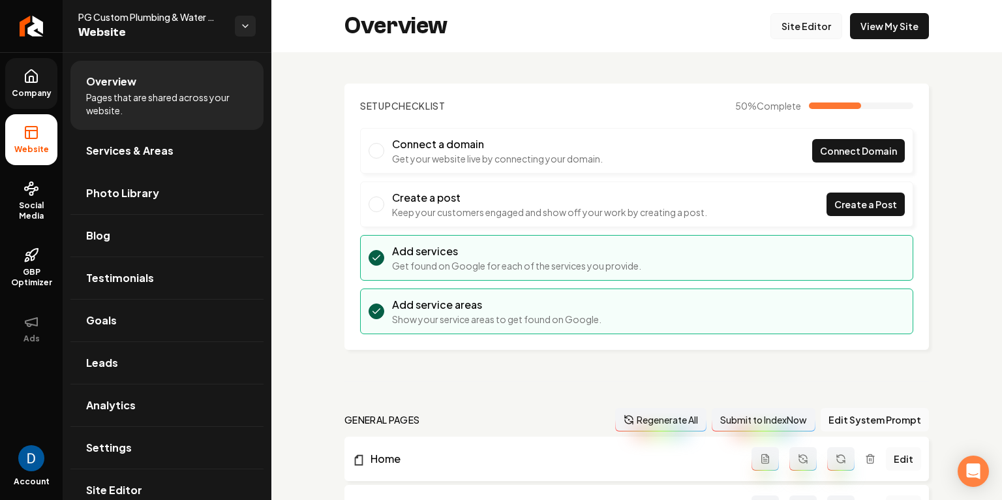
click at [824, 20] on link "Site Editor" at bounding box center [807, 26] width 72 height 26
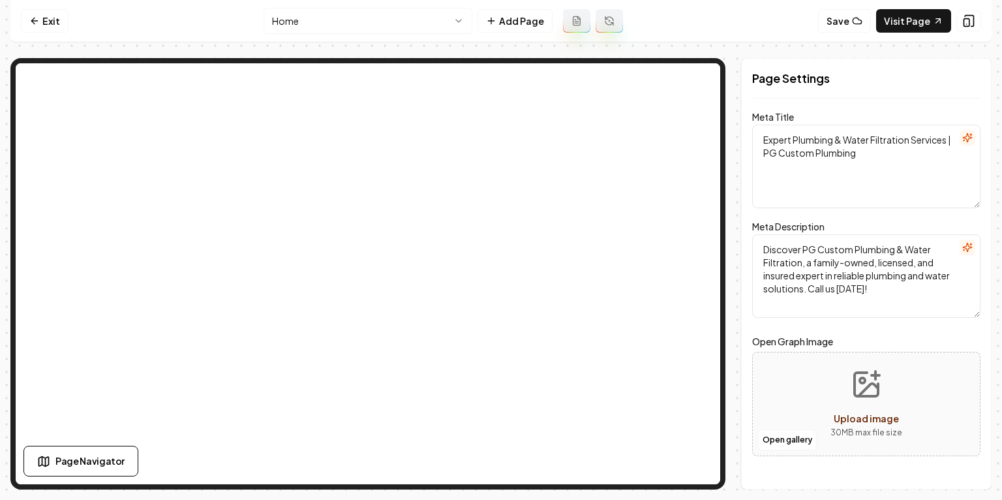
type textarea "Plumbing & Water Filtration Experts | PG Custom Plumbing"
type textarea "Discover PG Custom Plumbing & Water Filtration, your trusted family-owned, vete…"
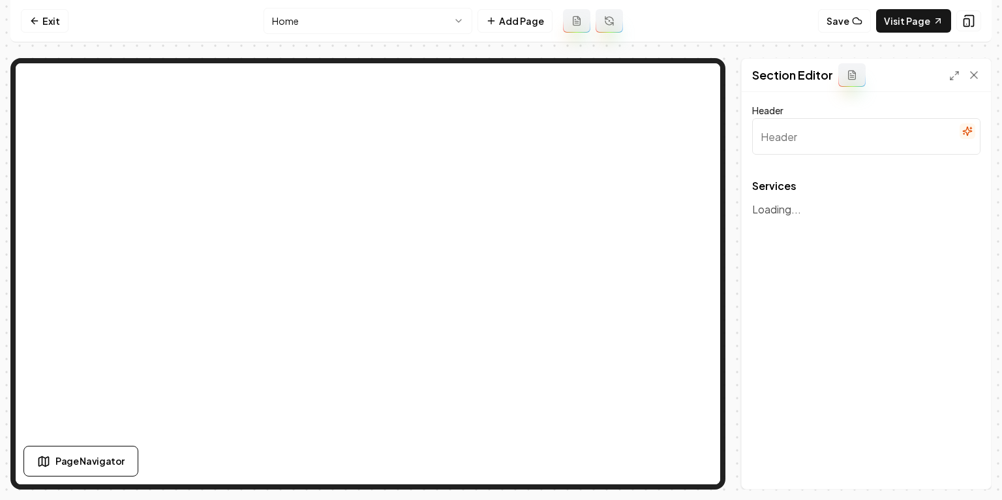
type input "Expert Plumbing & Water Solutions"
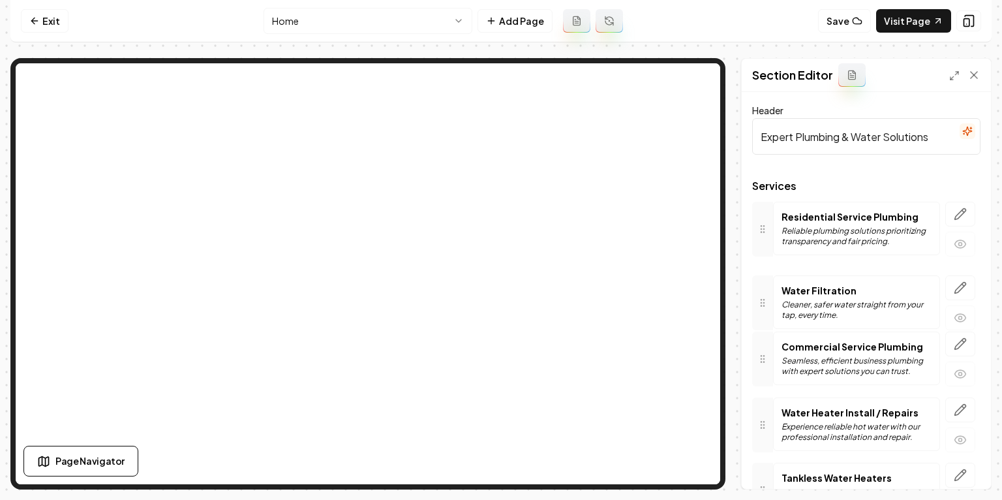
drag, startPoint x: 767, startPoint y: 347, endPoint x: 761, endPoint y: 287, distance: 59.7
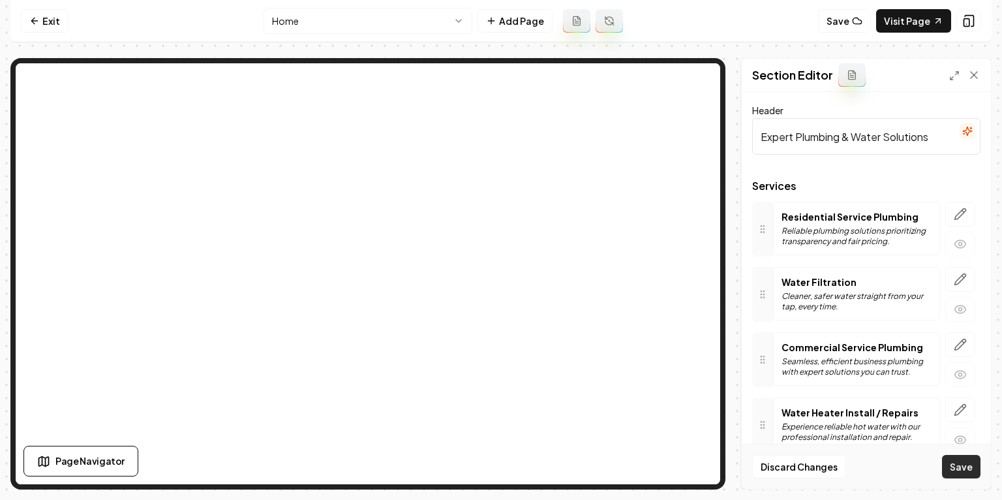
click at [972, 461] on button "Save" at bounding box center [961, 466] width 39 height 23
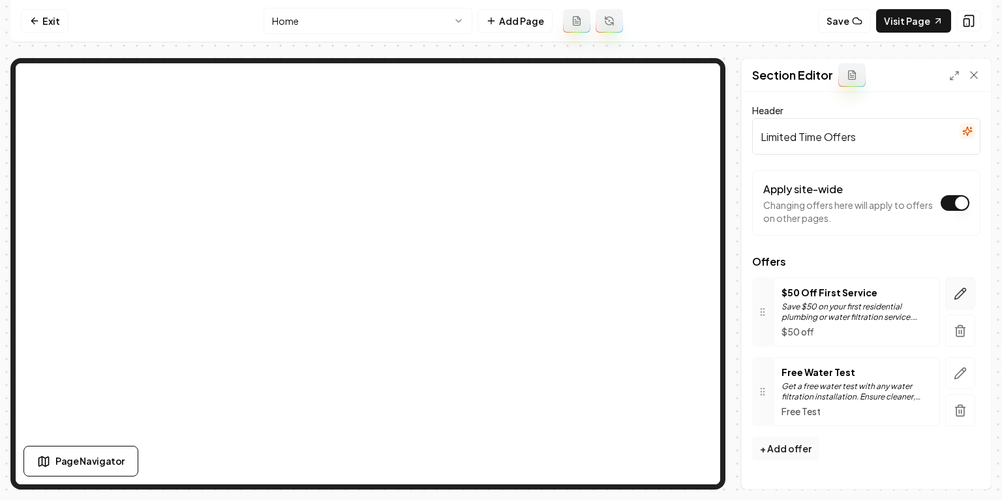
click at [955, 287] on icon "button" at bounding box center [960, 293] width 13 height 13
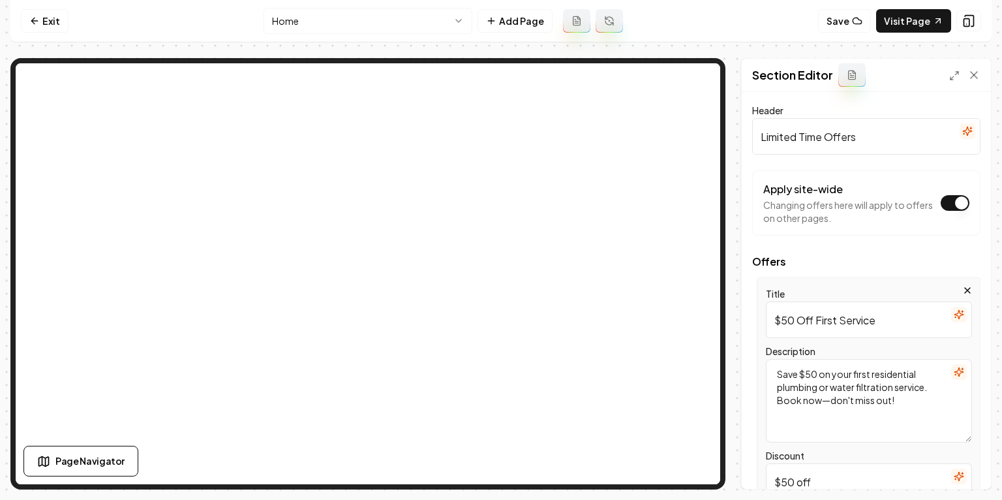
click at [784, 323] on input "$50 Off First Service" at bounding box center [869, 320] width 206 height 37
type input "10% Off First Service"
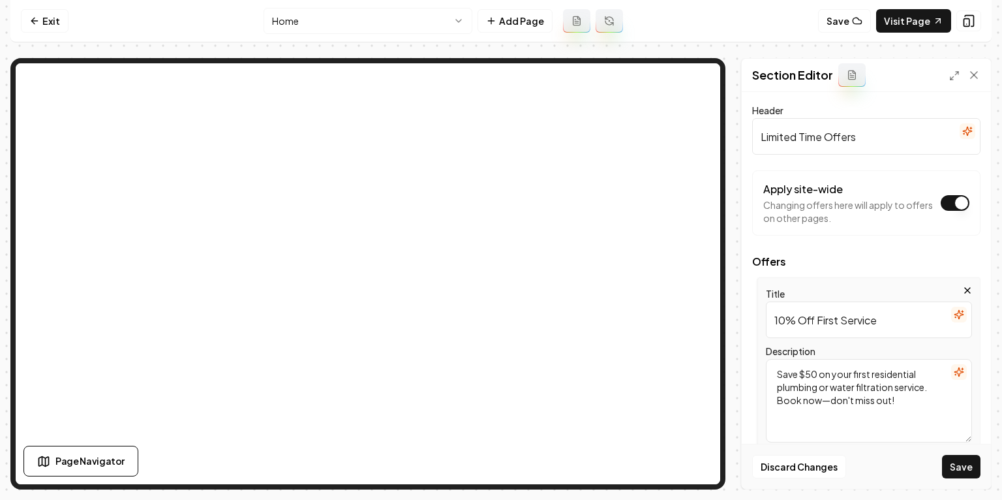
click at [808, 377] on textarea "Save $50 on your first residential plumbing or water filtration service. Book n…" at bounding box center [869, 401] width 206 height 84
click at [826, 402] on textarea "Save 10% on your first residential plumbing or water filtration service. Book n…" at bounding box center [869, 401] width 206 height 84
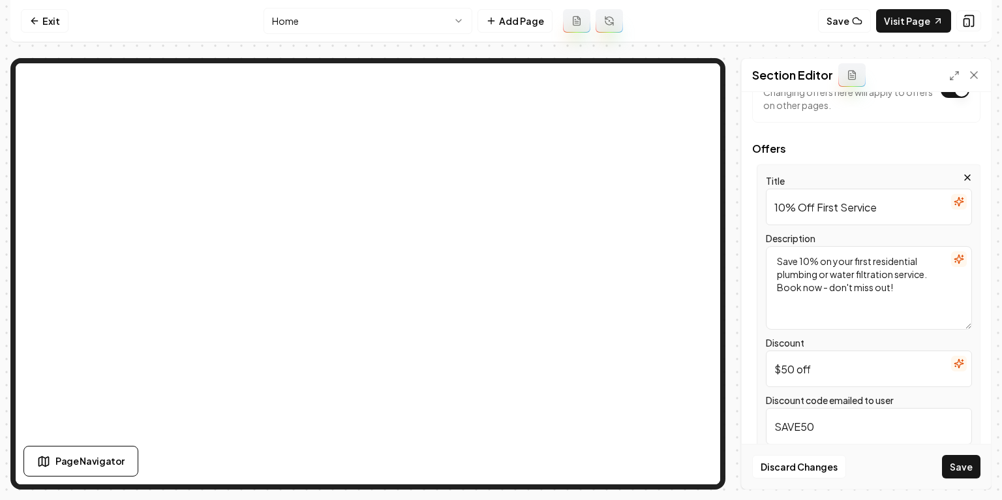
scroll to position [144, 0]
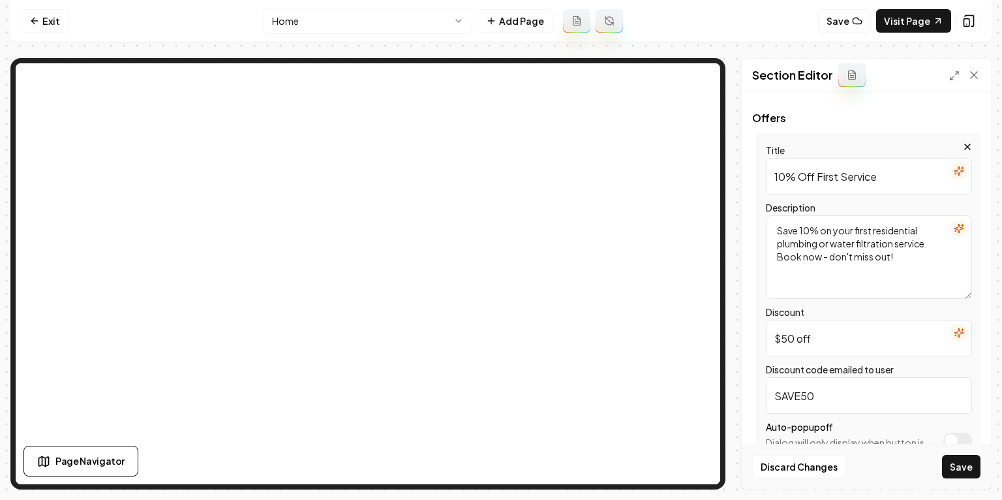
type textarea "Save 10% on your first residential plumbing or water filtration service. Book n…"
click at [779, 337] on input "$50 off" at bounding box center [869, 338] width 206 height 37
type input "10% off"
click at [815, 396] on input "SAVE50" at bounding box center [869, 395] width 206 height 37
type input "SAVE10"
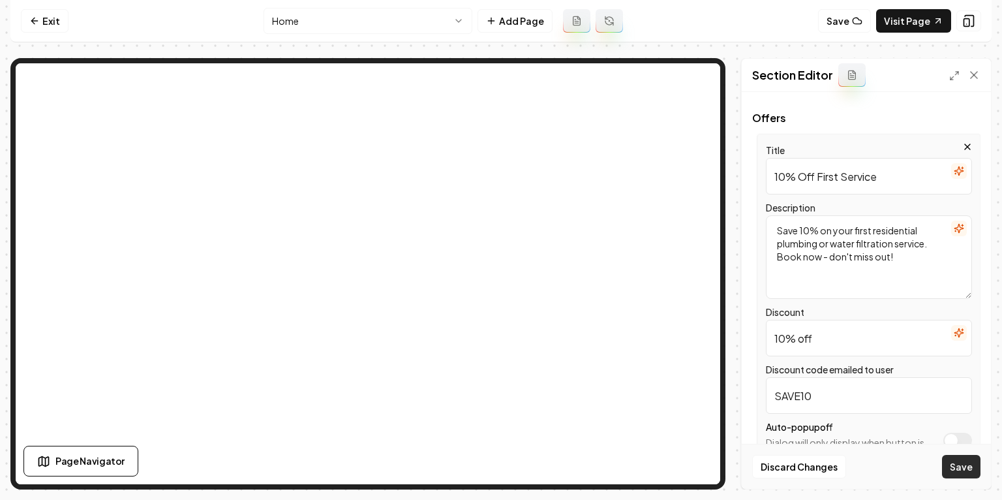
click at [969, 474] on button "Save" at bounding box center [961, 466] width 39 height 23
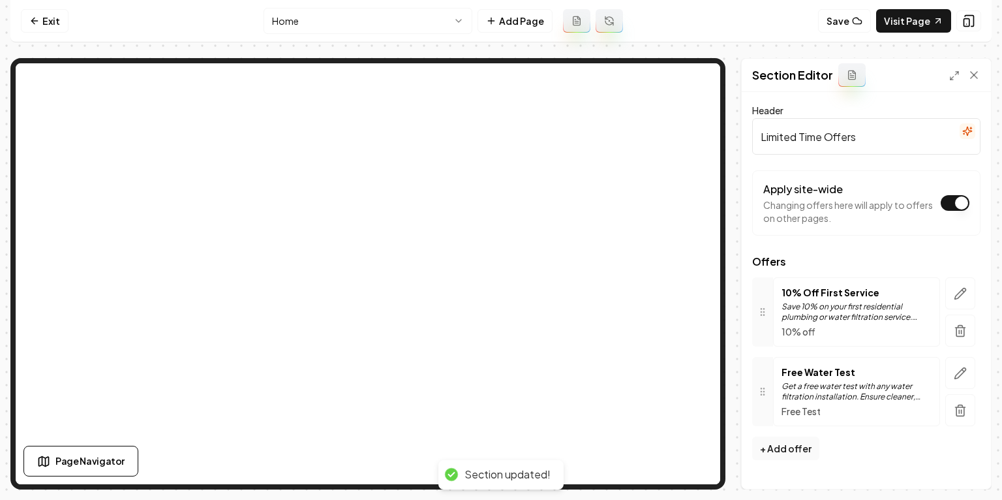
scroll to position [0, 0]
click at [961, 287] on icon "button" at bounding box center [960, 293] width 13 height 13
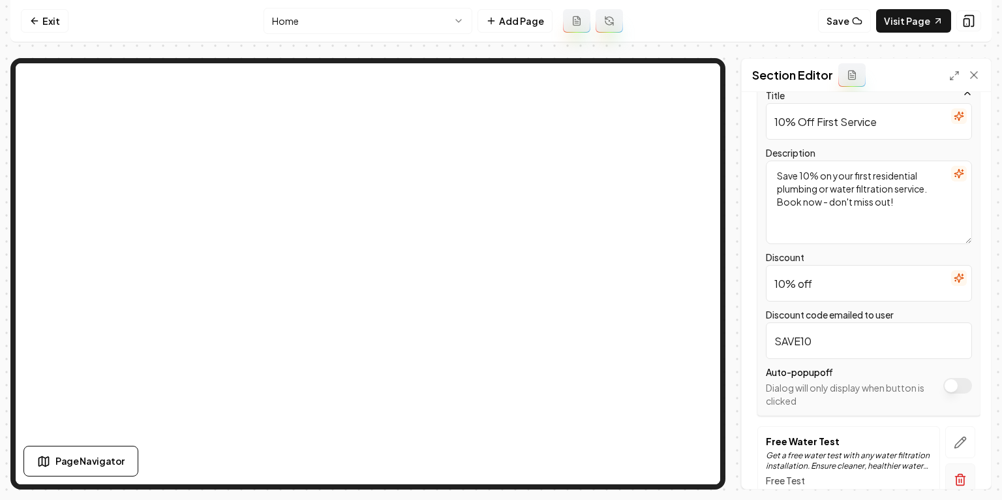
scroll to position [225, 0]
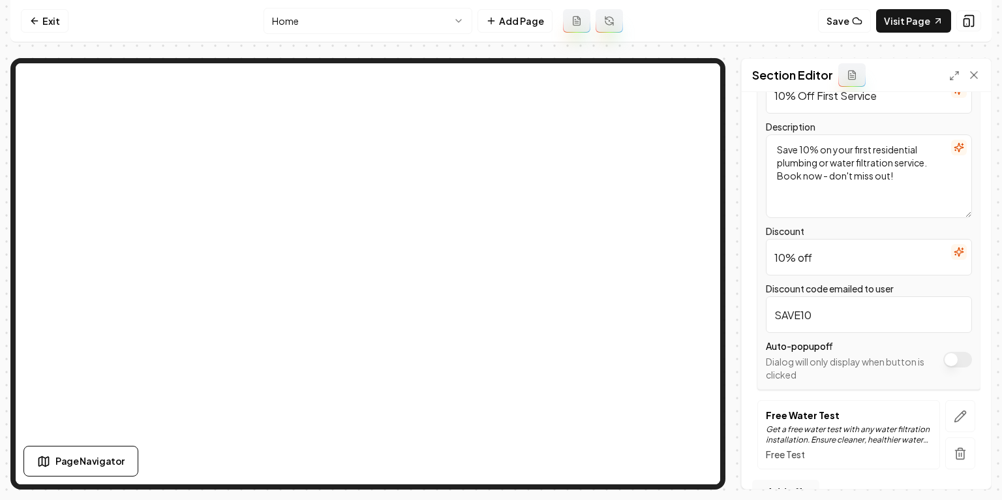
click at [958, 355] on button "Apply site-wide" at bounding box center [958, 360] width 29 height 16
click at [976, 470] on button "Save" at bounding box center [961, 466] width 39 height 23
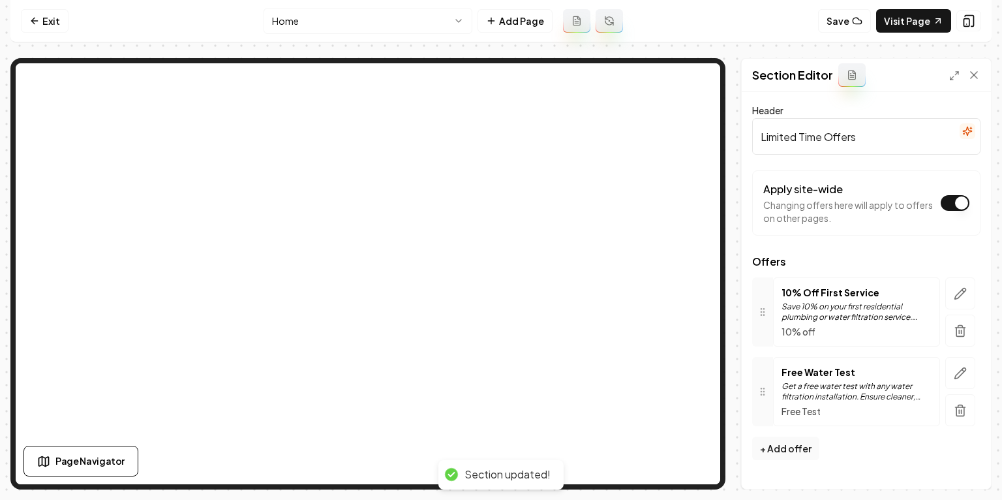
scroll to position [0, 0]
click at [956, 290] on icon "button" at bounding box center [960, 293] width 13 height 13
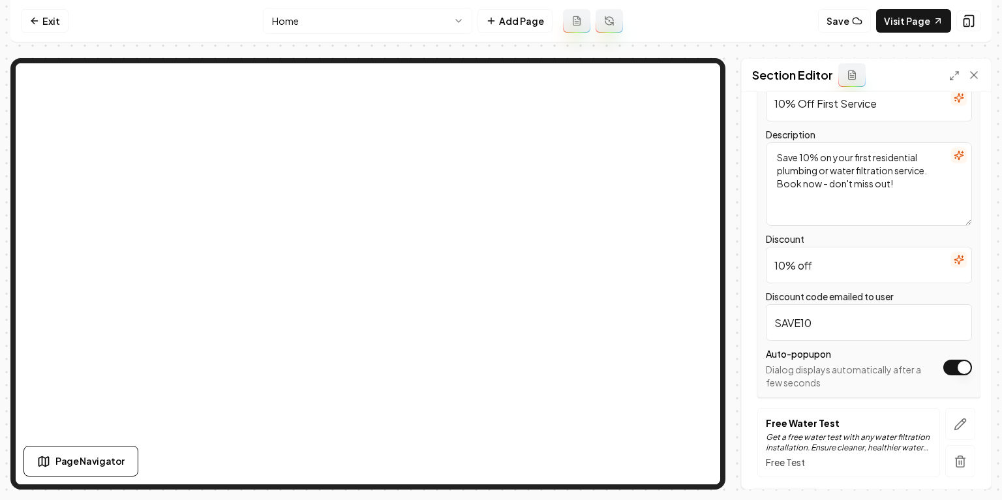
scroll to position [253, 0]
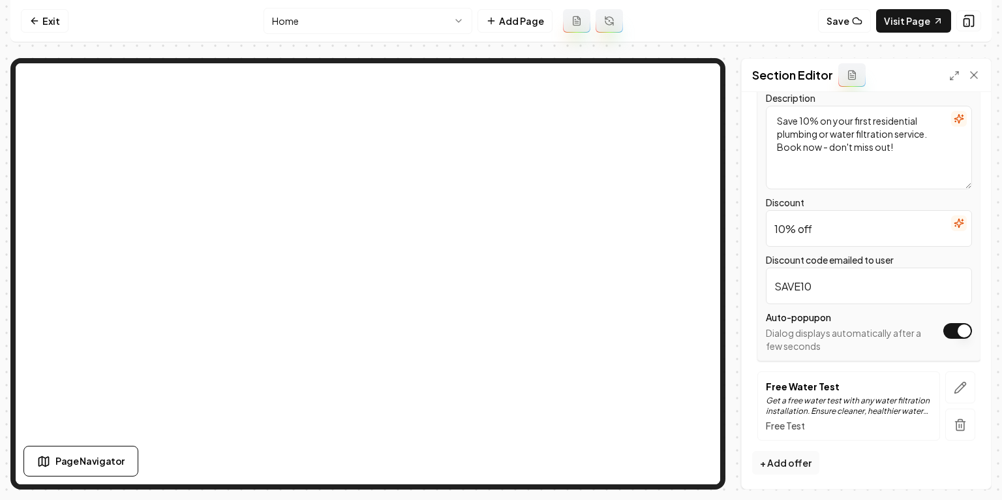
click at [957, 327] on button "Apply site-wide" at bounding box center [958, 331] width 29 height 16
click at [966, 463] on button "Save" at bounding box center [961, 466] width 39 height 23
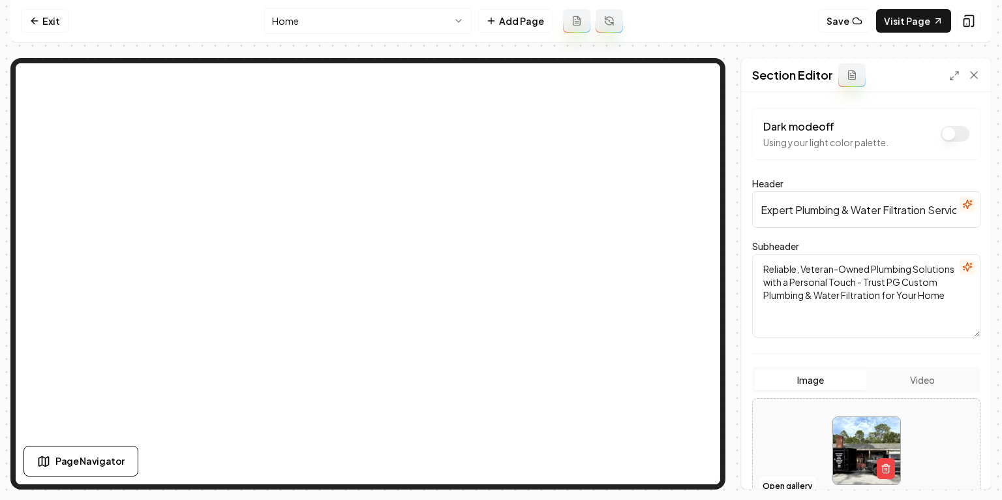
click at [877, 208] on input "Expert Plumbing & Water Filtration Services in Pooler, GA" at bounding box center [867, 209] width 228 height 37
click at [903, 209] on input "Expert Plumbing & Water Filtration Services in Pooler, GA" at bounding box center [867, 209] width 228 height 37
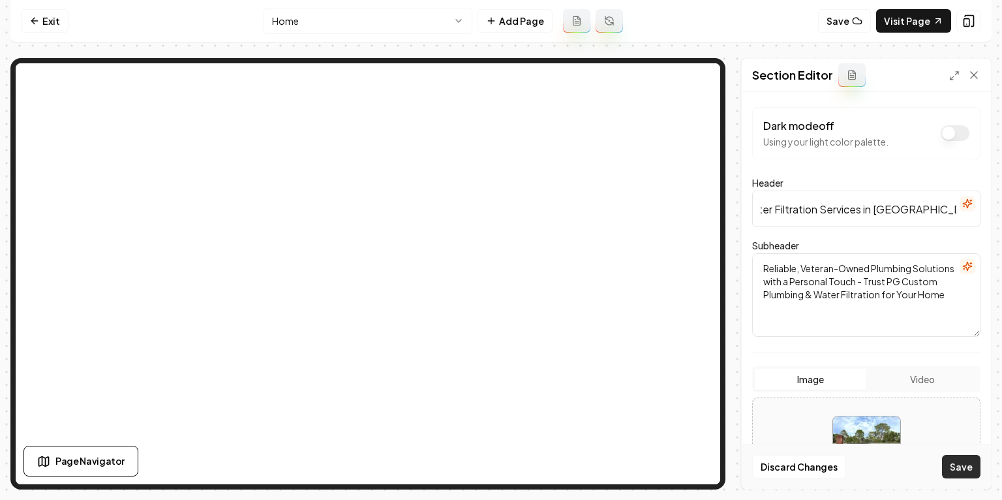
scroll to position [0, 0]
click at [965, 465] on button "Save" at bounding box center [961, 466] width 39 height 23
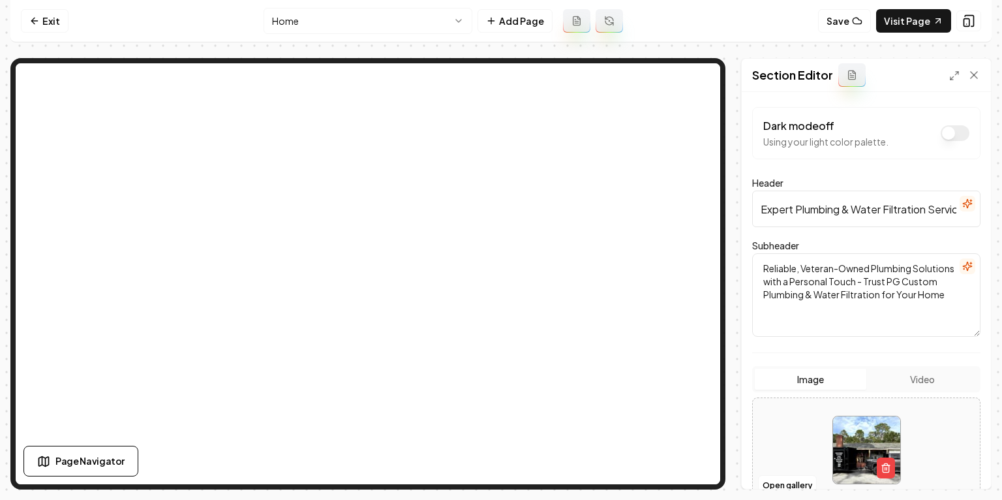
click at [876, 290] on textarea "Reliable, Veteran-Owned Plumbing Solutions with a Personal Touch - Trust PG Cus…" at bounding box center [867, 295] width 228 height 84
click at [846, 208] on input "Expert Plumbing & Water Filtration Services in Low Country, GA" at bounding box center [867, 209] width 228 height 37
click at [878, 210] on input "Expert Plumbing & Water Filtration Services in Low Country, GA" at bounding box center [867, 209] width 228 height 37
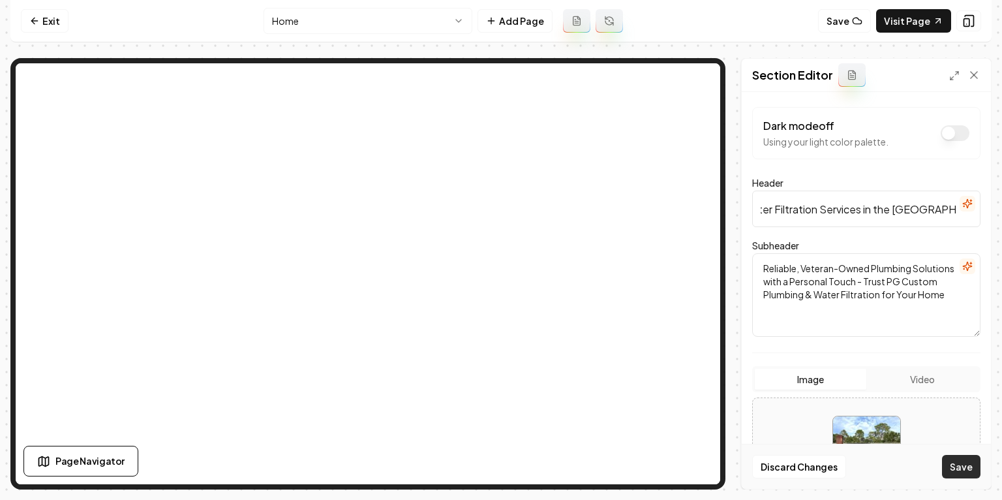
type input "Expert Plumbing & Water Filtration Services in the Low Country, GA"
click at [960, 457] on button "Save" at bounding box center [961, 466] width 39 height 23
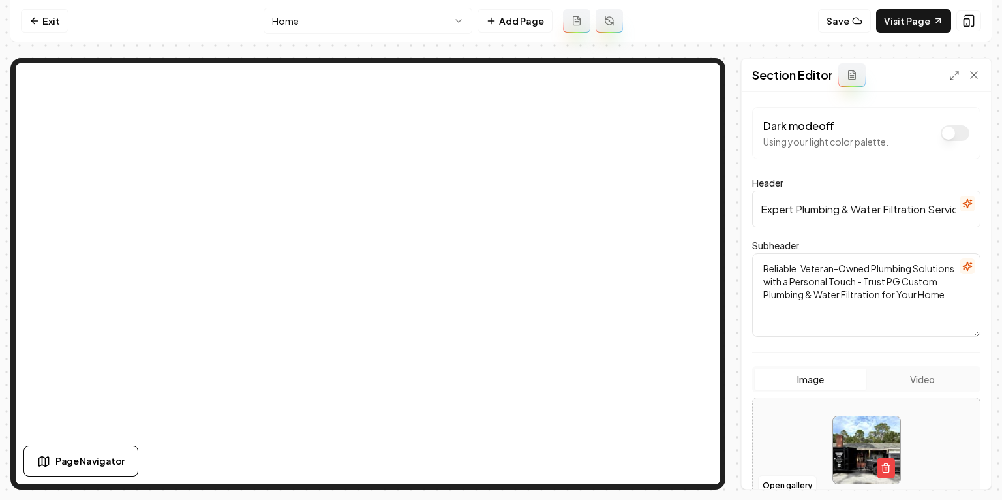
click at [249, 42] on div "Exit Home Add Page Save Visit Page Page Navigator Section Editor Dark mode off …" at bounding box center [501, 244] width 982 height 489
click at [54, 21] on link "Exit" at bounding box center [45, 20] width 48 height 23
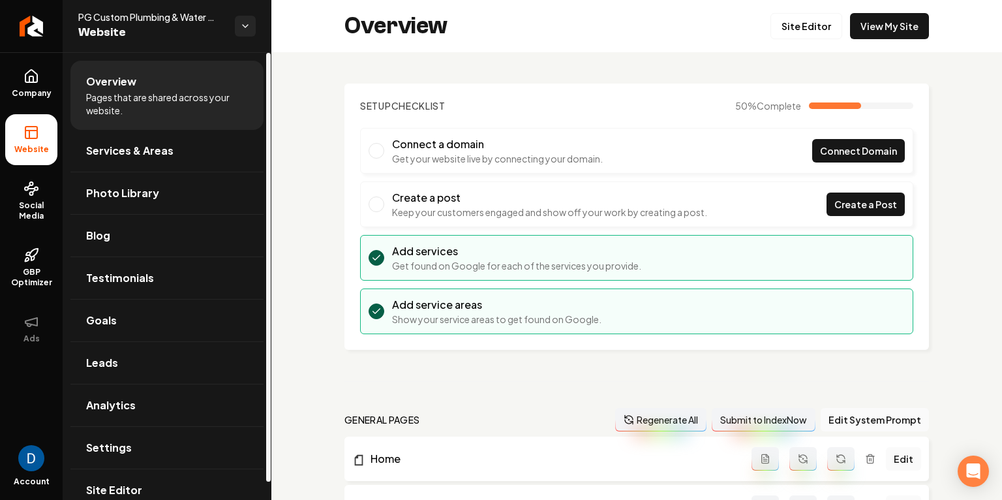
click at [135, 19] on span "PG Custom Plumbing & Water Filtration" at bounding box center [151, 16] width 146 height 13
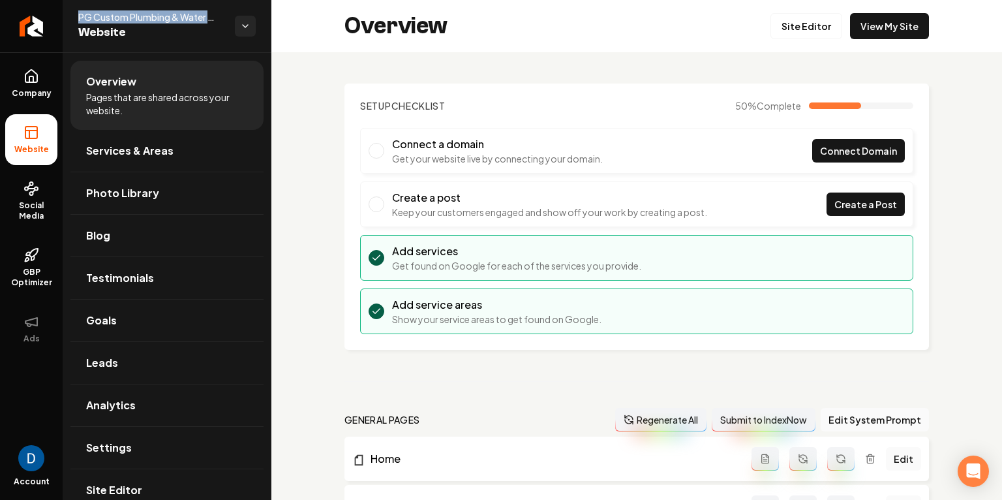
click at [135, 19] on span "PG Custom Plumbing & Water Filtration" at bounding box center [151, 16] width 146 height 13
copy span "PG Custom Plumbing & Water Filtration"
click at [821, 19] on link "Site Editor" at bounding box center [807, 26] width 72 height 26
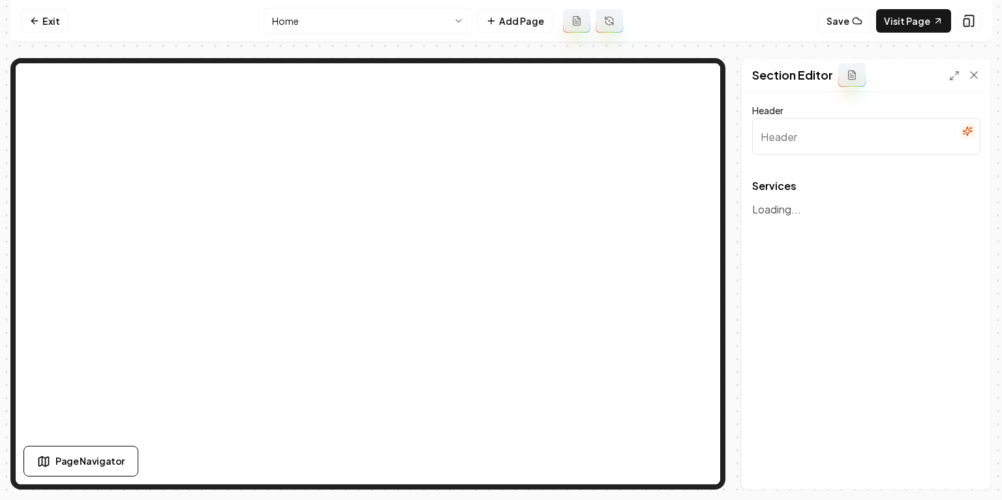
type input "Expert Plumbing & Water Solutions"
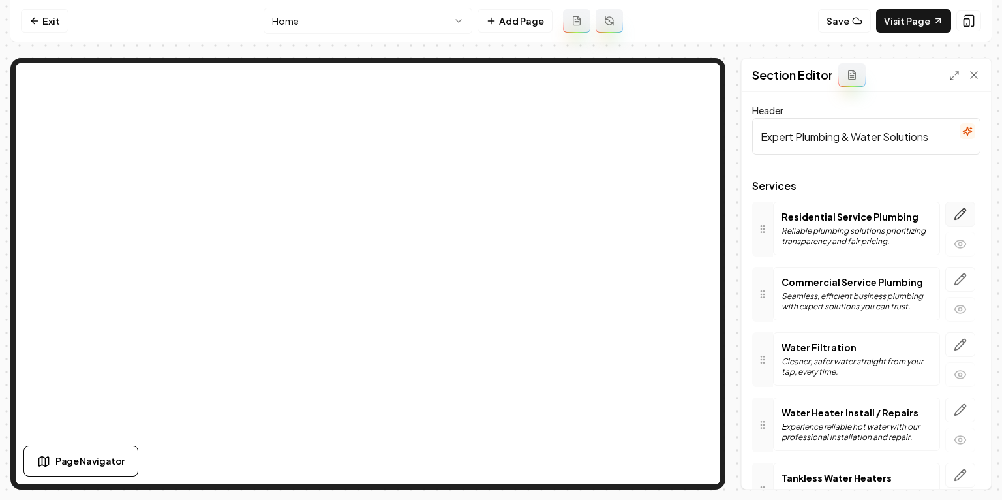
click at [955, 209] on icon "button" at bounding box center [960, 214] width 13 height 13
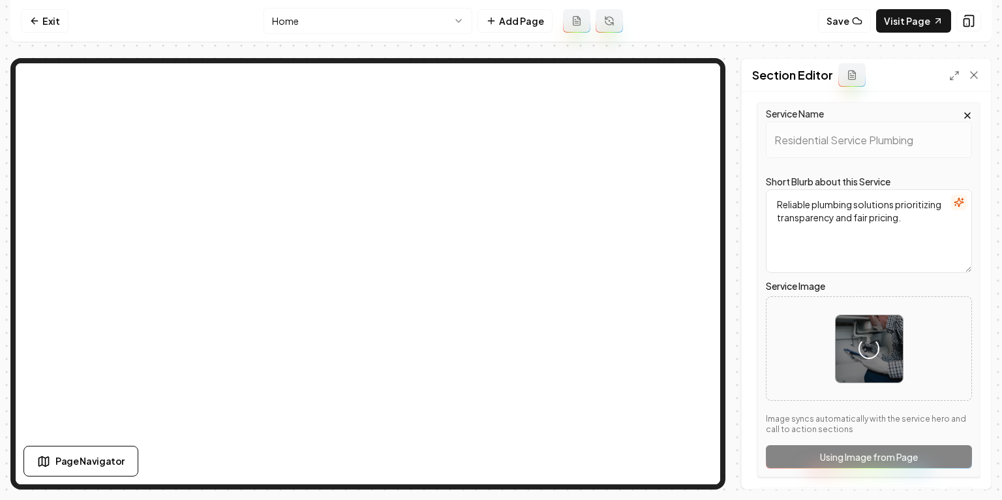
scroll to position [104, 0]
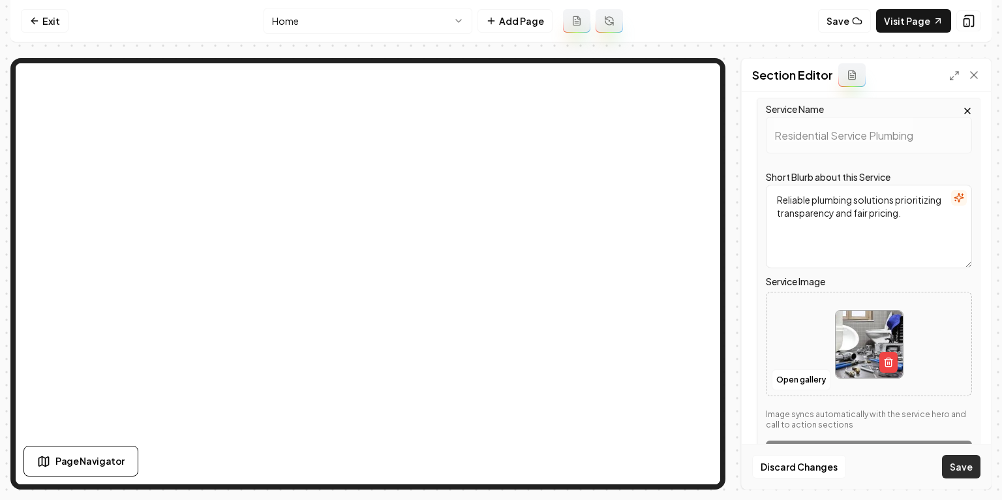
click at [963, 462] on button "Save" at bounding box center [961, 466] width 39 height 23
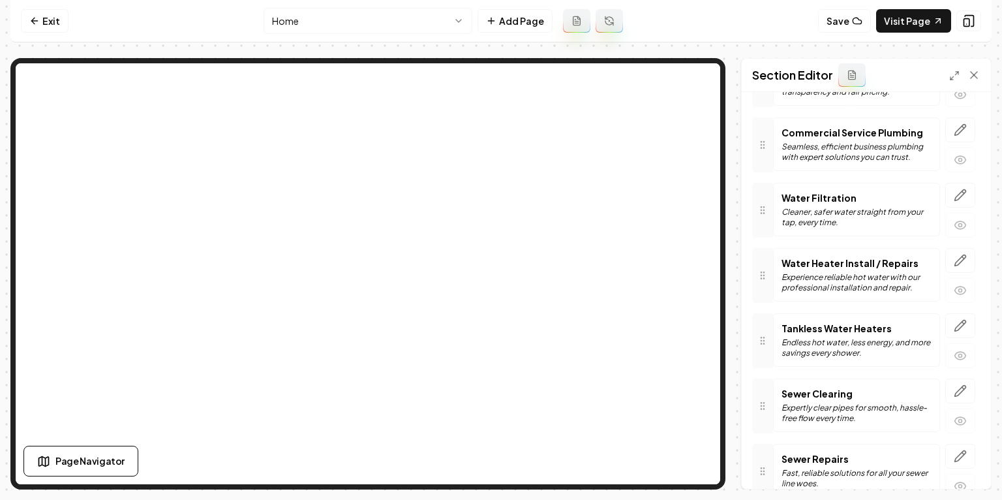
scroll to position [0, 0]
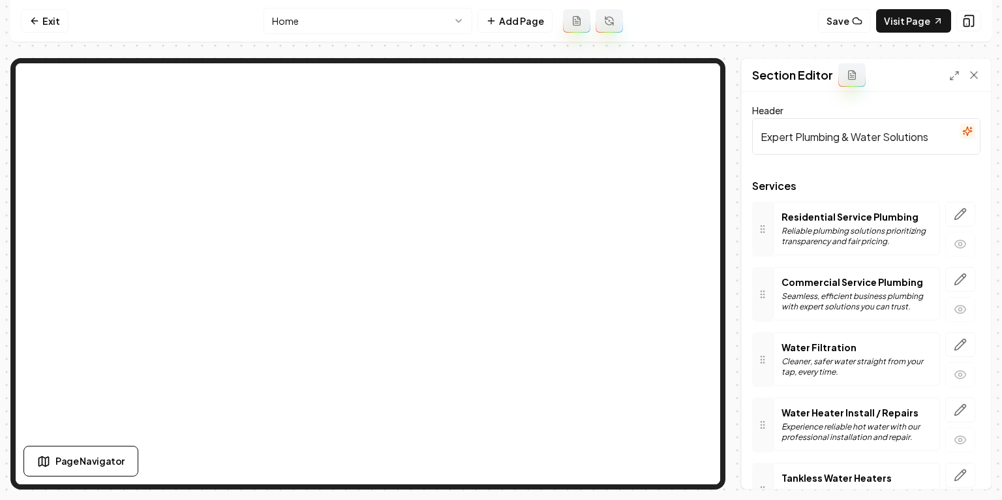
click at [837, 213] on p "Residential Service Plumbing" at bounding box center [857, 216] width 150 height 13
click at [813, 213] on p "Residential Service Plumbing" at bounding box center [857, 216] width 150 height 13
click at [799, 213] on p "Residential Service Plumbing" at bounding box center [857, 216] width 150 height 13
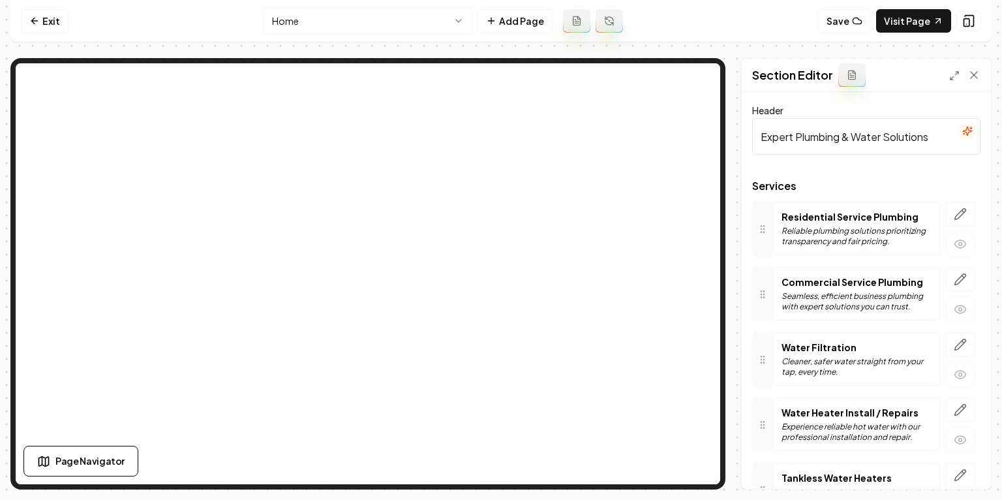
click at [799, 213] on p "Residential Service Plumbing" at bounding box center [857, 216] width 150 height 13
copy p "Residential Service Plumbing"
click at [965, 209] on icon "button" at bounding box center [960, 214] width 11 height 11
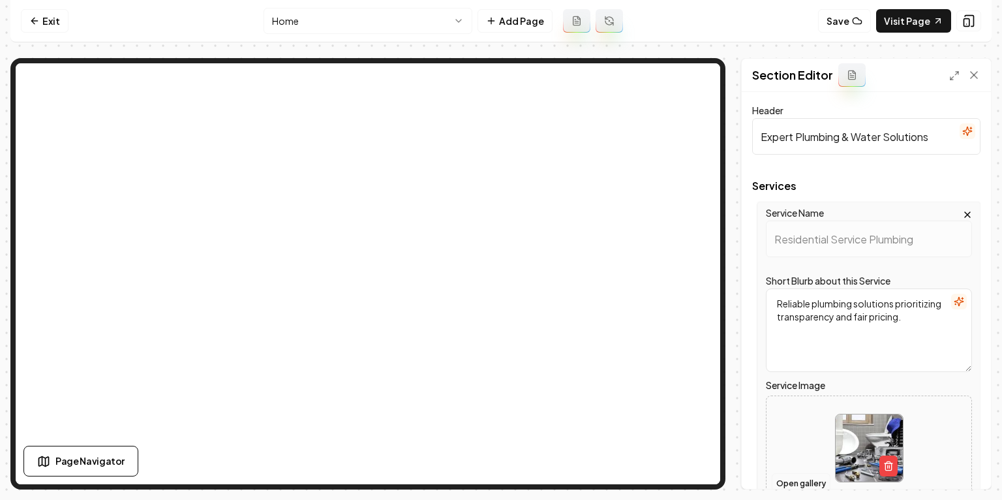
click at [807, 480] on button "Open gallery" at bounding box center [801, 483] width 59 height 21
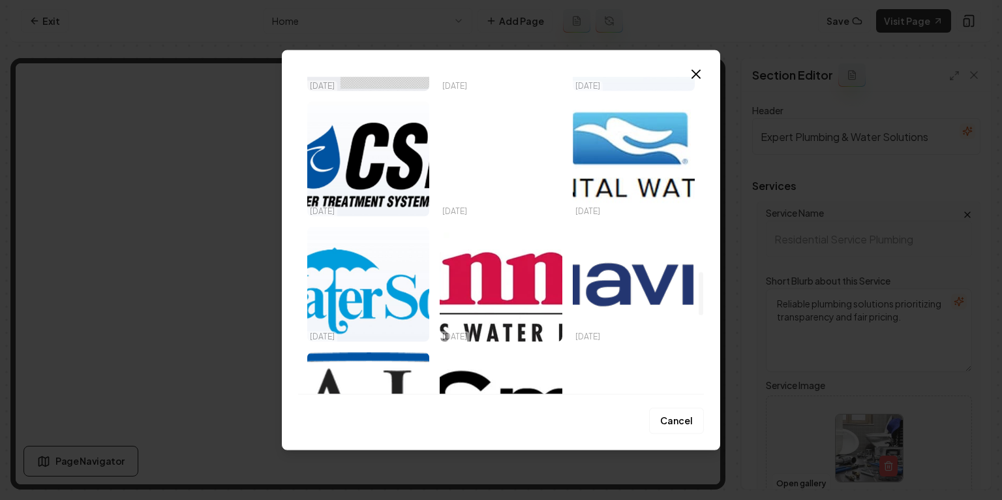
scroll to position [1432, 0]
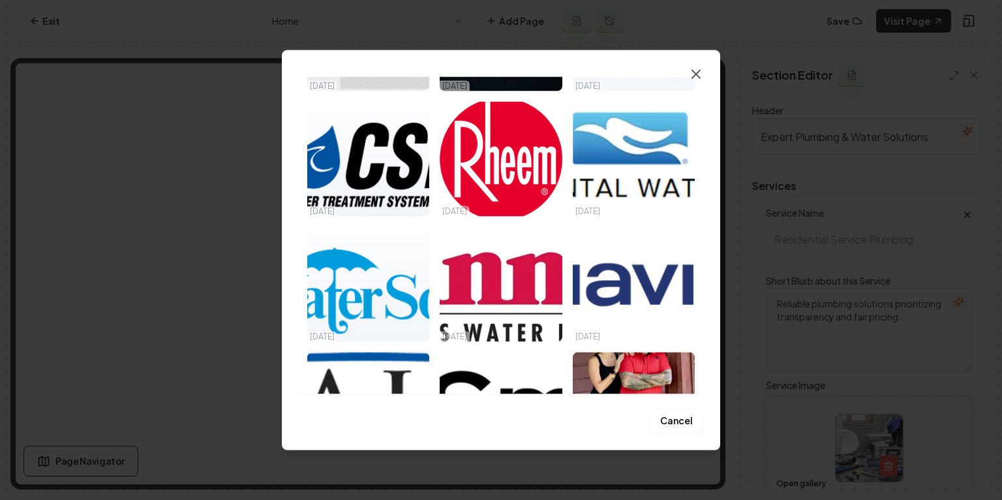
click at [691, 76] on icon "button" at bounding box center [697, 75] width 16 height 16
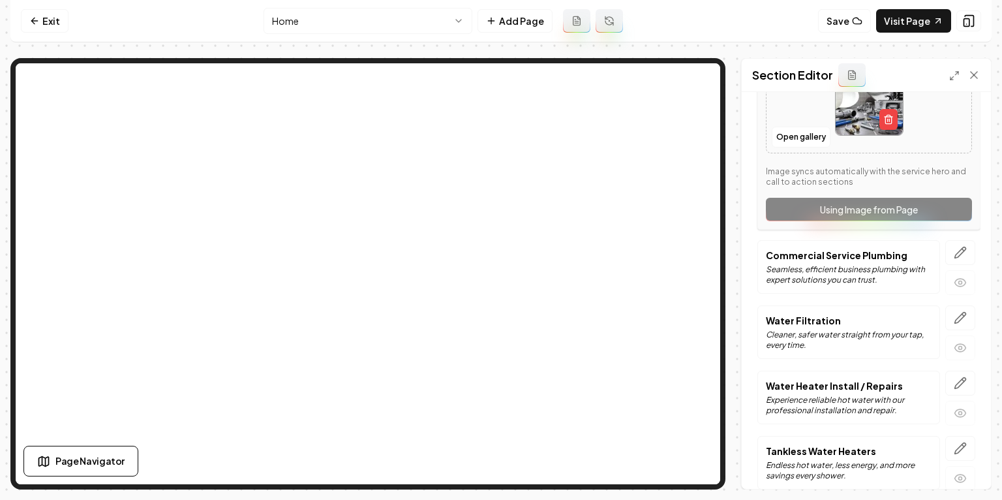
scroll to position [348, 0]
click at [963, 251] on icon "button" at bounding box center [960, 251] width 13 height 13
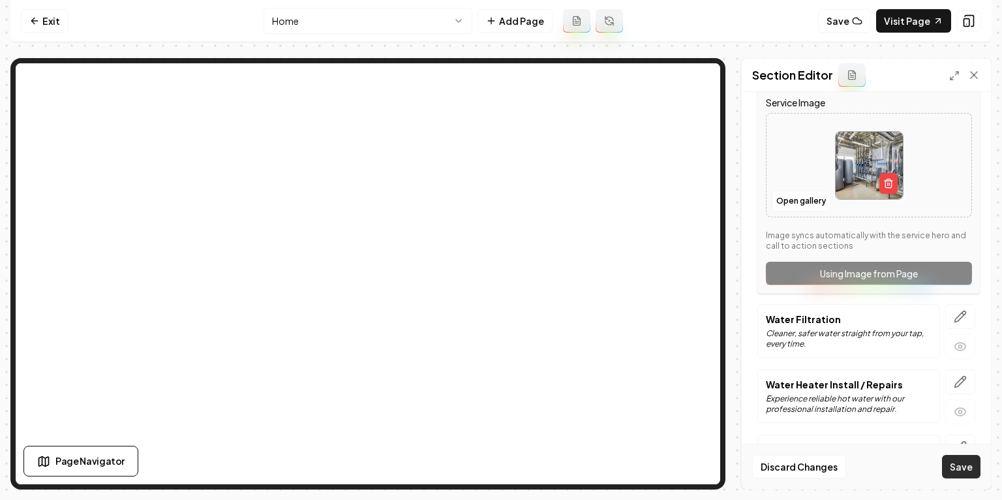
click at [957, 465] on button "Save" at bounding box center [961, 466] width 39 height 23
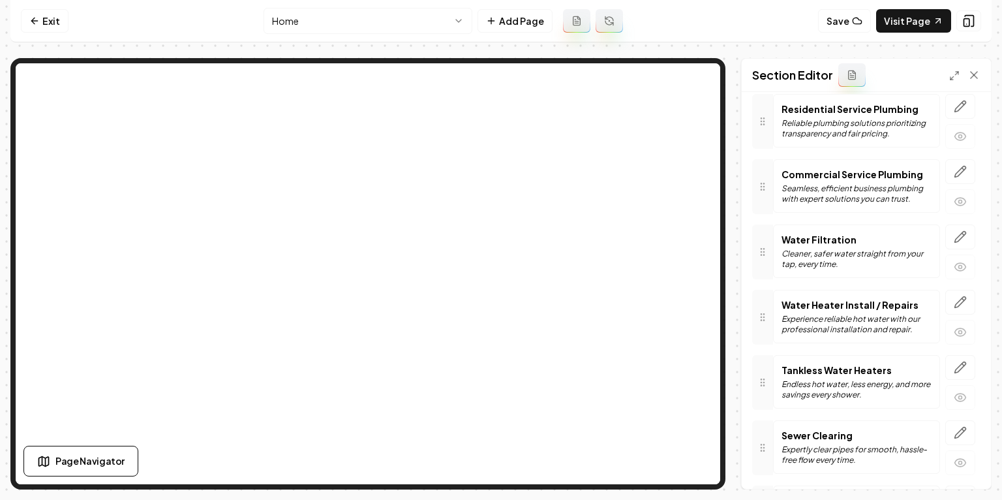
scroll to position [119, 0]
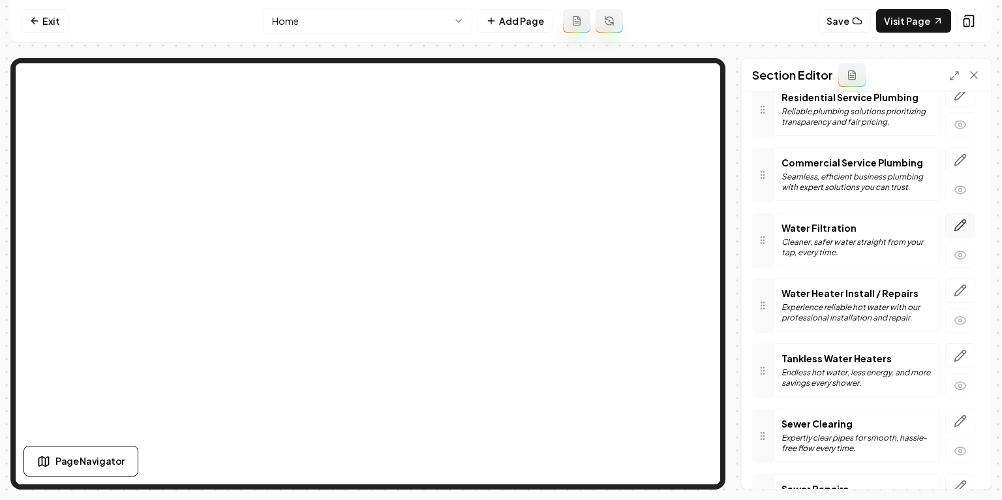
click at [955, 219] on icon "button" at bounding box center [960, 225] width 13 height 13
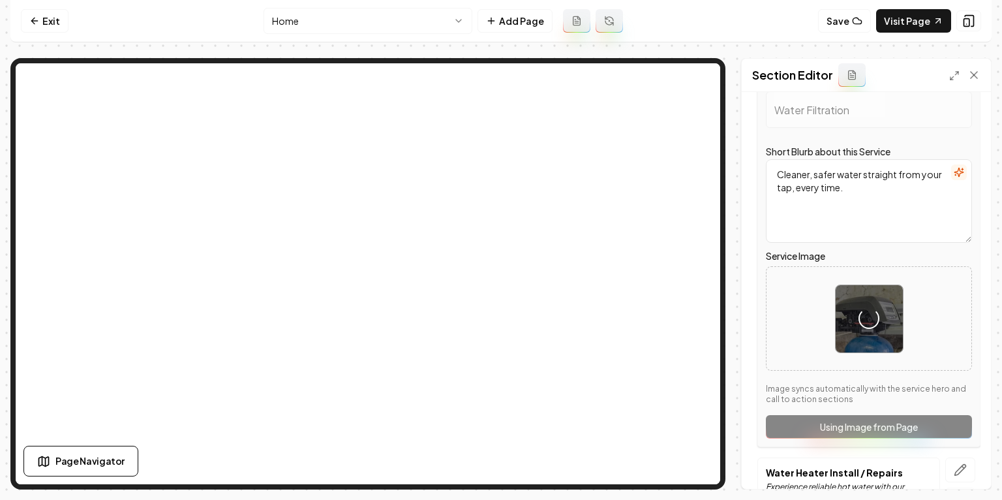
scroll to position [269, 0]
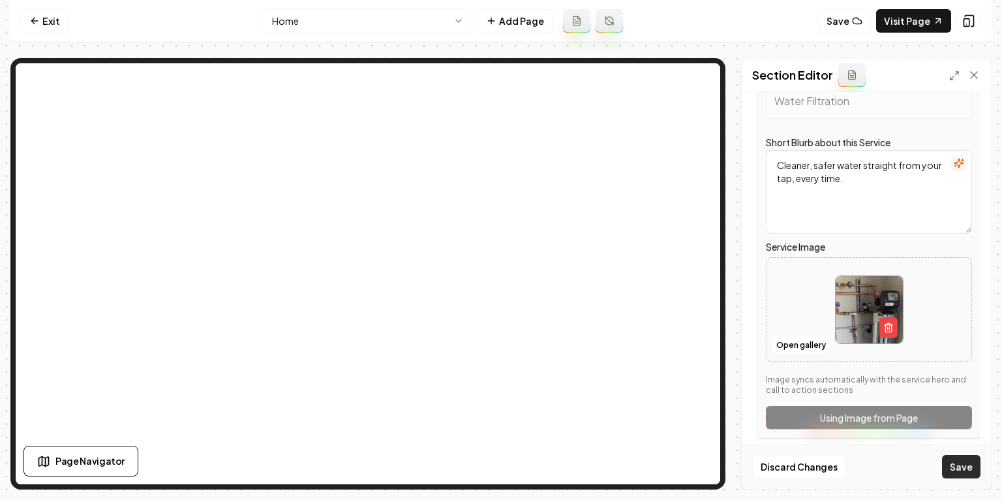
click at [964, 473] on button "Save" at bounding box center [961, 466] width 39 height 23
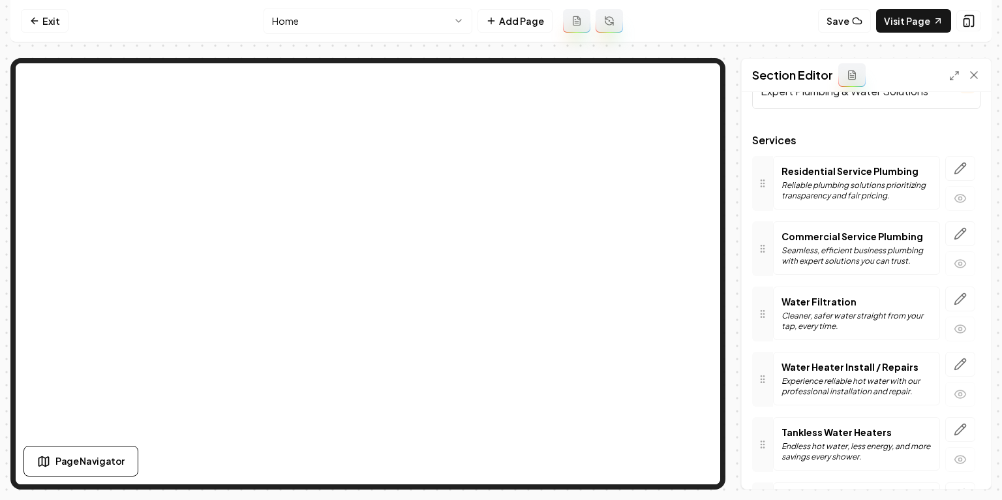
scroll to position [80, 0]
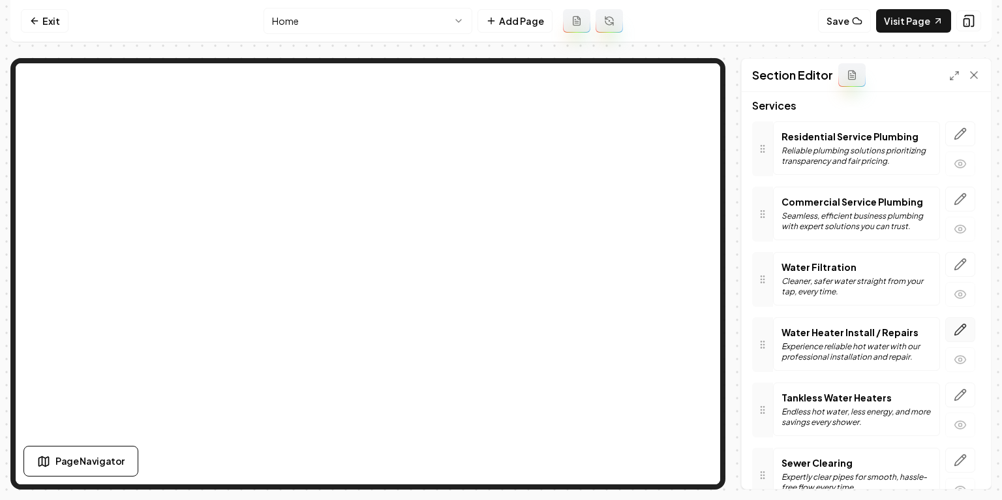
click at [950, 329] on button "button" at bounding box center [961, 329] width 30 height 25
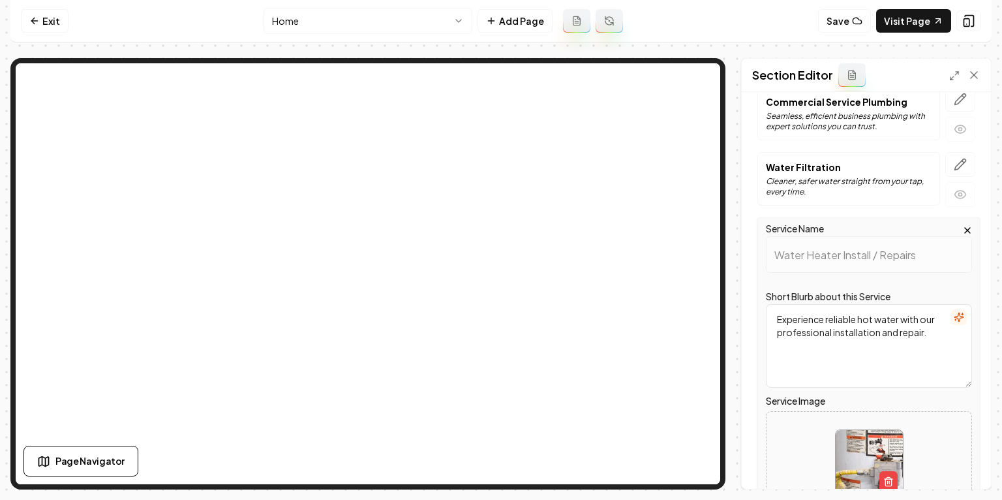
scroll to position [233, 0]
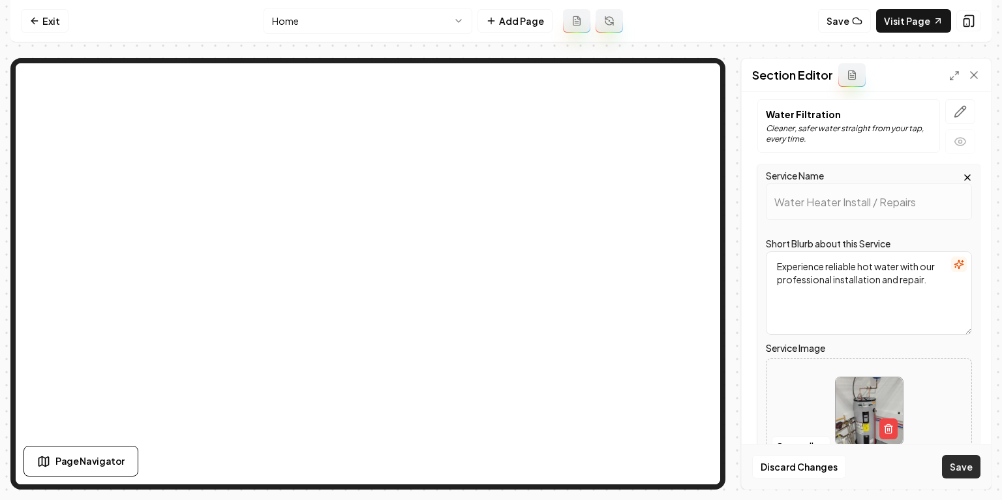
click at [958, 462] on button "Save" at bounding box center [961, 466] width 39 height 23
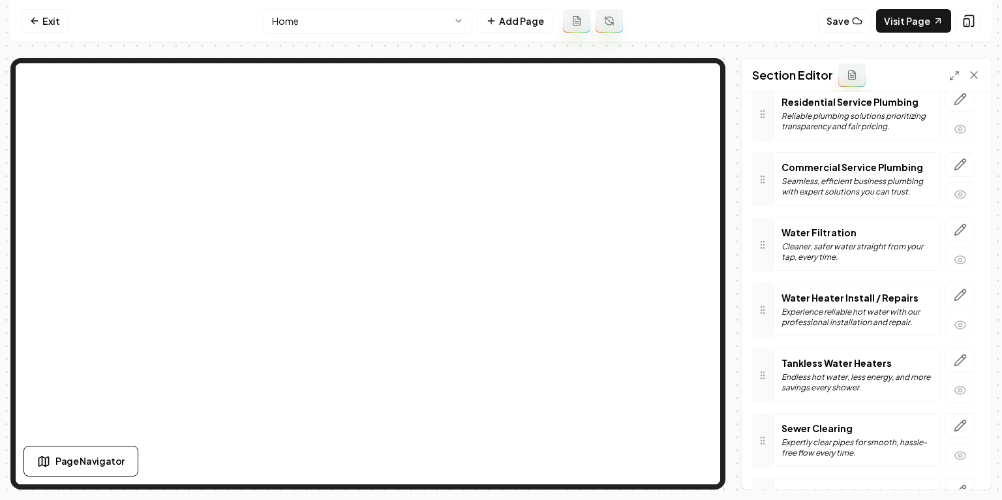
scroll to position [125, 0]
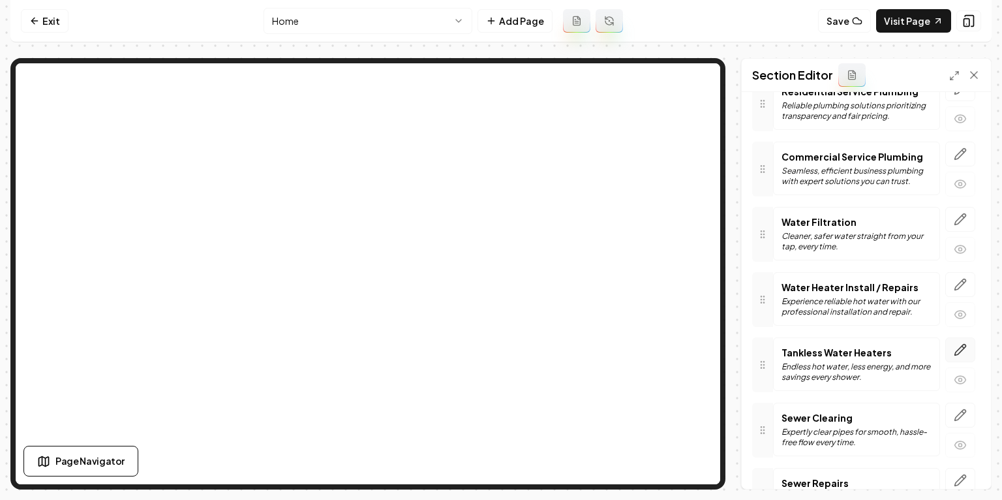
click at [959, 345] on icon "button" at bounding box center [960, 349] width 13 height 13
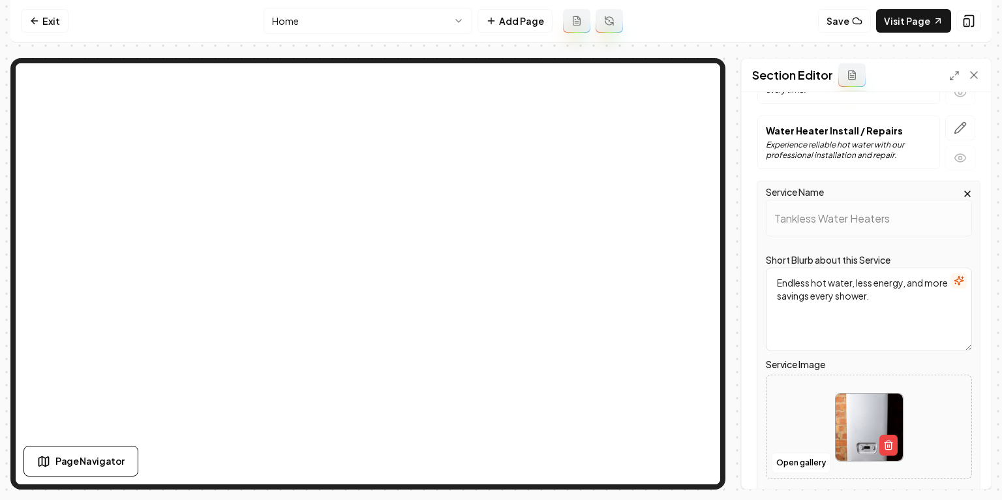
scroll to position [350, 0]
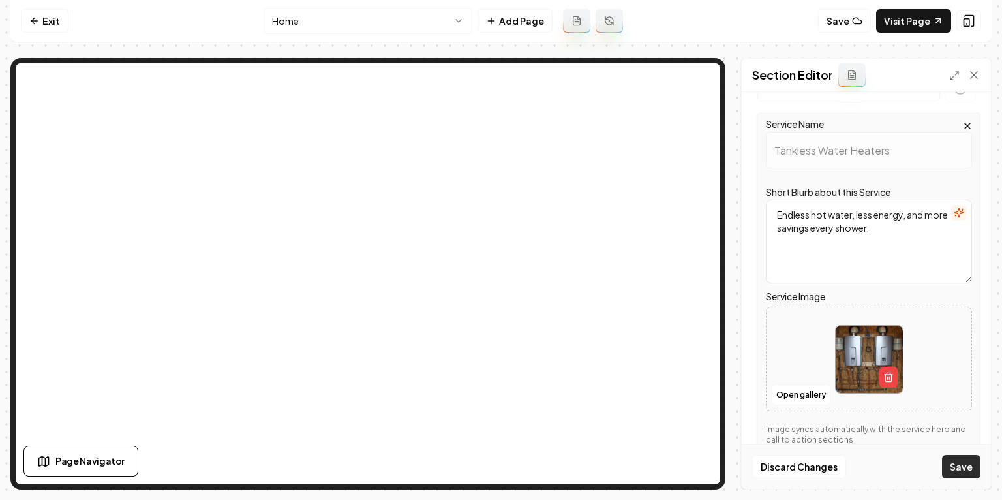
click at [966, 465] on button "Save" at bounding box center [961, 466] width 39 height 23
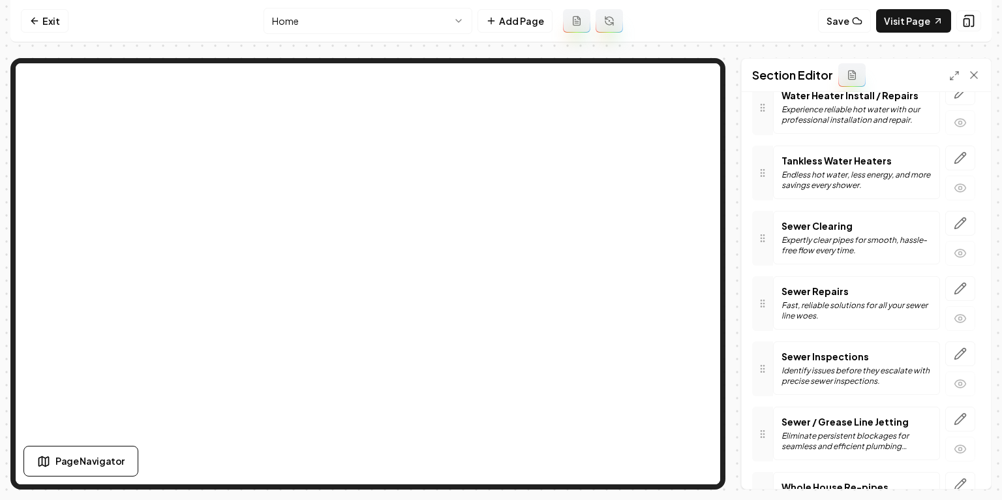
scroll to position [312, 0]
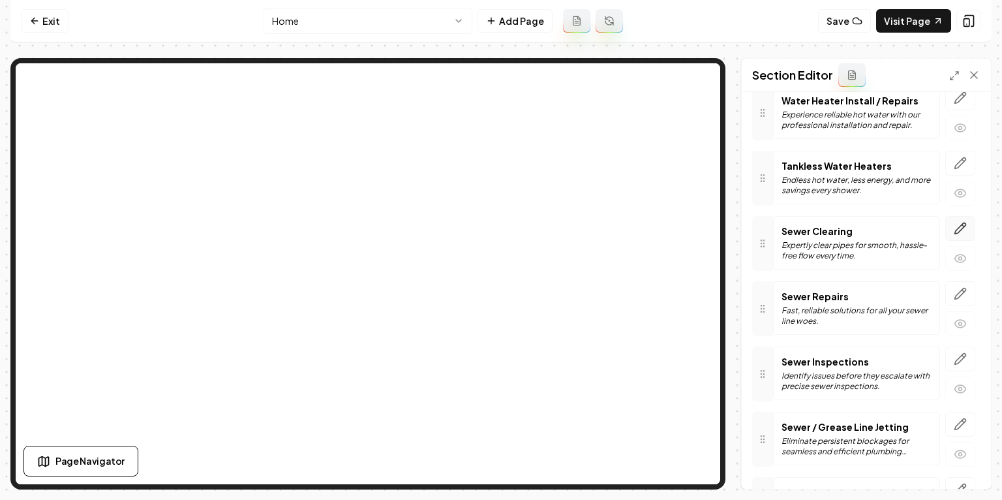
click at [967, 225] on icon "button" at bounding box center [960, 228] width 13 height 13
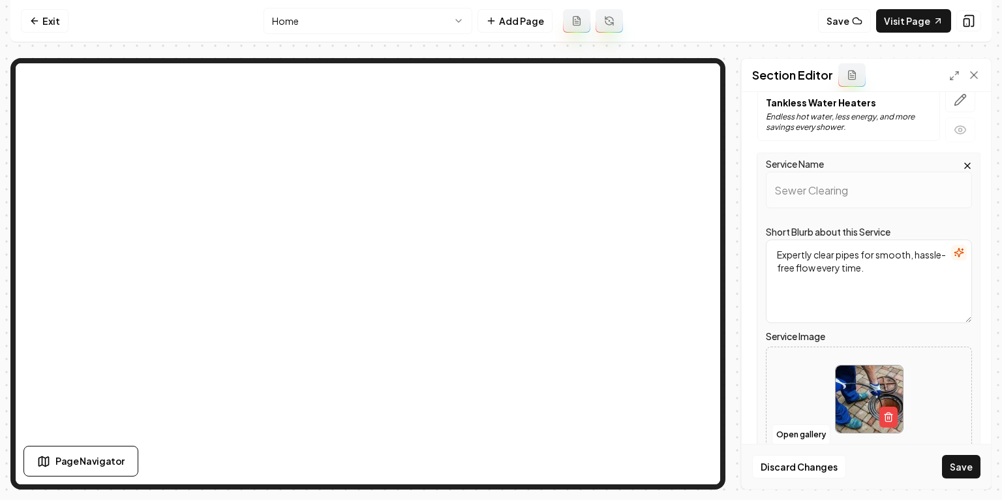
scroll to position [380, 0]
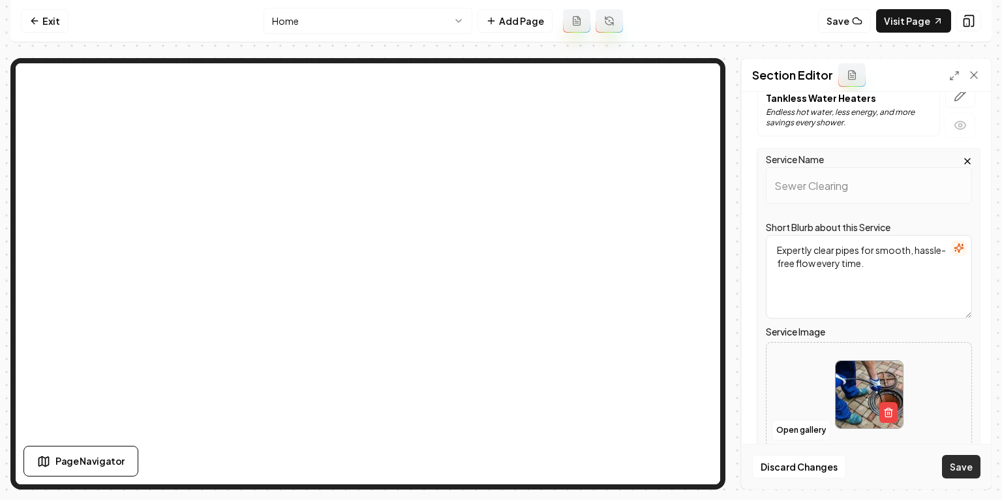
click at [952, 458] on button "Save" at bounding box center [961, 466] width 39 height 23
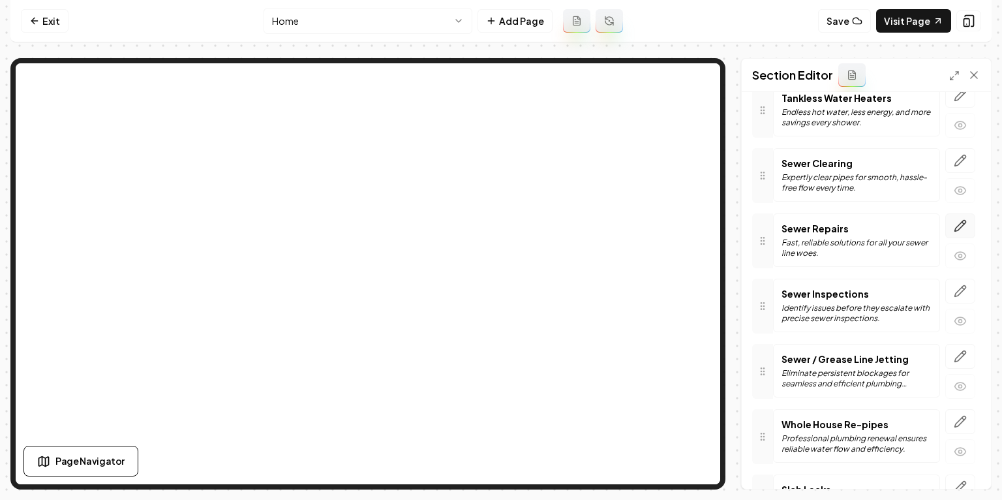
click at [962, 225] on icon "button" at bounding box center [960, 225] width 13 height 13
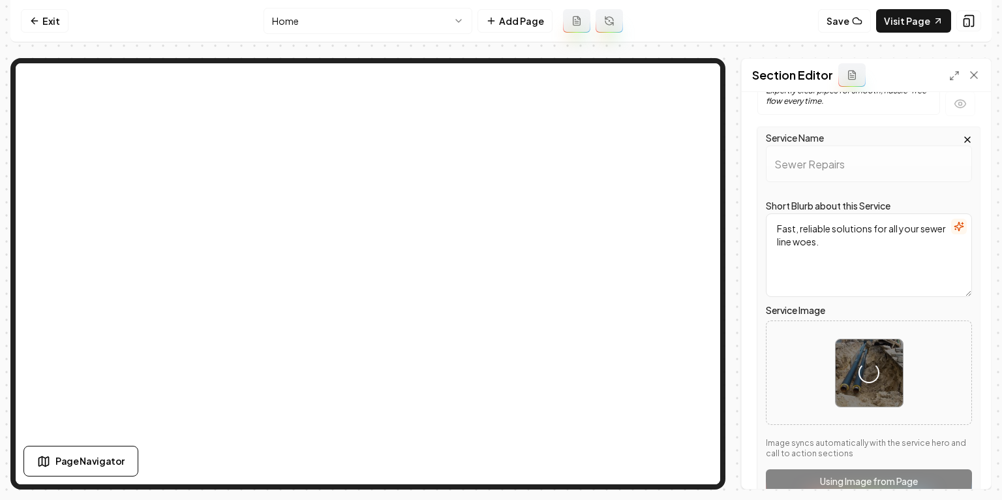
scroll to position [467, 0]
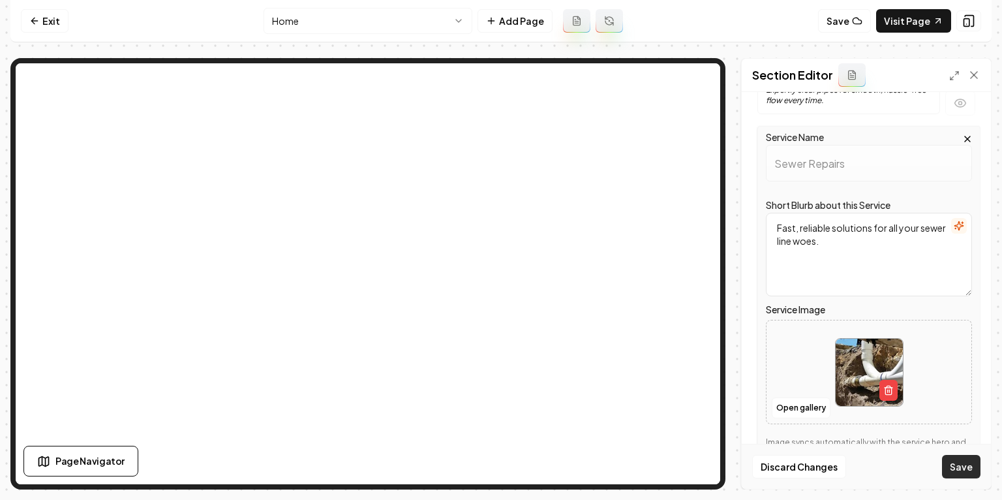
click at [970, 461] on button "Save" at bounding box center [961, 466] width 39 height 23
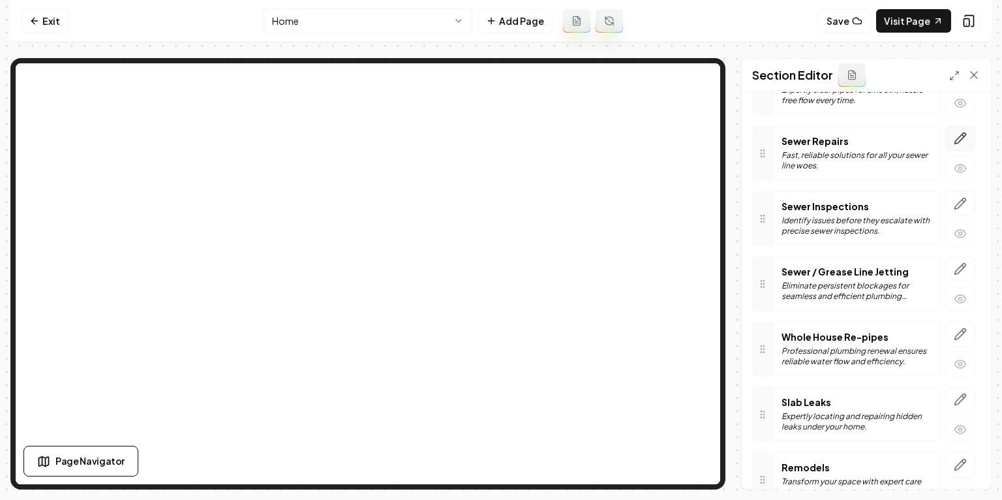
click at [963, 135] on icon "button" at bounding box center [960, 138] width 13 height 13
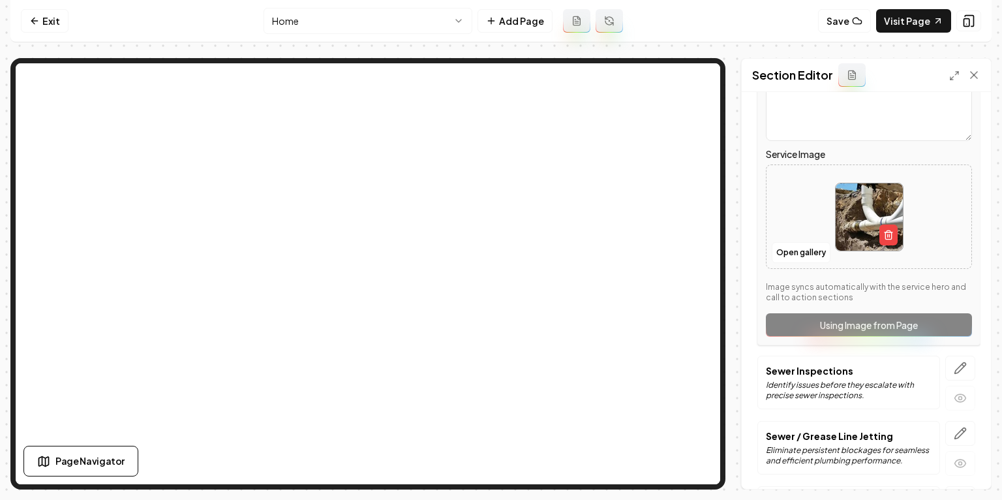
scroll to position [636, 0]
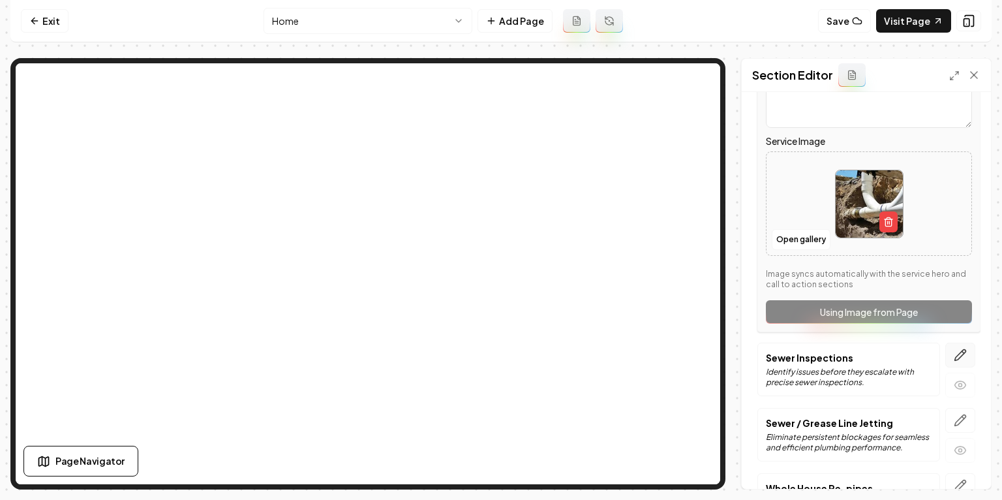
click at [957, 349] on icon "button" at bounding box center [960, 355] width 13 height 13
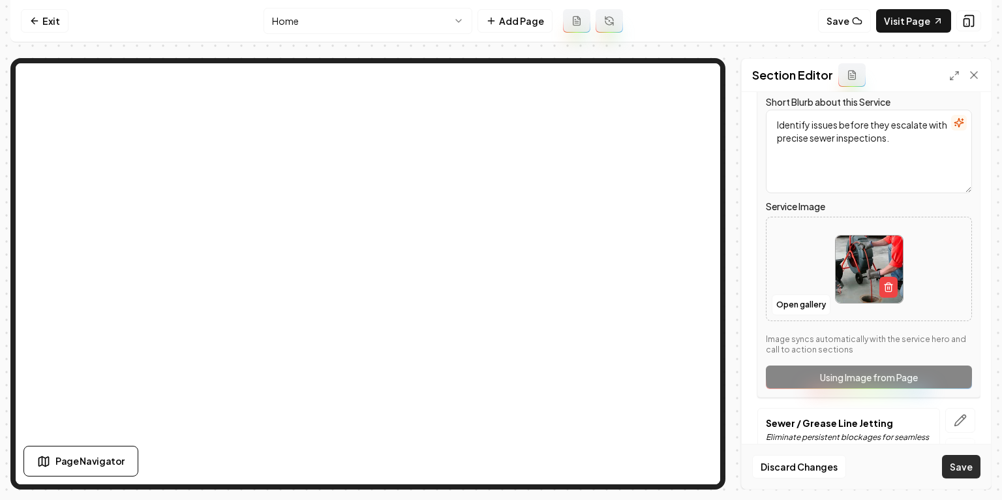
click at [955, 470] on button "Save" at bounding box center [961, 466] width 39 height 23
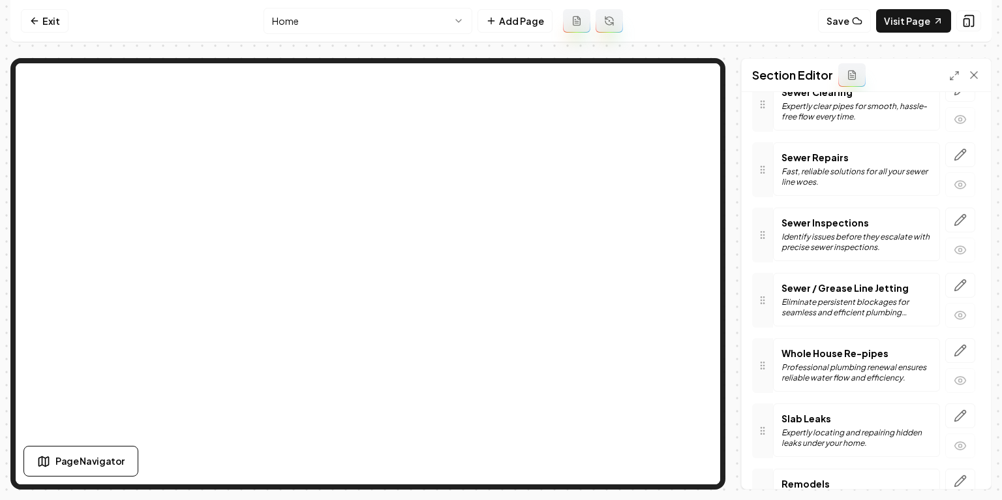
scroll to position [441, 0]
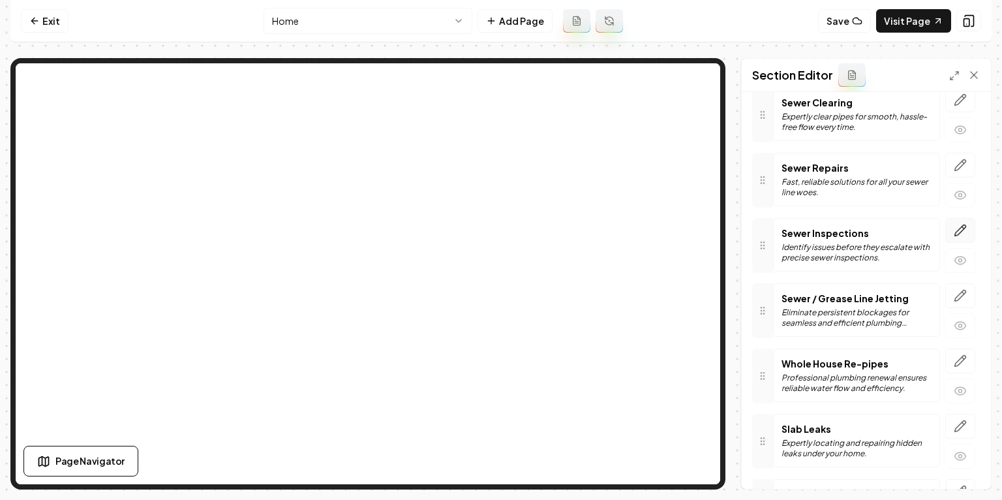
click at [963, 229] on icon "button" at bounding box center [960, 230] width 13 height 13
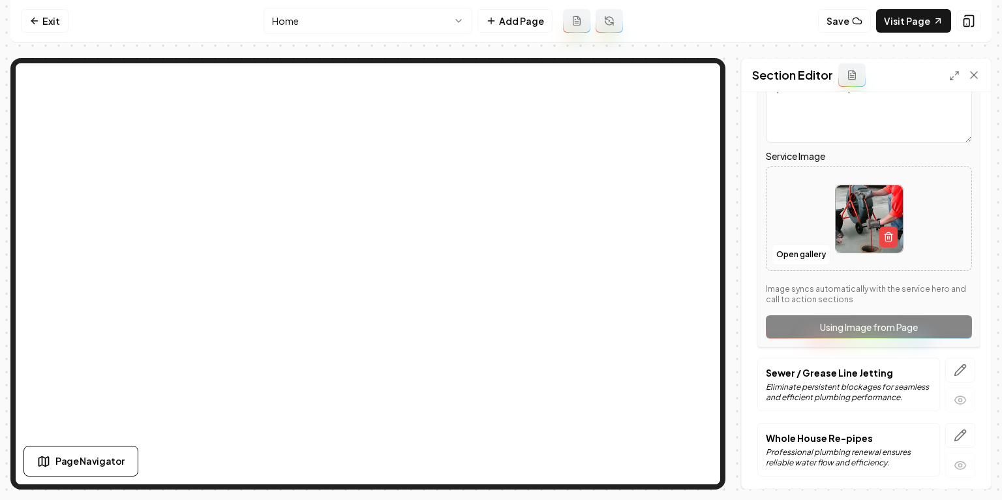
scroll to position [717, 0]
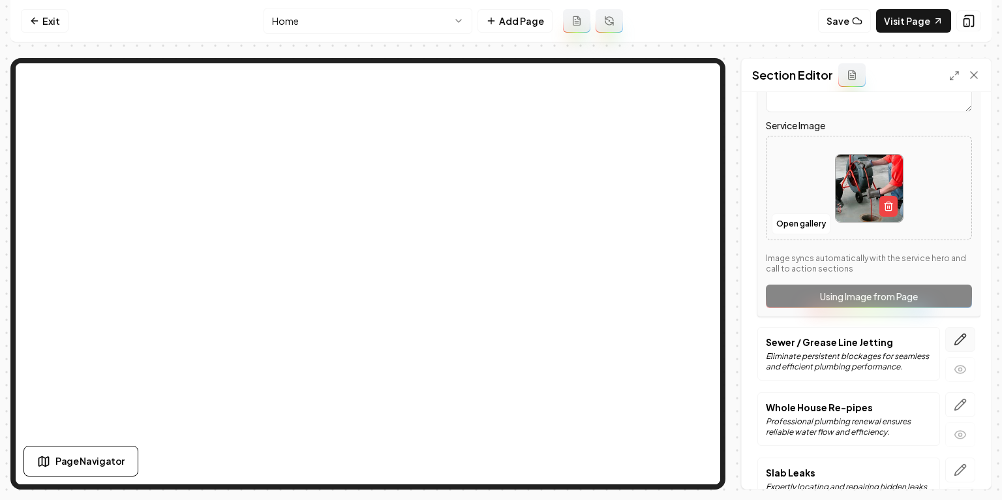
click at [957, 334] on icon "button" at bounding box center [960, 339] width 13 height 13
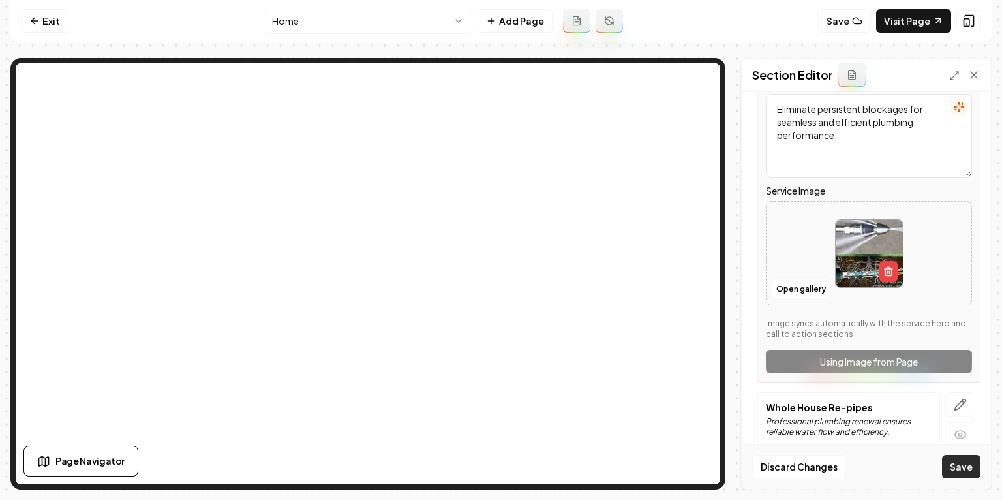
click at [957, 466] on button "Save" at bounding box center [961, 466] width 39 height 23
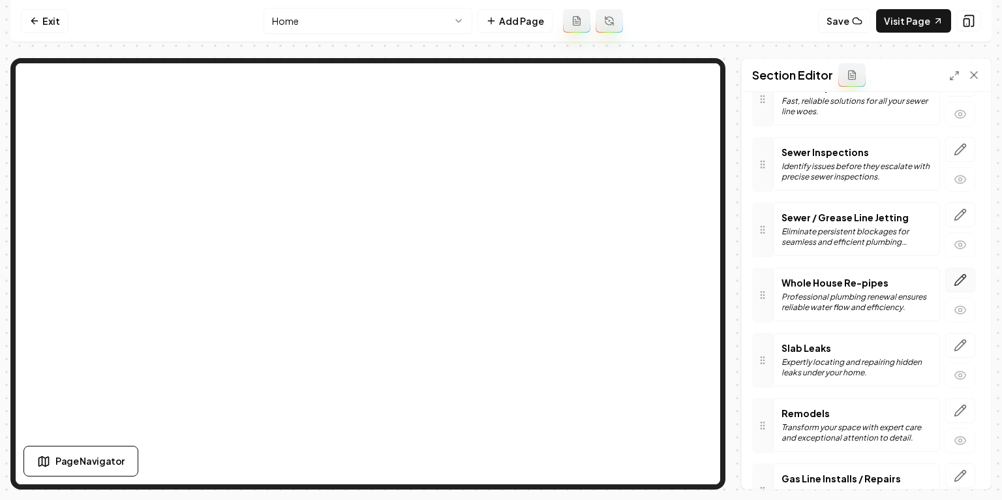
scroll to position [522, 0]
click at [959, 273] on icon "button" at bounding box center [960, 279] width 13 height 13
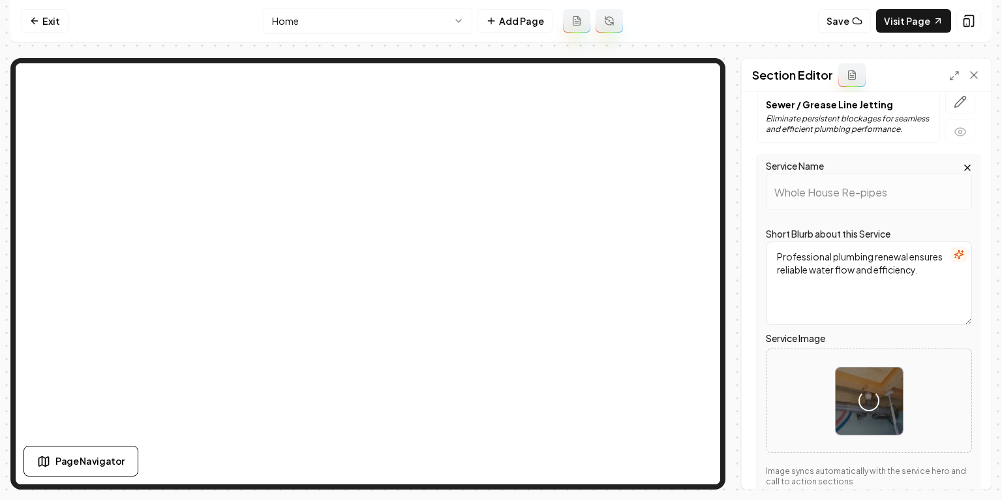
scroll to position [650, 0]
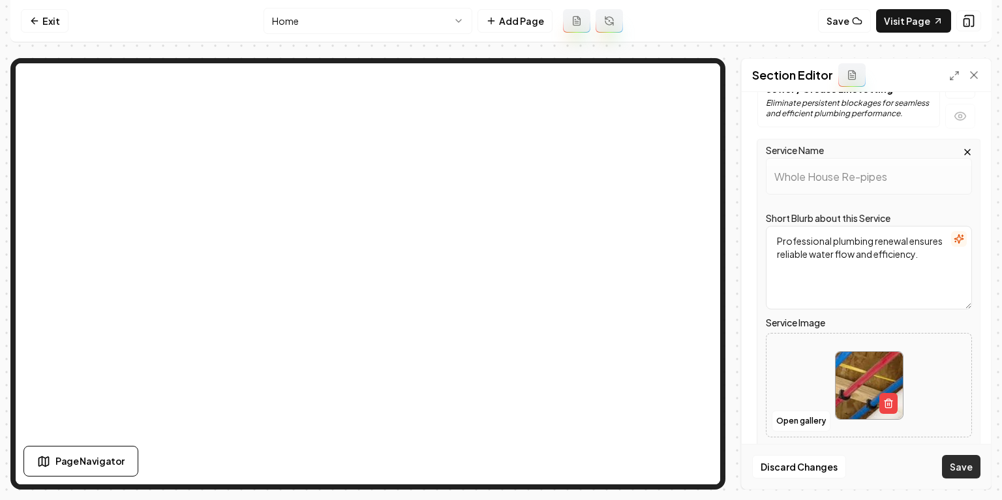
click at [955, 466] on button "Save" at bounding box center [961, 466] width 39 height 23
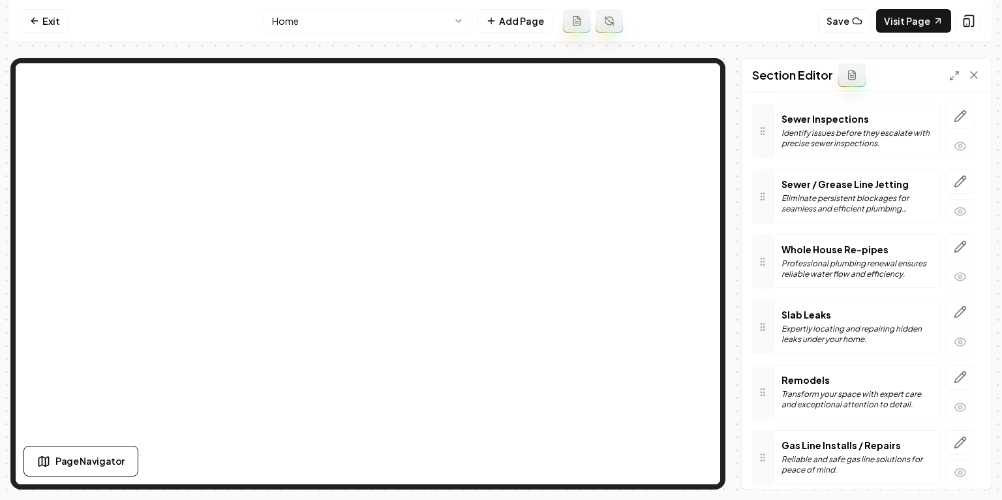
scroll to position [553, 0]
click at [957, 307] on icon "button" at bounding box center [960, 313] width 13 height 13
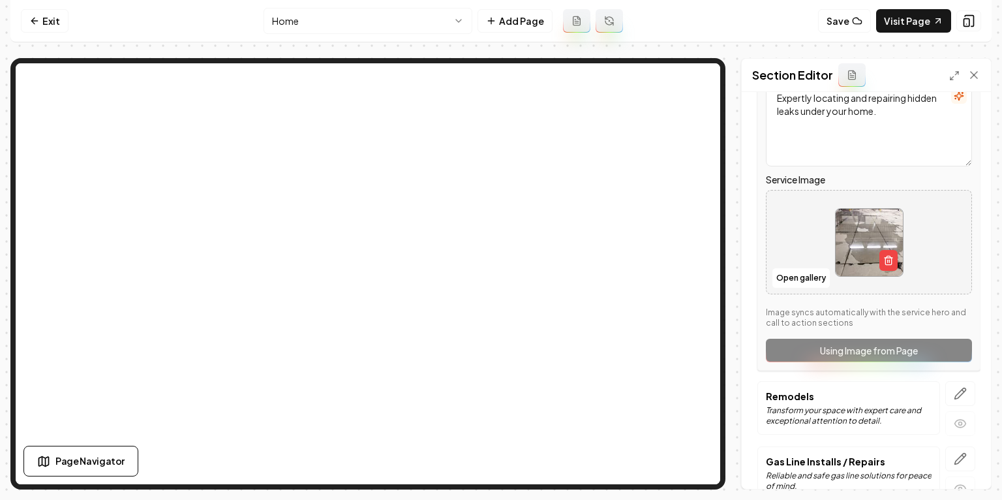
scroll to position [862, 0]
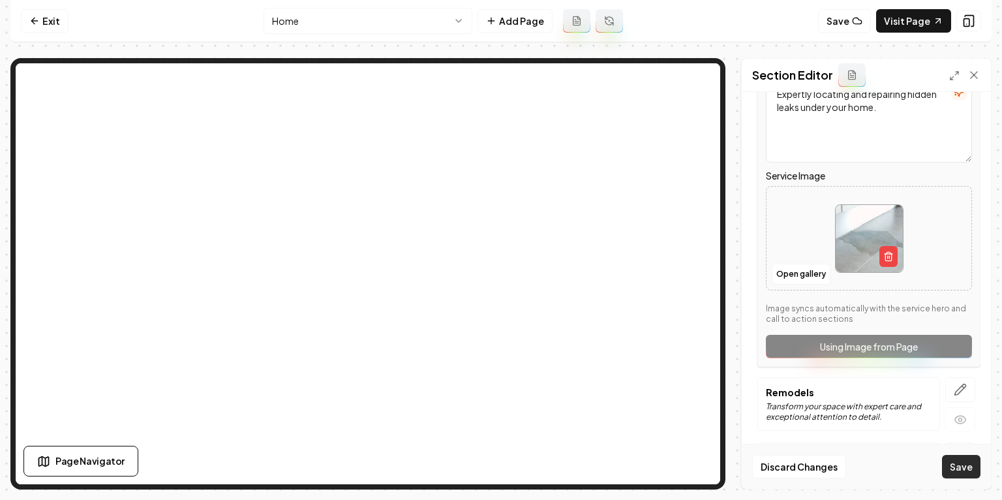
click at [971, 467] on button "Save" at bounding box center [961, 466] width 39 height 23
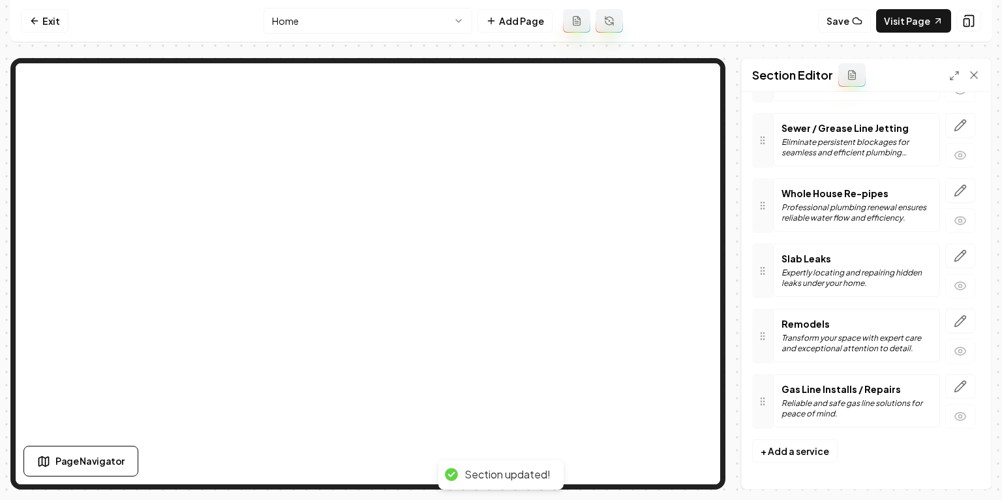
scroll to position [603, 0]
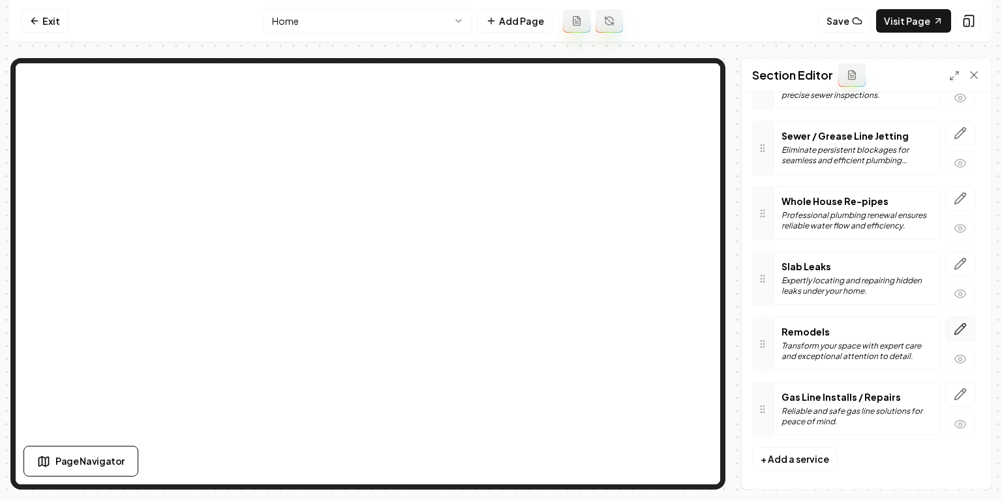
click at [963, 324] on icon "button" at bounding box center [960, 328] width 13 height 13
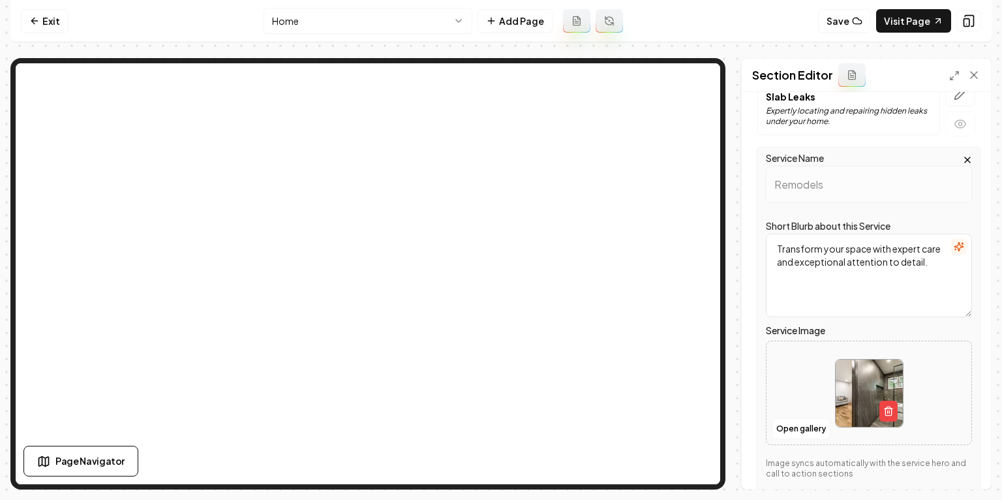
scroll to position [788, 0]
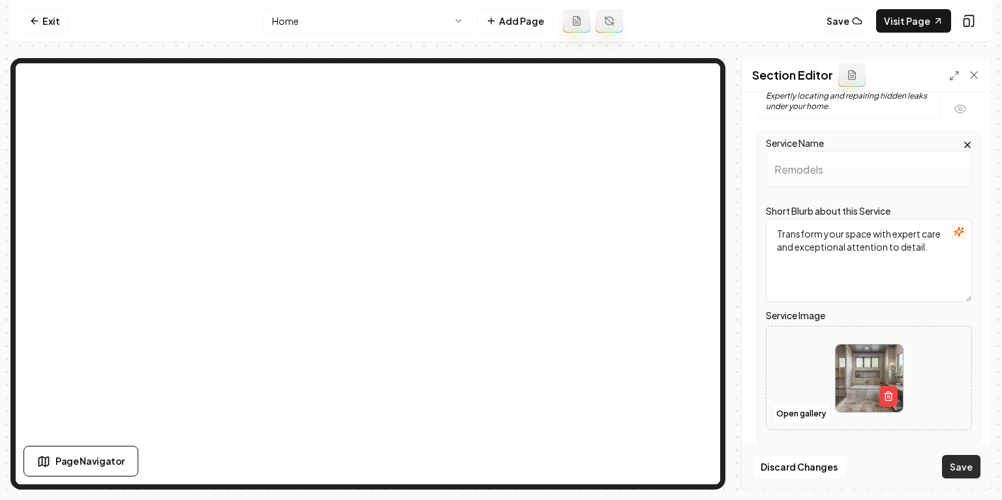
click at [964, 471] on button "Save" at bounding box center [961, 466] width 39 height 23
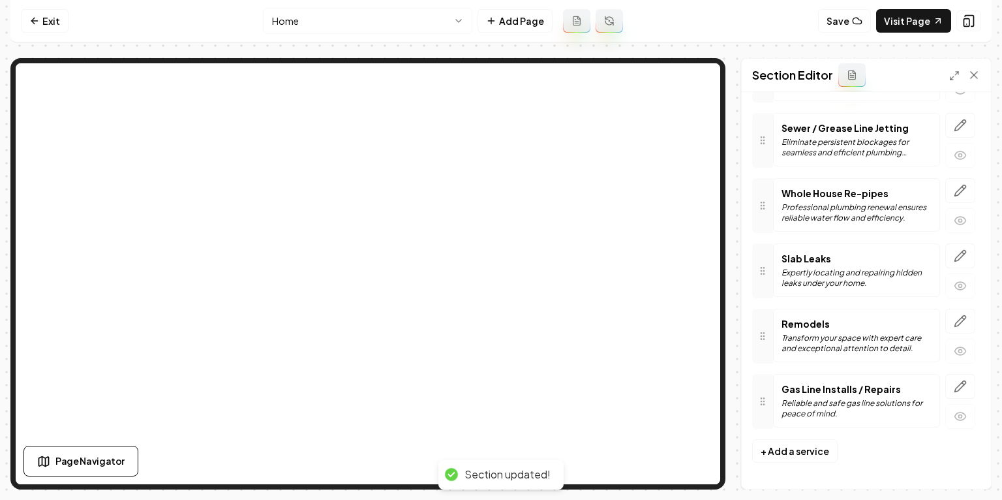
scroll to position [603, 0]
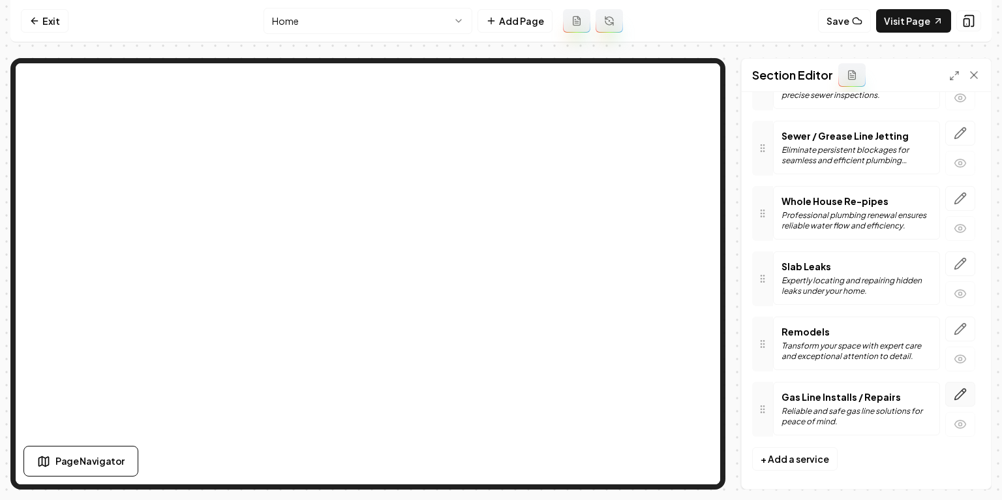
click at [955, 388] on icon "button" at bounding box center [960, 394] width 13 height 13
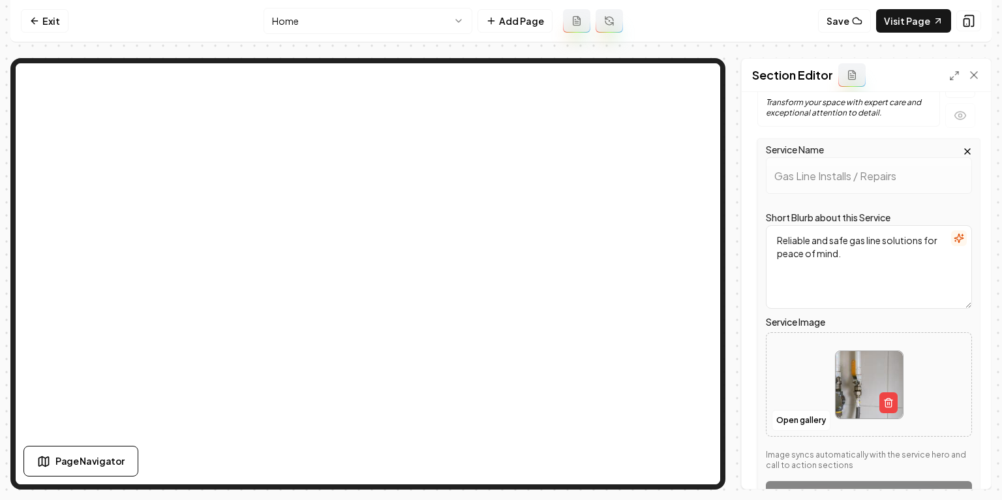
scroll to position [924, 0]
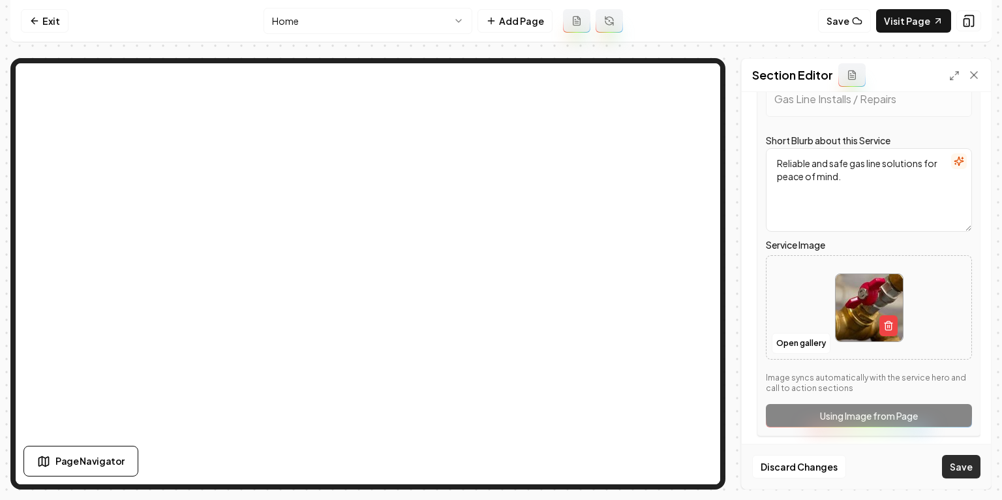
click at [957, 465] on button "Save" at bounding box center [961, 466] width 39 height 23
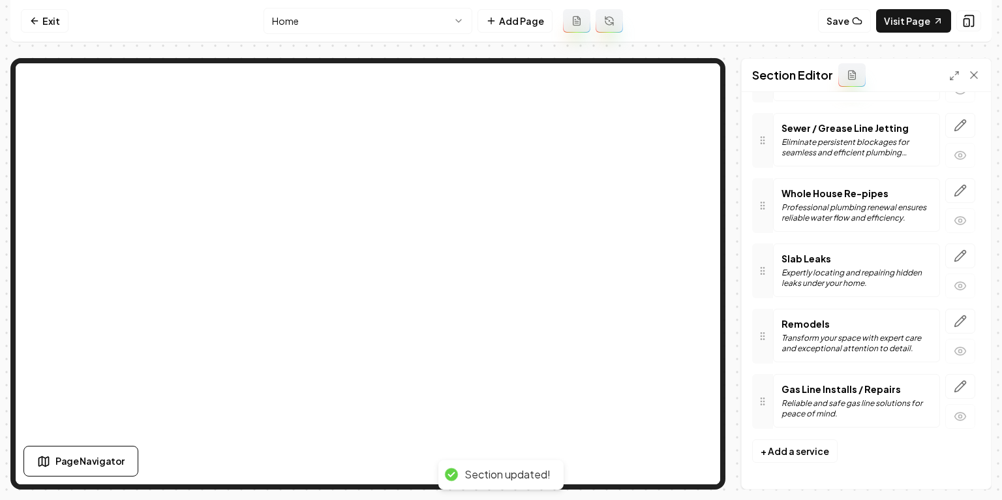
scroll to position [603, 0]
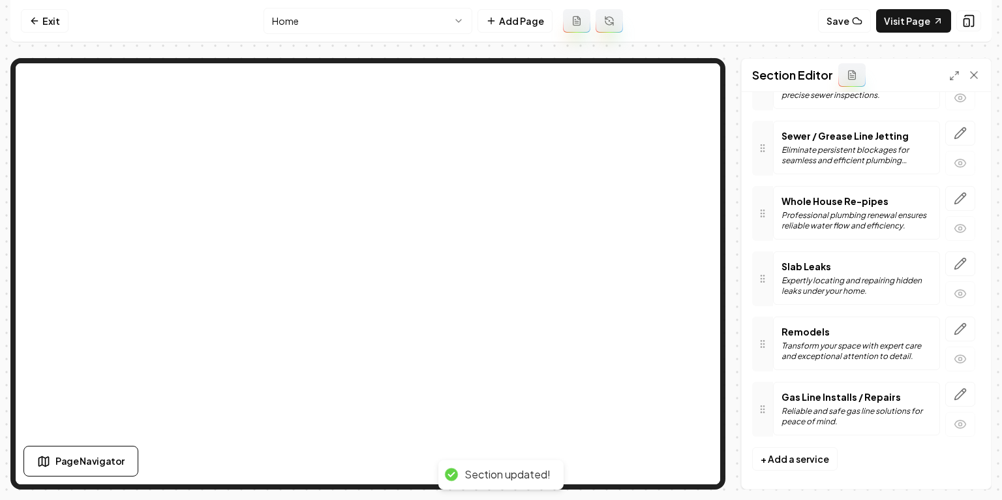
click at [379, 19] on html "Computer Required This feature is only available on a computer. Please switch t…" at bounding box center [501, 250] width 1002 height 500
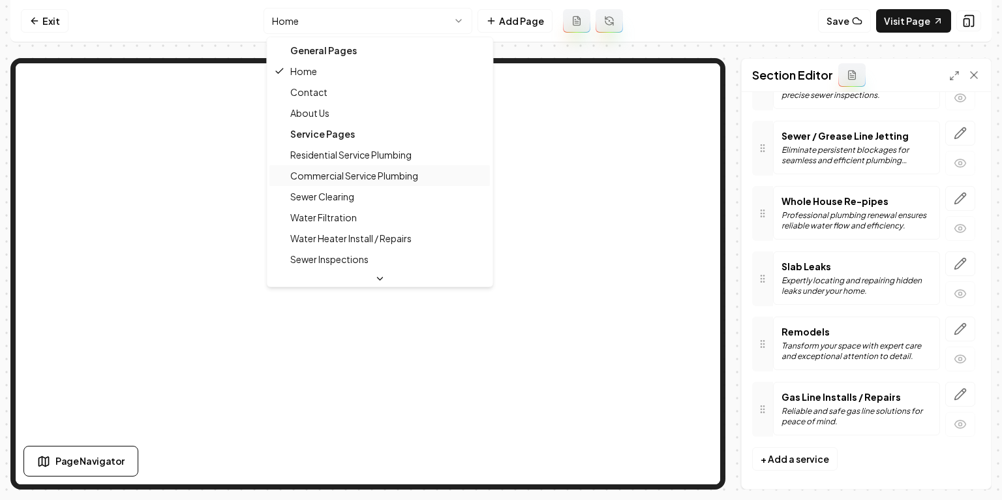
scroll to position [0, 0]
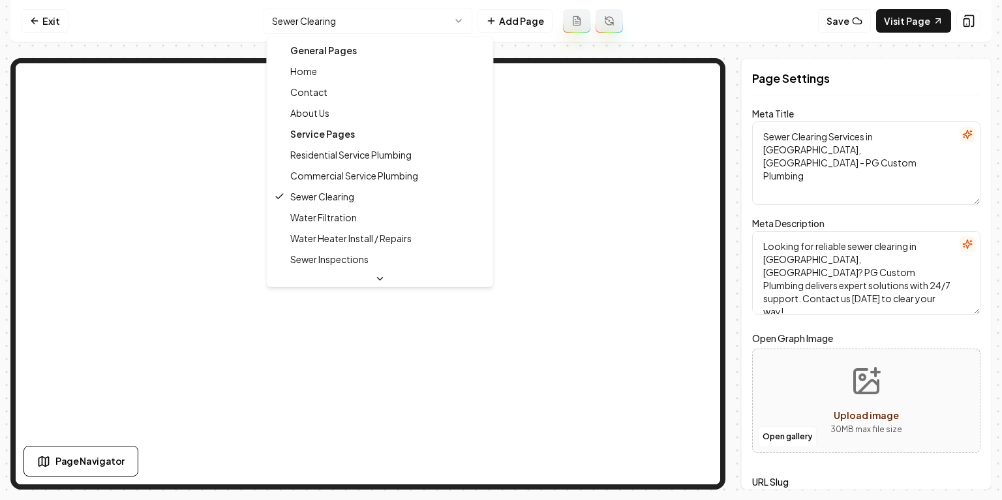
click at [337, 19] on html "Computer Required This feature is only available on a computer. Please switch t…" at bounding box center [501, 250] width 1002 height 500
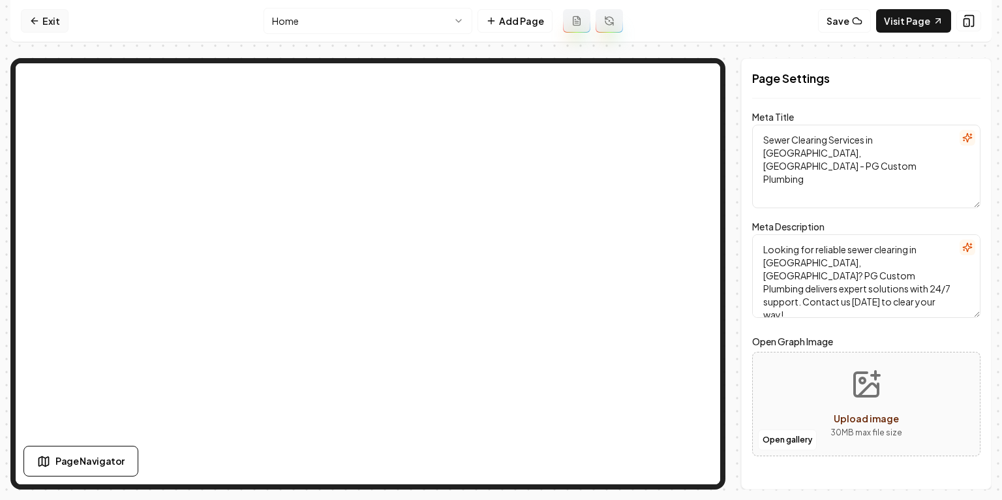
click at [46, 18] on link "Exit" at bounding box center [45, 20] width 48 height 23
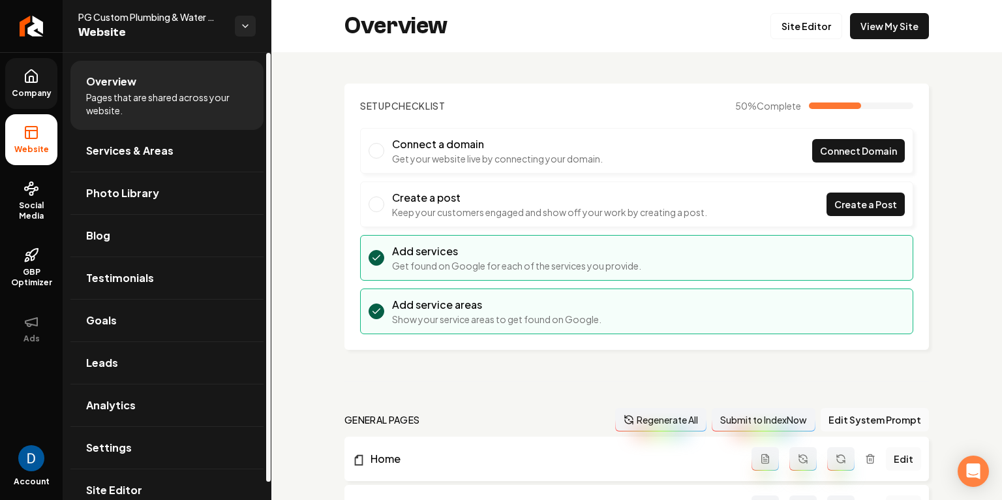
click at [46, 83] on link "Company" at bounding box center [31, 83] width 52 height 51
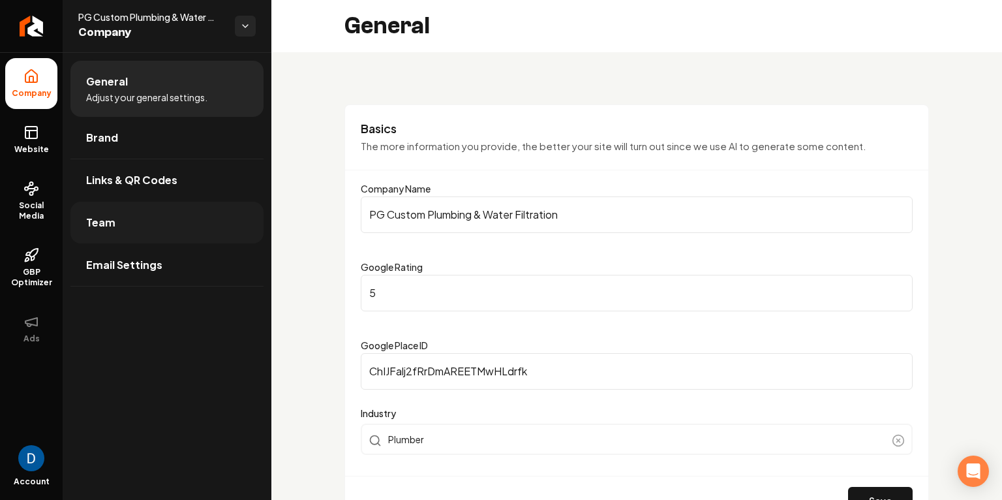
click at [116, 219] on link "Team" at bounding box center [166, 223] width 193 height 42
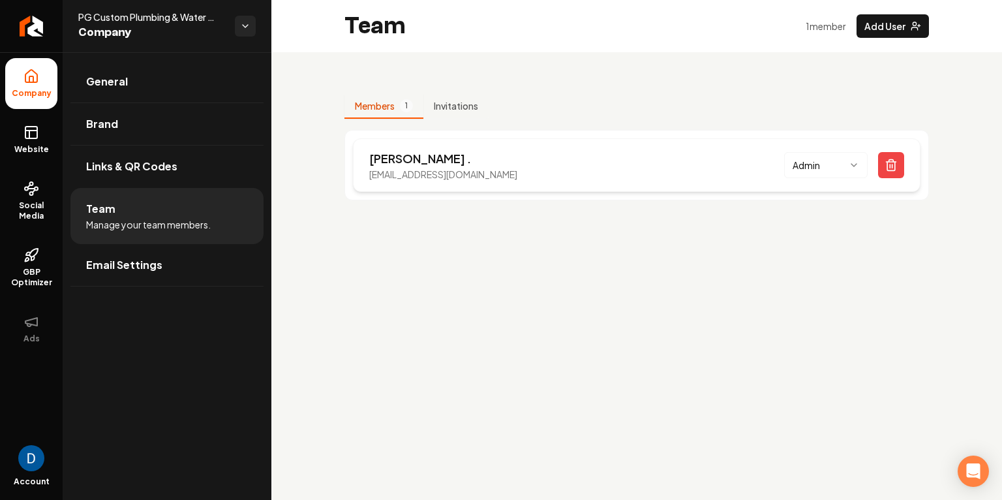
click at [429, 176] on p "pgcustomplumbing@gmail.com" at bounding box center [443, 174] width 148 height 13
click at [38, 138] on icon at bounding box center [31, 133] width 16 height 16
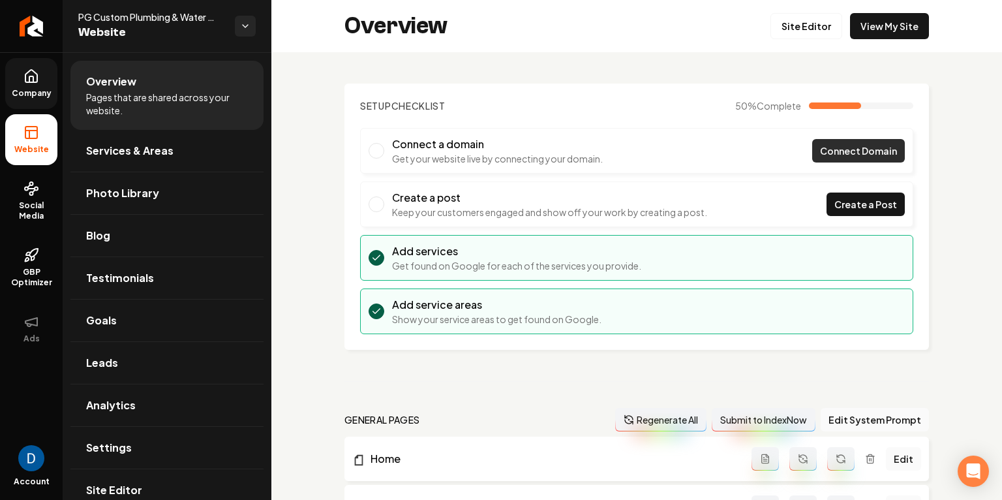
click at [828, 141] on link "Connect Domain" at bounding box center [859, 150] width 93 height 23
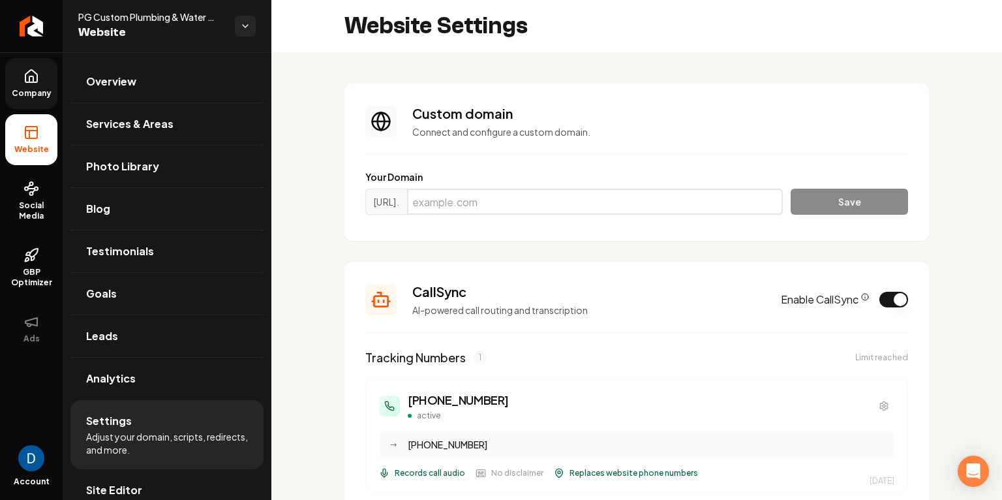
click at [545, 198] on input "Main content area" at bounding box center [595, 202] width 376 height 26
paste input "pgcustomplumbing.com"
type input "pgcustomplumbing.com"
click at [844, 202] on button "Save" at bounding box center [849, 202] width 117 height 26
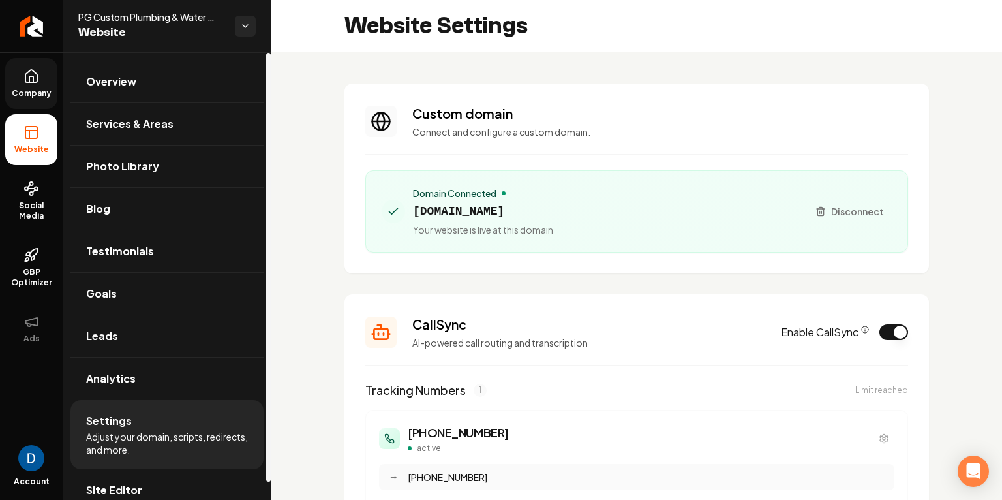
click at [422, 204] on span "pgcustomplumbing.com" at bounding box center [483, 211] width 140 height 18
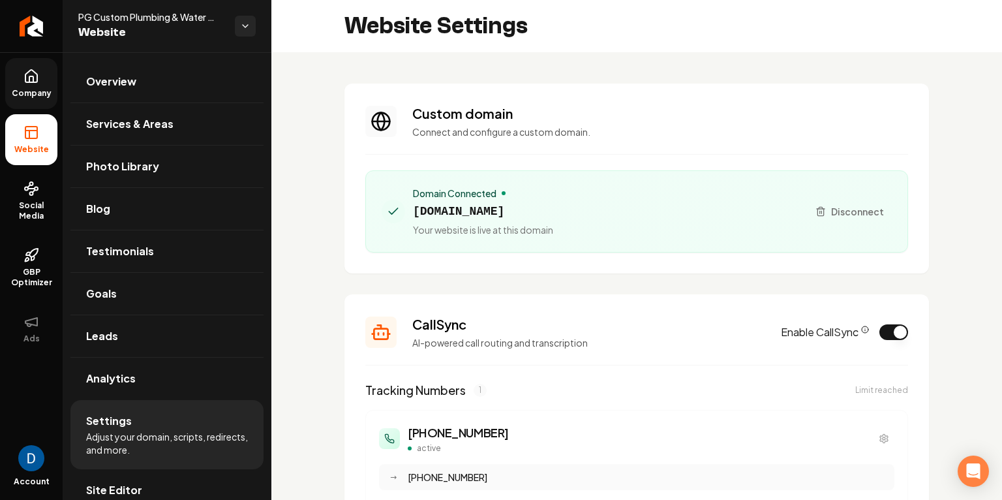
click at [422, 204] on span "pgcustomplumbing.com" at bounding box center [483, 211] width 140 height 18
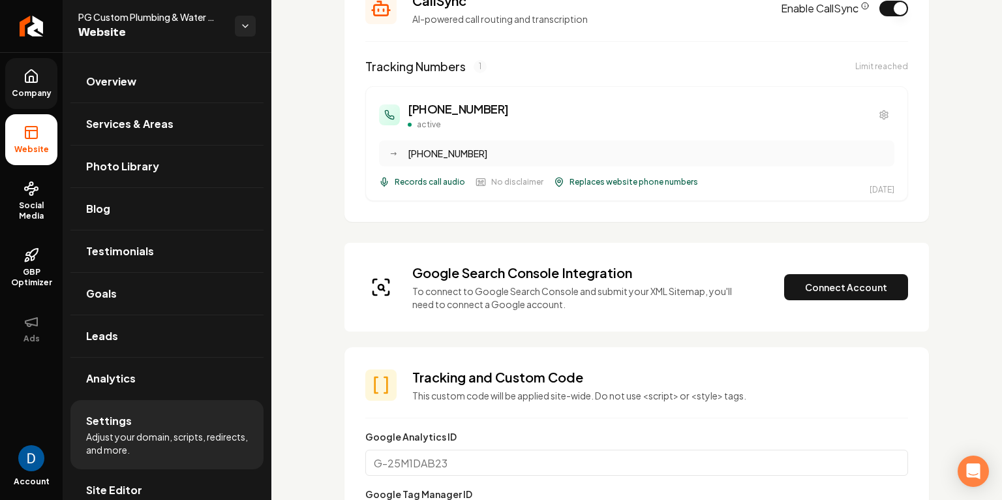
scroll to position [426, 0]
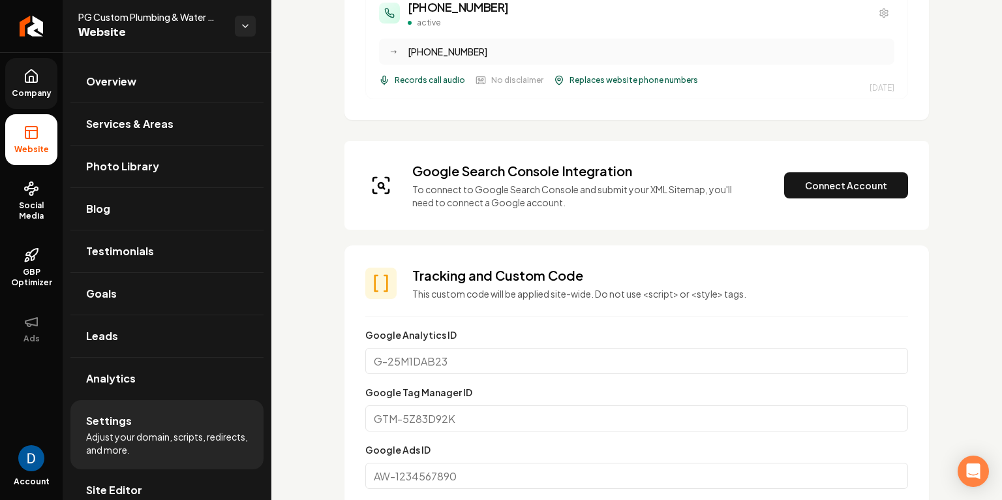
copy span "pgcustomplumbing.com"
click at [887, 174] on button "Connect Account" at bounding box center [846, 185] width 124 height 26
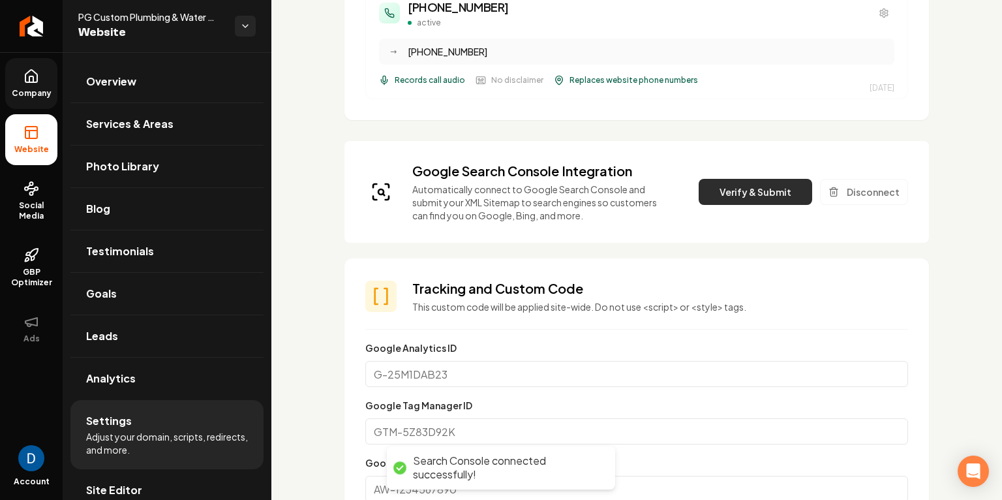
click at [792, 184] on button "Verify & Submit" at bounding box center [756, 192] width 114 height 26
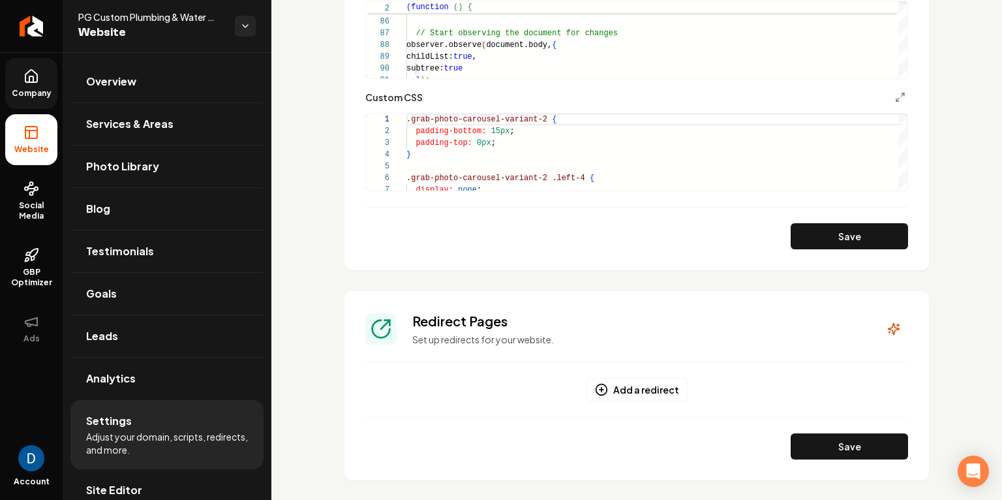
scroll to position [1266, 0]
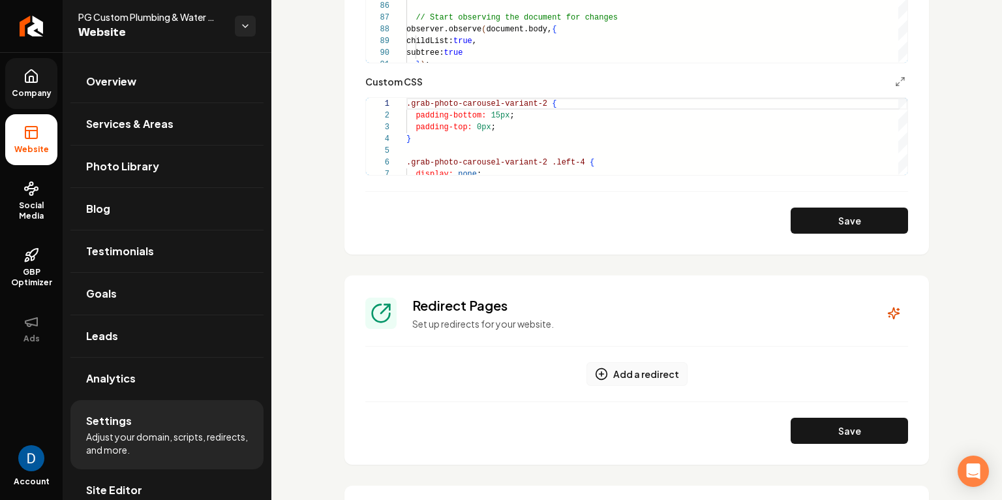
click at [640, 371] on button "Add a redirect" at bounding box center [637, 373] width 101 height 23
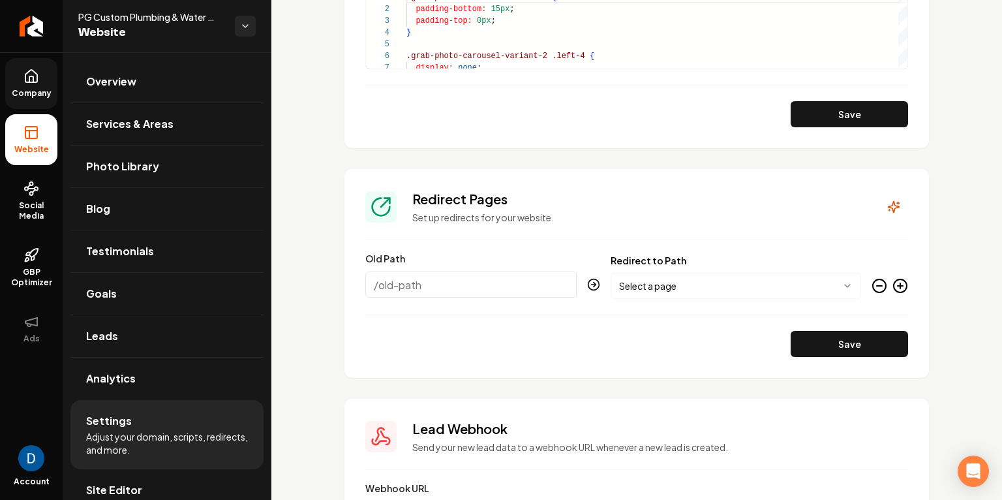
click at [886, 282] on circle "Main content area" at bounding box center [879, 285] width 13 height 13
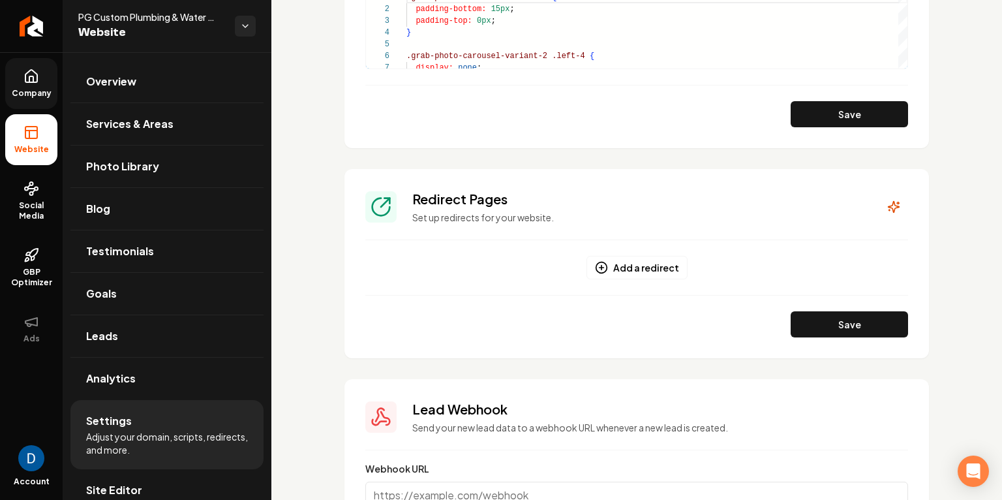
scroll to position [1372, 0]
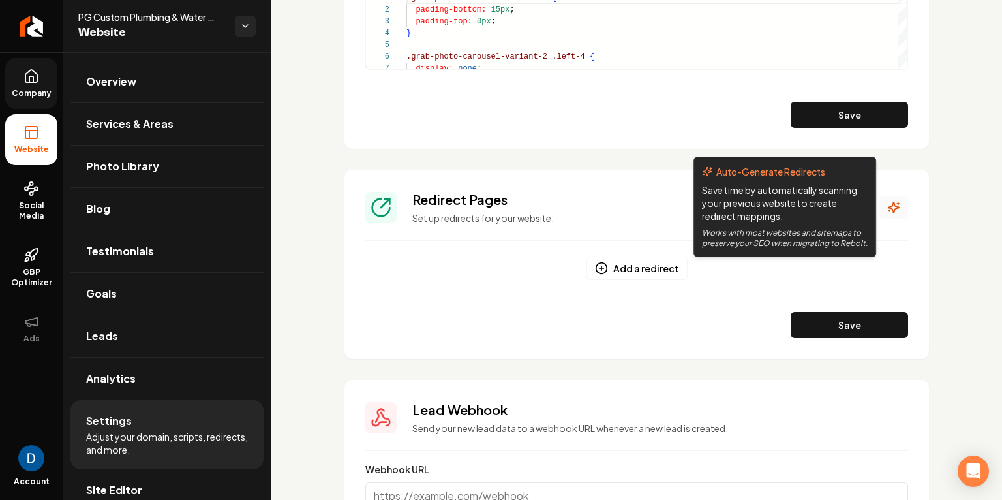
click at [893, 209] on icon "Main content area" at bounding box center [894, 207] width 11 height 11
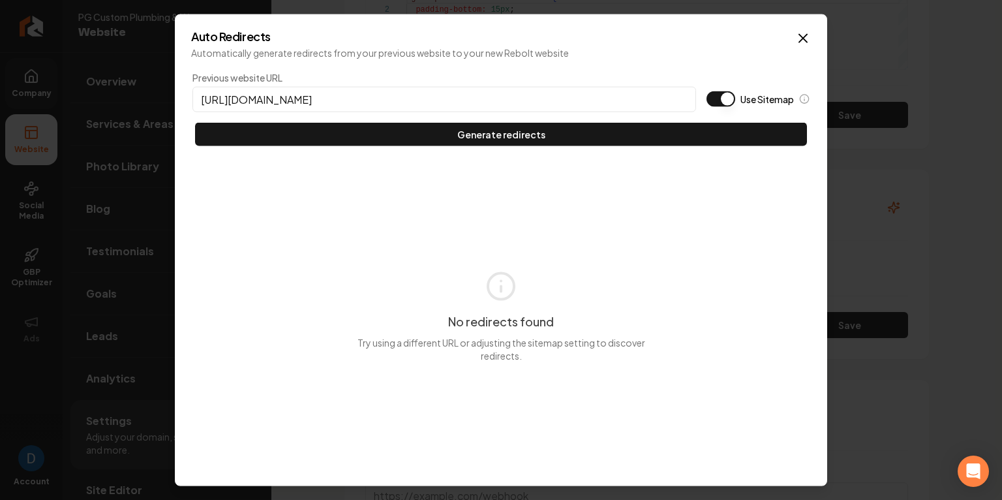
type input "https://pgcustomplumbing.com"
click at [722, 97] on button "Use Sitemap" at bounding box center [721, 99] width 29 height 16
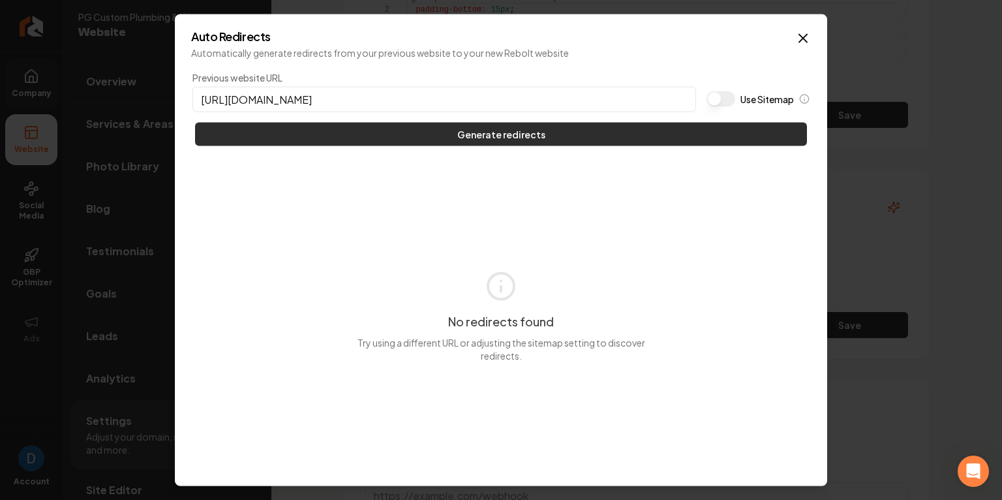
click at [554, 135] on button "Generate redirects" at bounding box center [501, 134] width 612 height 23
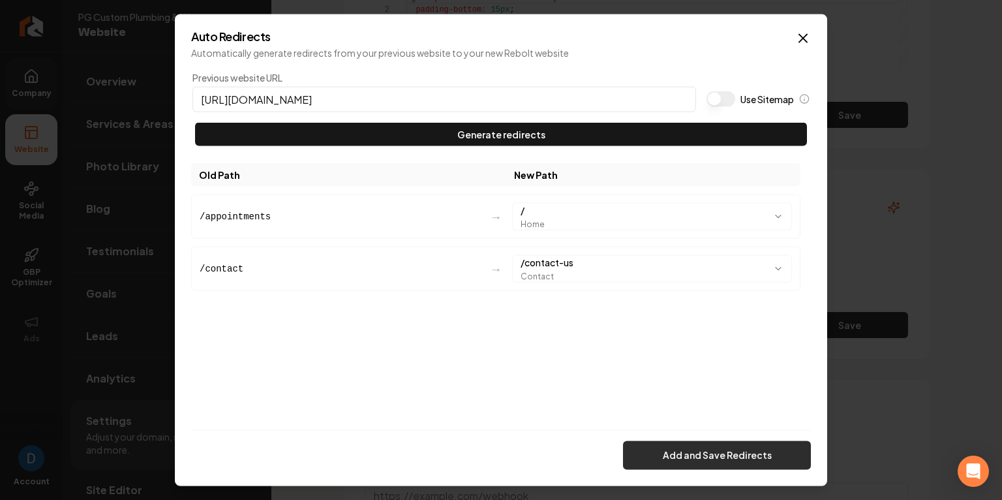
click at [741, 450] on button "Add and Save Redirects" at bounding box center [717, 455] width 188 height 29
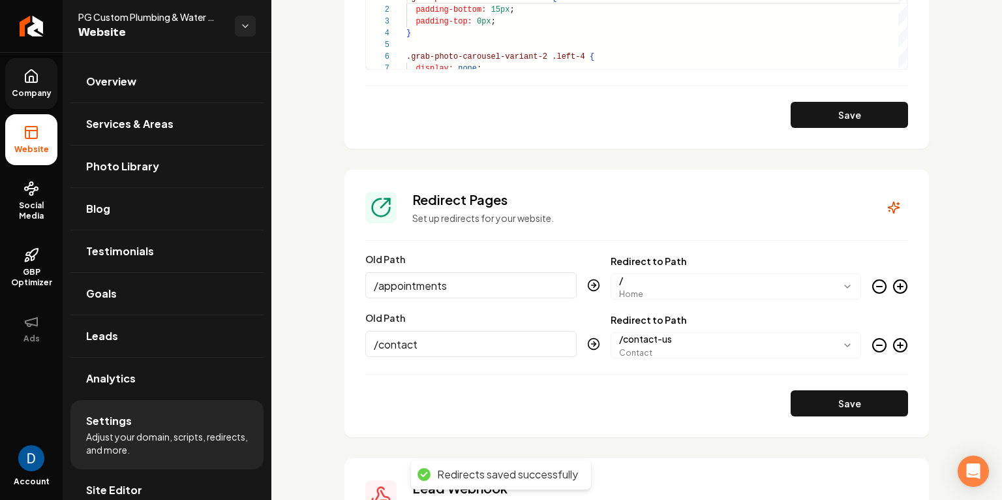
click at [38, 91] on span "Company" at bounding box center [32, 93] width 50 height 10
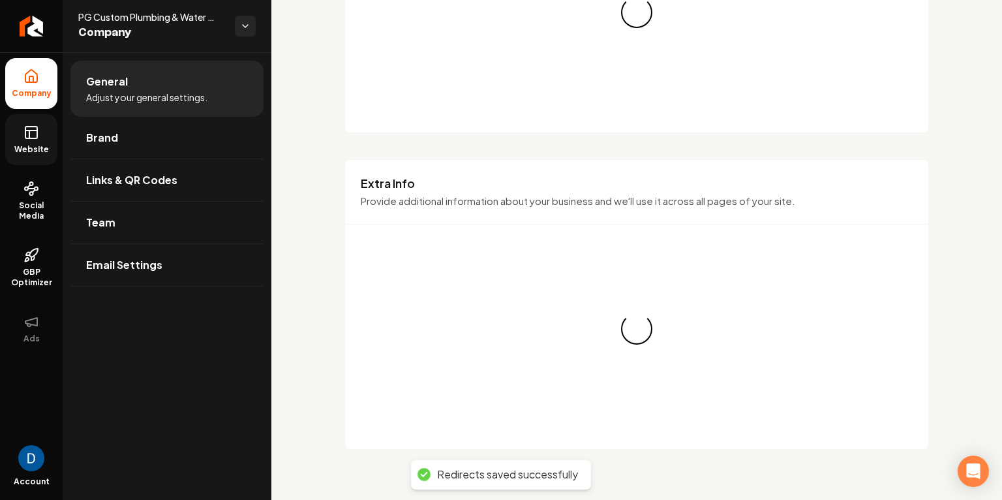
scroll to position [1372, 0]
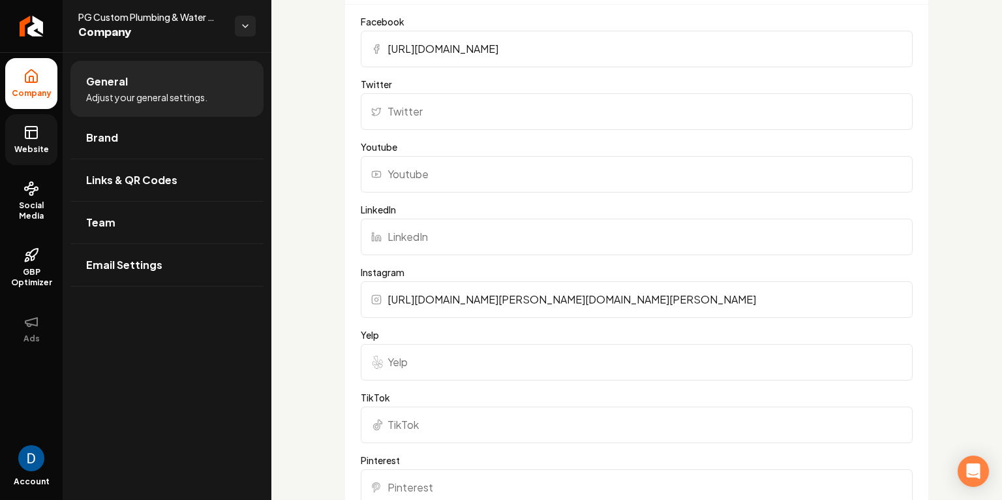
click at [27, 129] on icon at bounding box center [31, 133] width 16 height 16
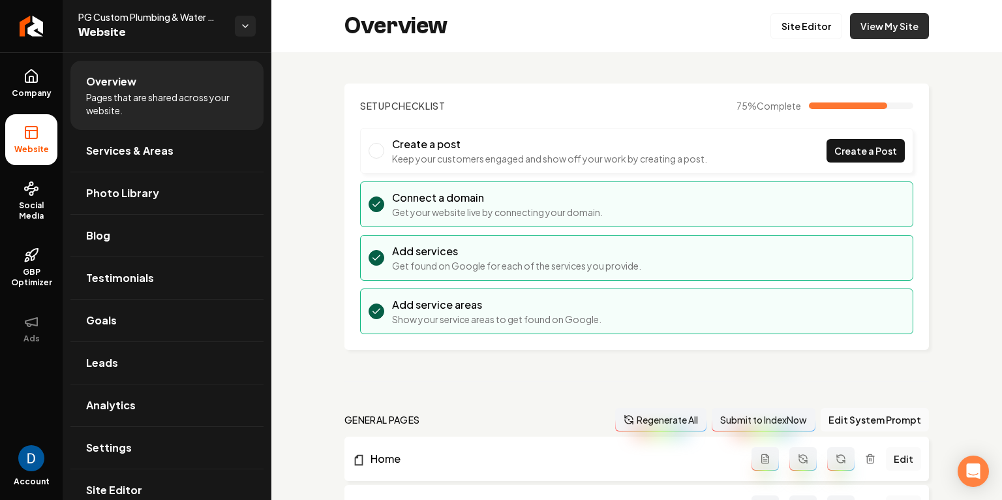
click at [910, 24] on link "View My Site" at bounding box center [889, 26] width 79 height 26
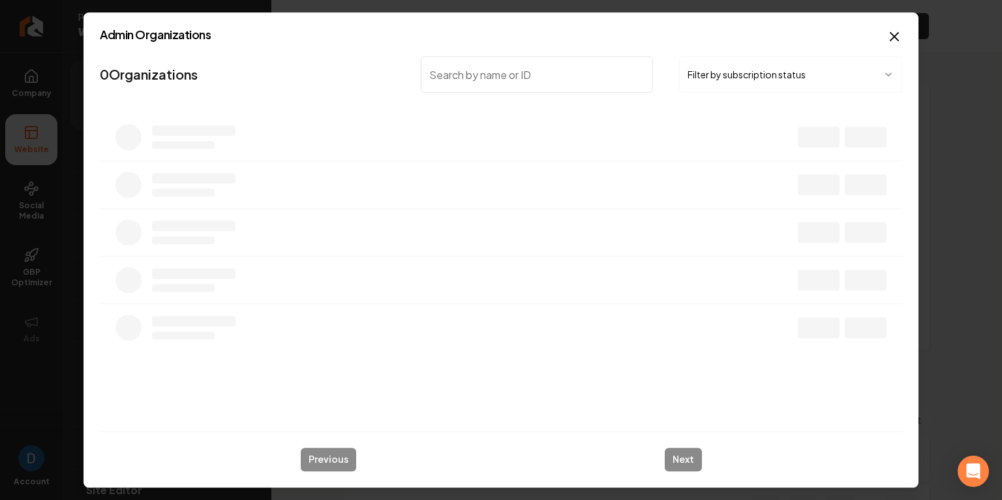
type input "Tucker General Construction"
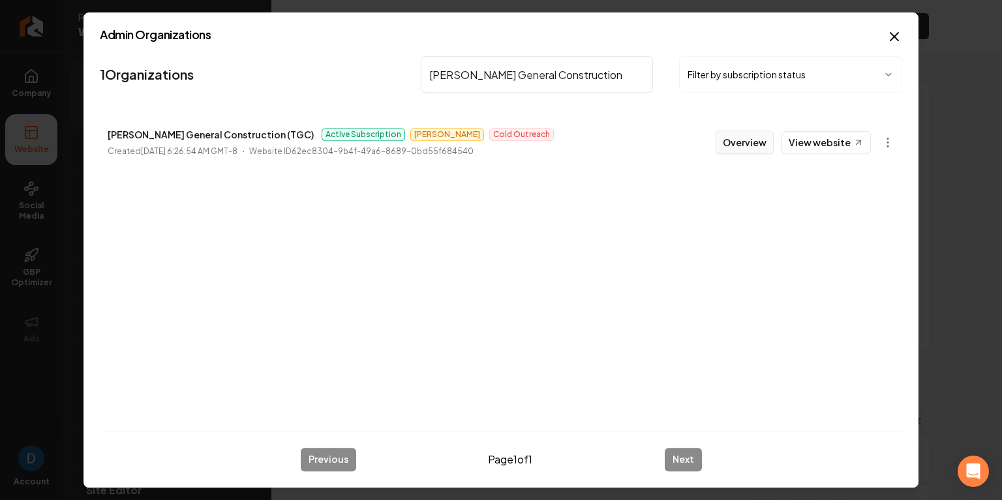
click at [768, 141] on button "Overview" at bounding box center [745, 142] width 58 height 23
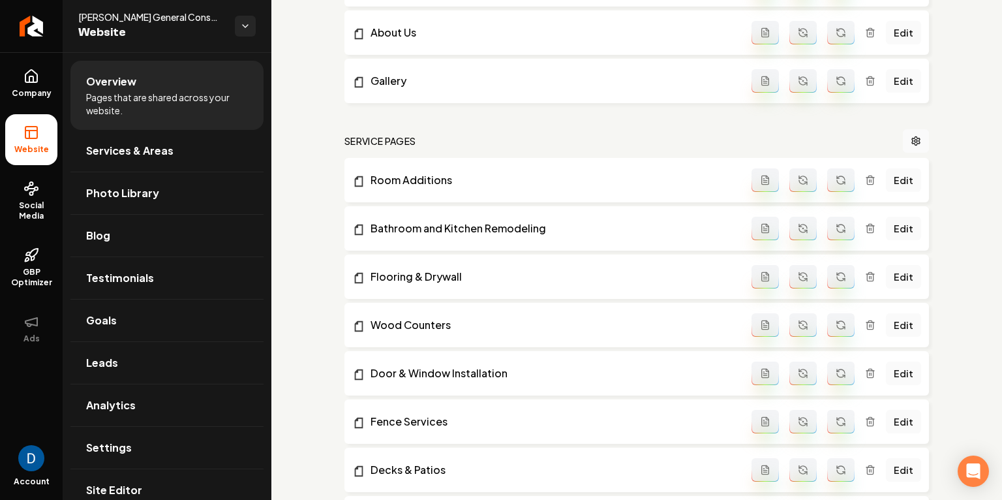
scroll to position [478, 0]
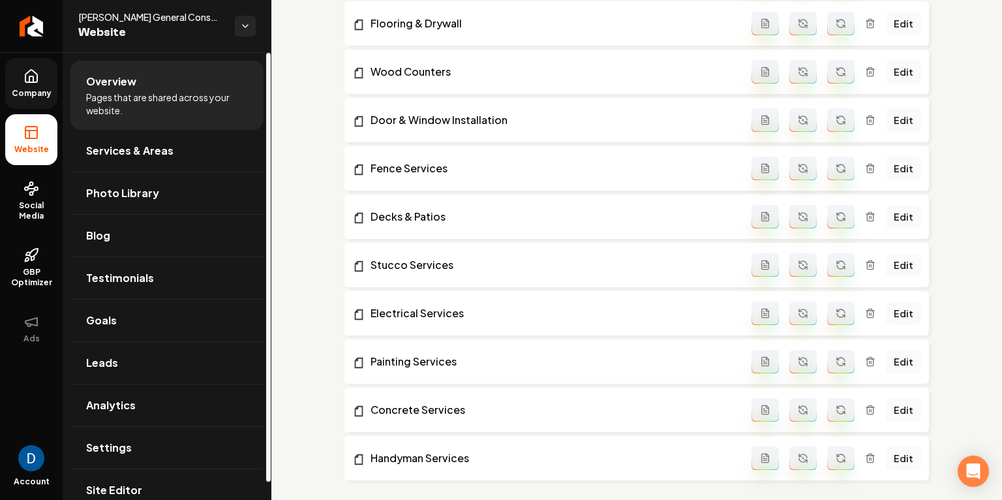
click at [55, 82] on link "Company" at bounding box center [31, 83] width 52 height 51
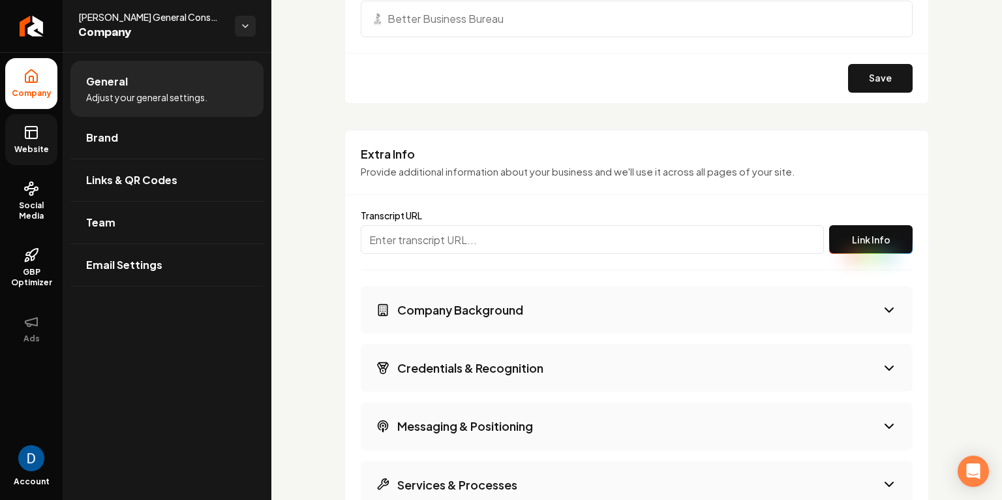
scroll to position [2004, 0]
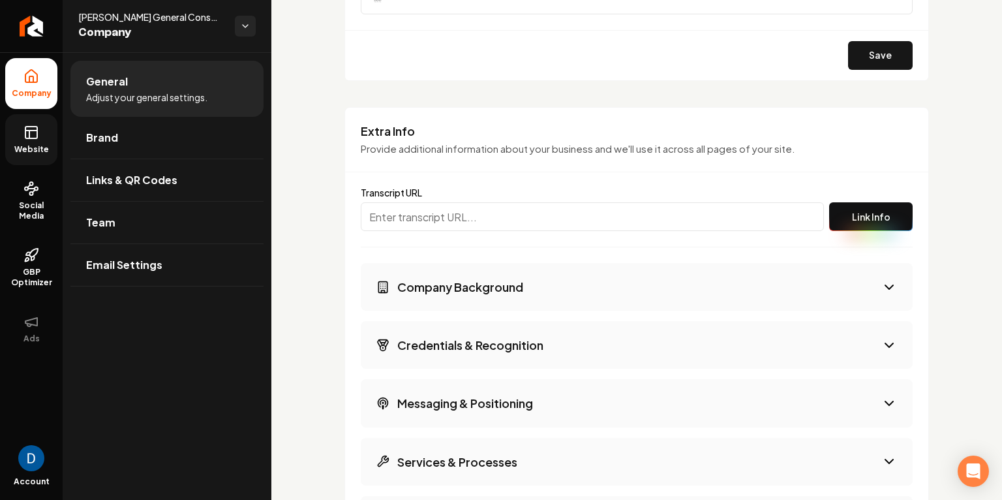
click at [486, 292] on h3 "Company Background" at bounding box center [460, 287] width 126 height 16
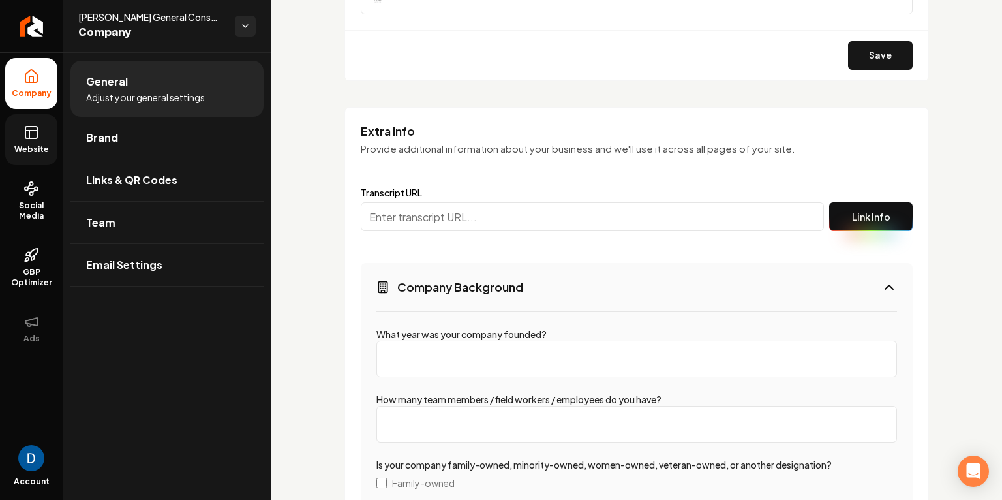
click at [493, 286] on h3 "Company Background" at bounding box center [460, 287] width 126 height 16
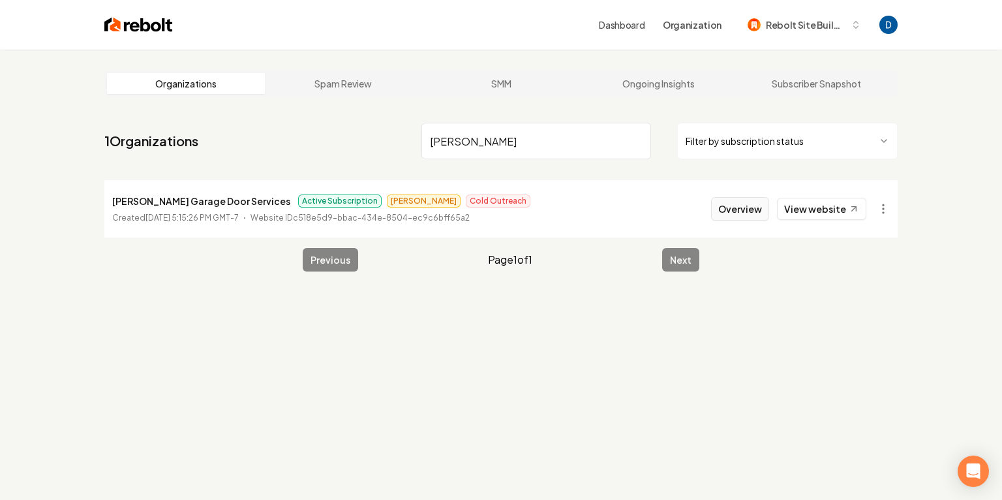
type input "coffman"
click at [730, 208] on button "Overview" at bounding box center [740, 208] width 58 height 23
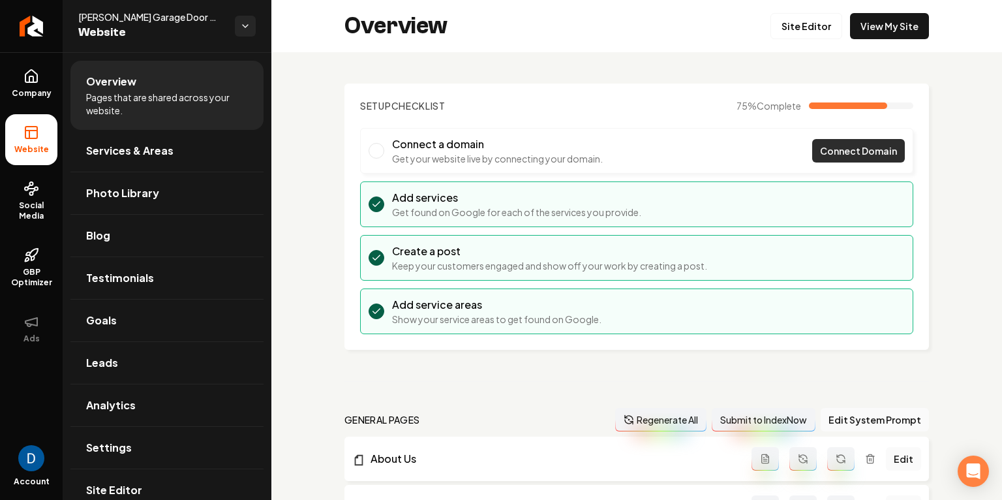
click at [855, 149] on span "Connect Domain" at bounding box center [858, 151] width 77 height 14
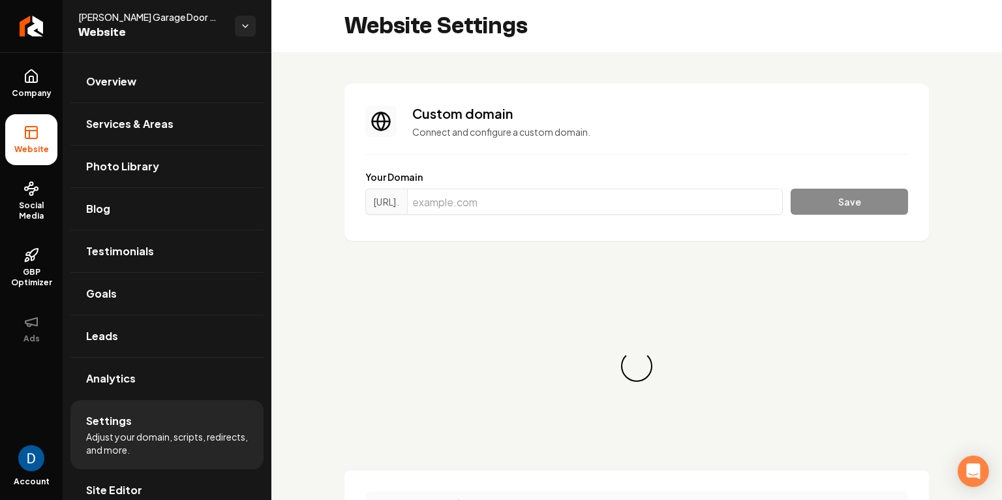
click at [484, 217] on div "https://www. Save" at bounding box center [636, 204] width 543 height 31
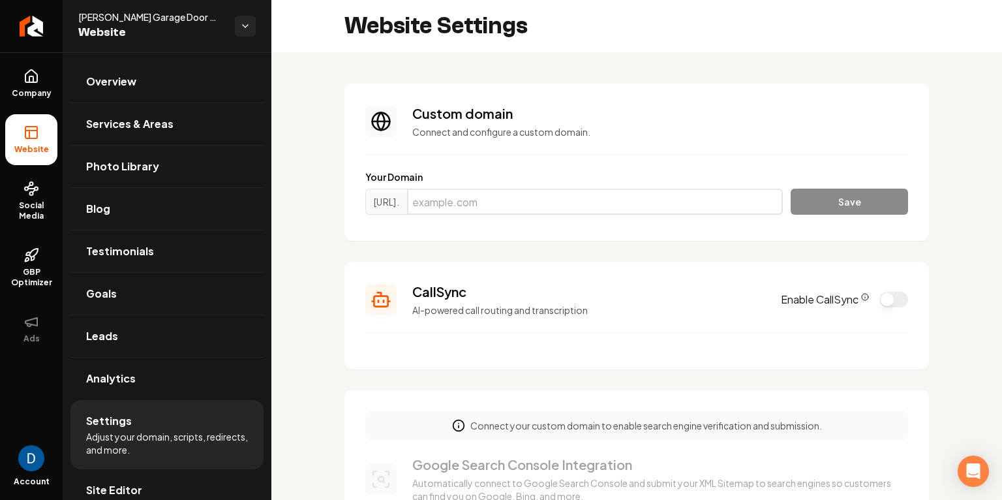
click at [494, 208] on input "Main content area" at bounding box center [595, 202] width 376 height 26
paste input "coffmangaragedoor.com"
type input "coffmangaragedoor.com"
click at [802, 213] on button "Save" at bounding box center [849, 202] width 117 height 26
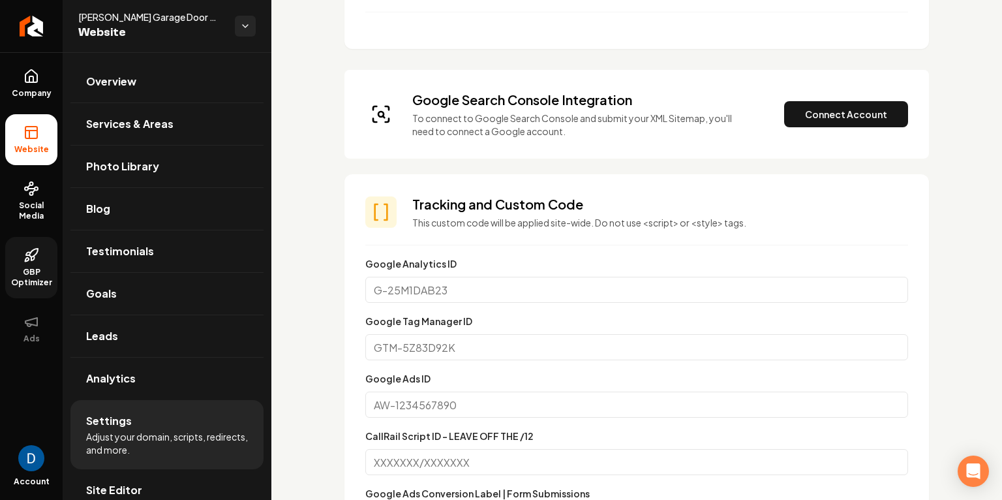
scroll to position [358, 0]
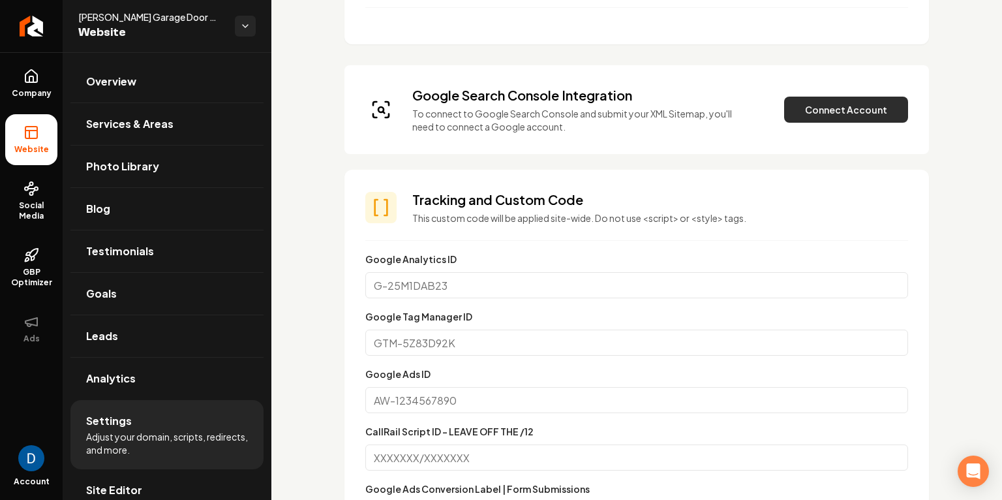
click at [862, 116] on button "Connect Account" at bounding box center [846, 110] width 124 height 26
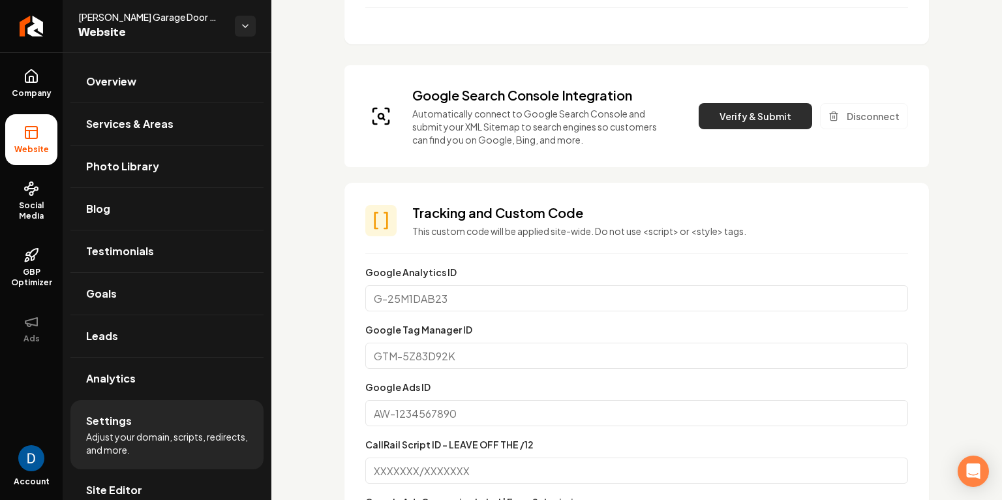
click at [759, 109] on button "Verify & Submit" at bounding box center [756, 116] width 114 height 26
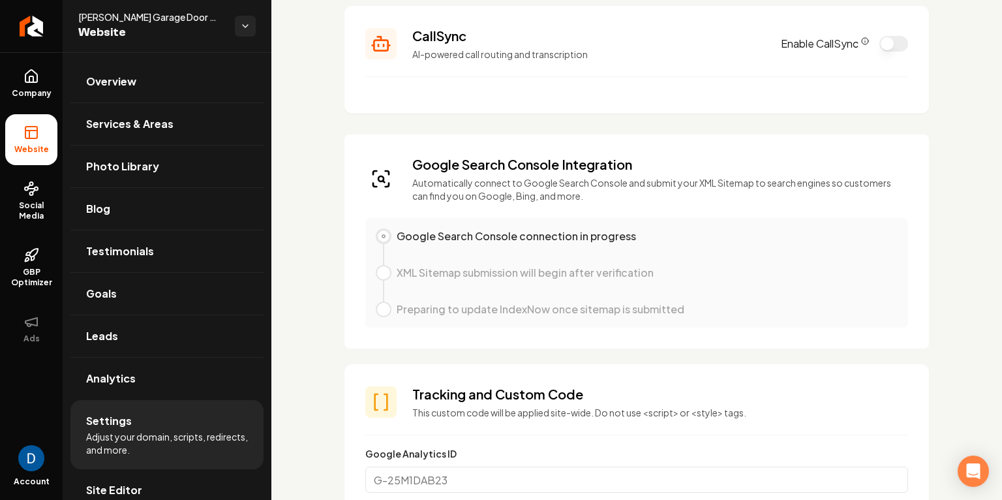
scroll to position [0, 0]
